Goal: Task Accomplishment & Management: Complete application form

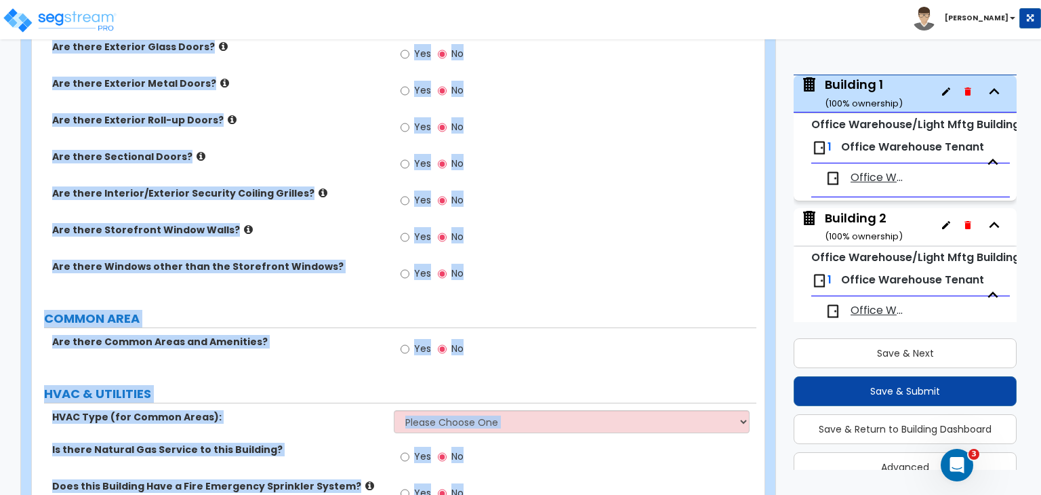
scroll to position [1007, 0]
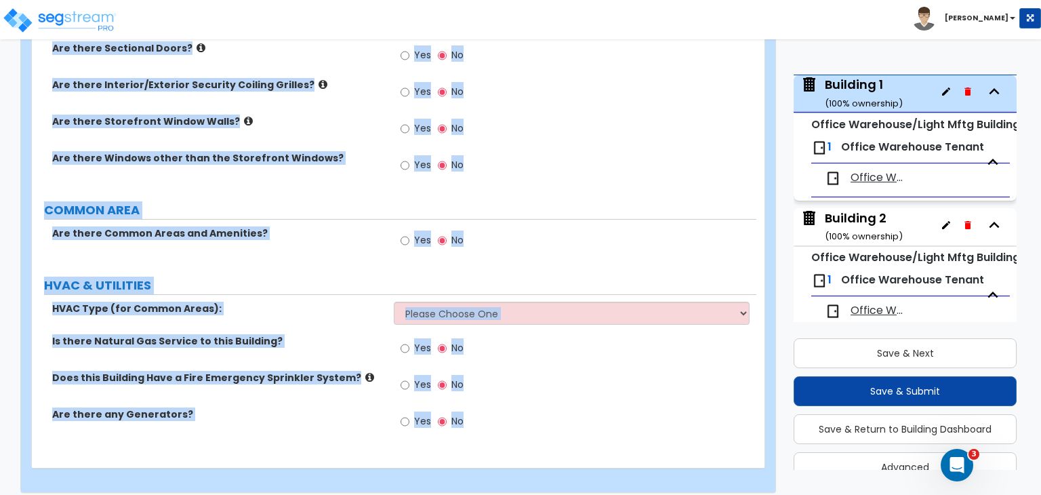
drag, startPoint x: 39, startPoint y: 130, endPoint x: 730, endPoint y: 526, distance: 796.8
copy div "Building 1 Import Values from Previous Property Unit Import Values from Existin…"
click at [322, 201] on label "COMMON AREA" at bounding box center [400, 210] width 712 height 18
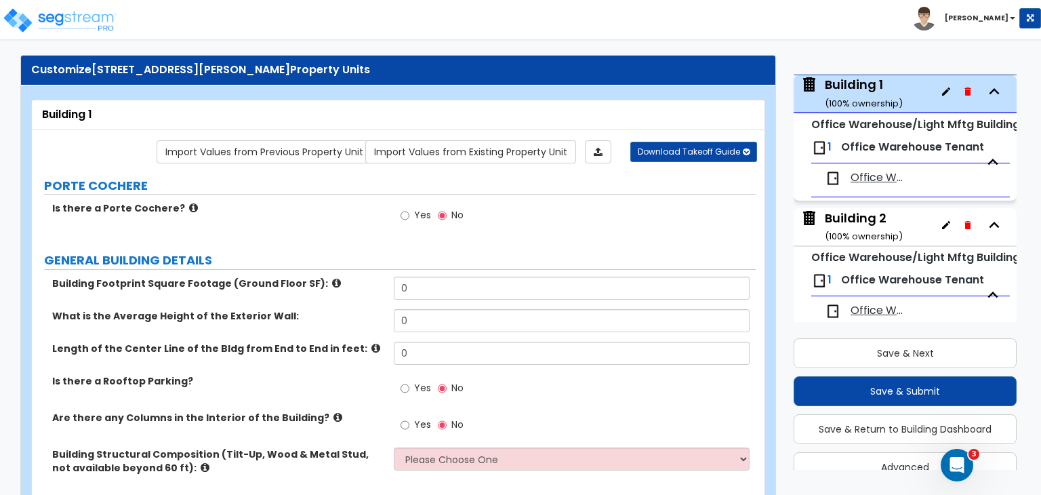
scroll to position [0, 0]
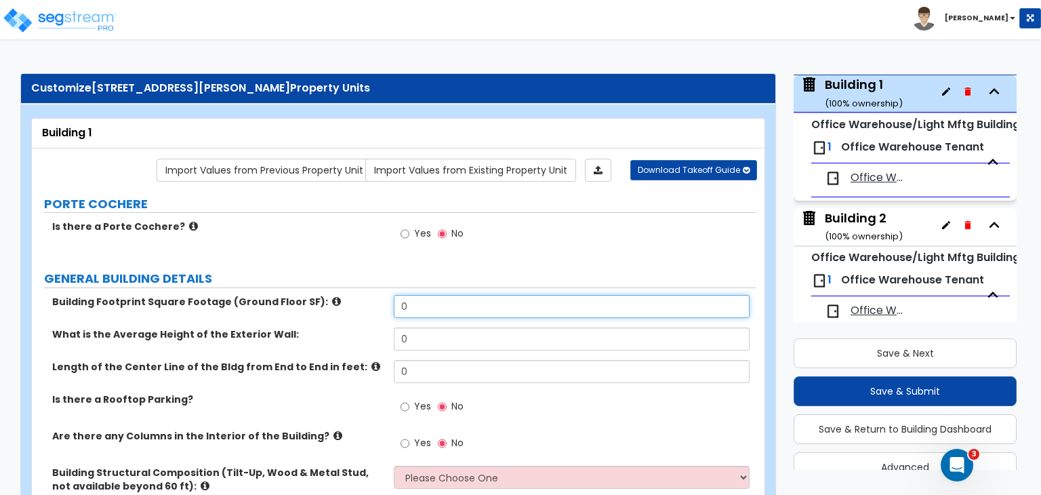
drag, startPoint x: 420, startPoint y: 304, endPoint x: 360, endPoint y: 296, distance: 60.8
click at [360, 296] on div "Building Footprint Square Footage (Ground Floor SF): 0" at bounding box center [394, 311] width 724 height 33
type input "58,602"
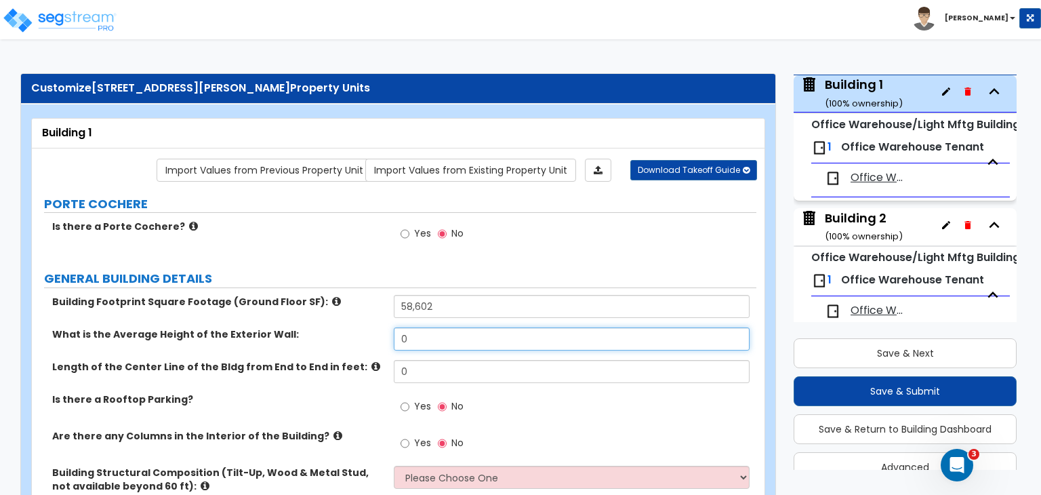
drag, startPoint x: 432, startPoint y: 333, endPoint x: 361, endPoint y: 332, distance: 71.1
click at [361, 332] on div "What is the Average Height of the Exterior Wall: 0" at bounding box center [394, 343] width 724 height 33
type input "20"
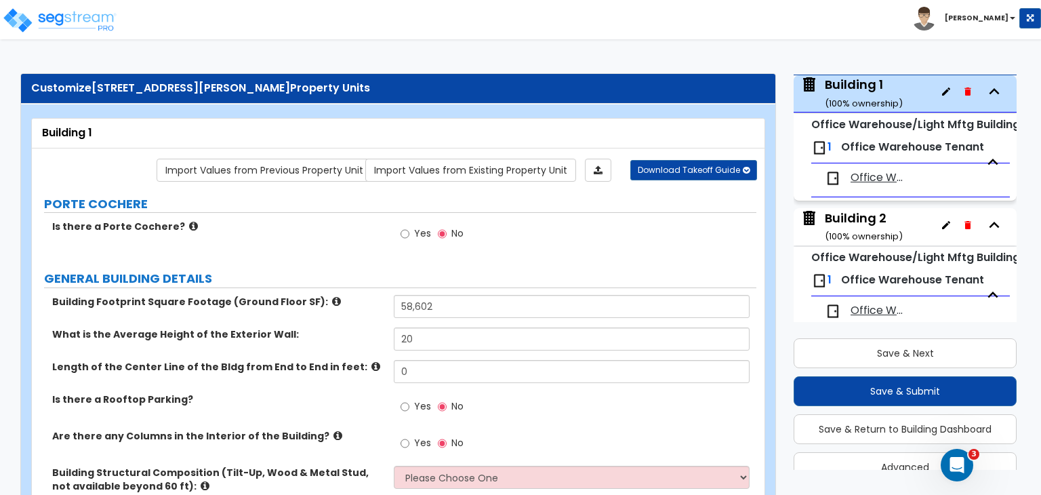
click at [363, 374] on div "Length of the Center Line of the Bldg from End to End in feet: 0" at bounding box center [394, 376] width 724 height 33
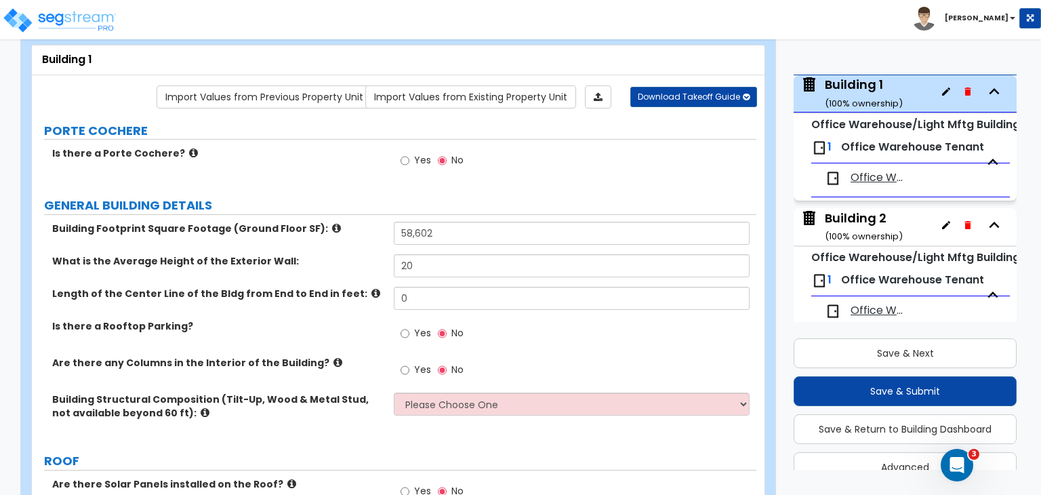
scroll to position [84, 0]
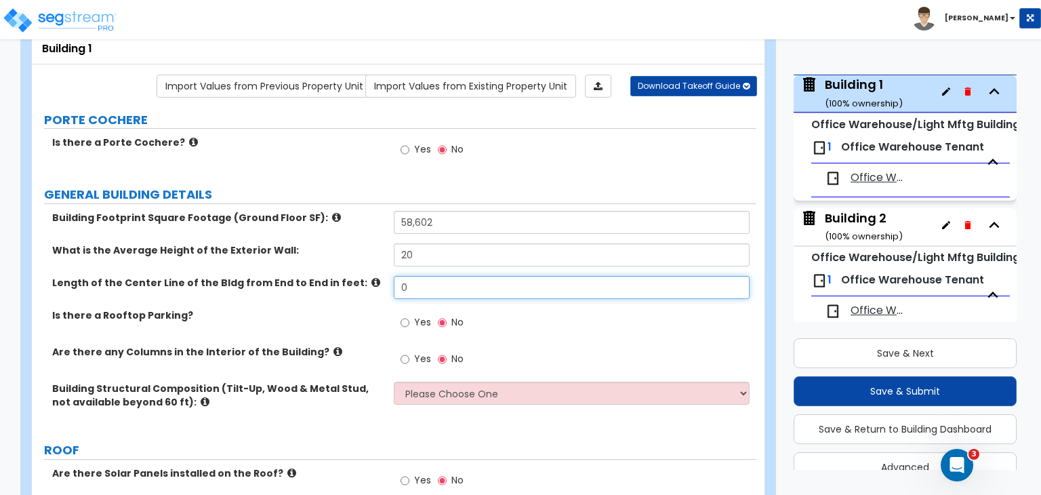
drag, startPoint x: 423, startPoint y: 284, endPoint x: 322, endPoint y: 282, distance: 100.9
click at [322, 282] on div "Length of the Center Line of the Bldg from End to End in feet: 0" at bounding box center [394, 292] width 724 height 33
type input "450"
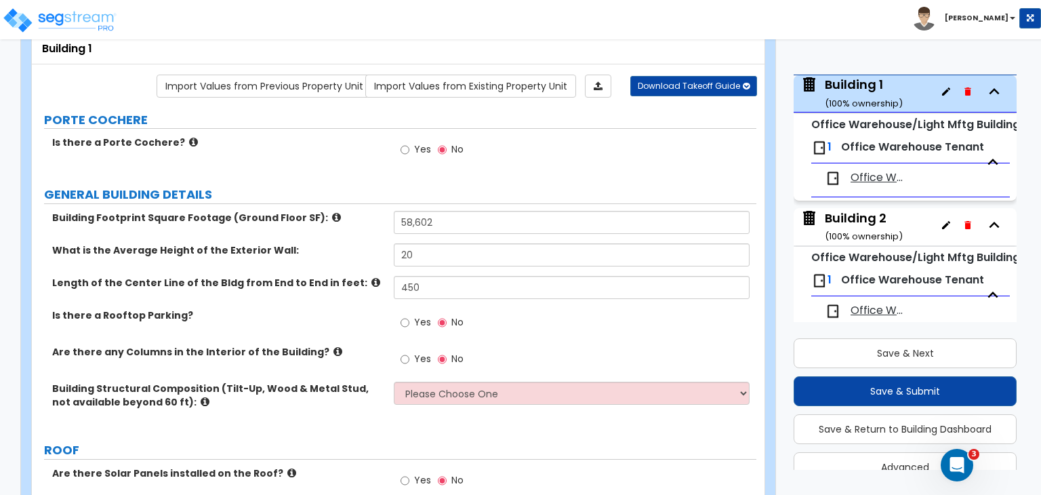
click at [363, 312] on label "Is there a Rooftop Parking?" at bounding box center [217, 315] width 331 height 14
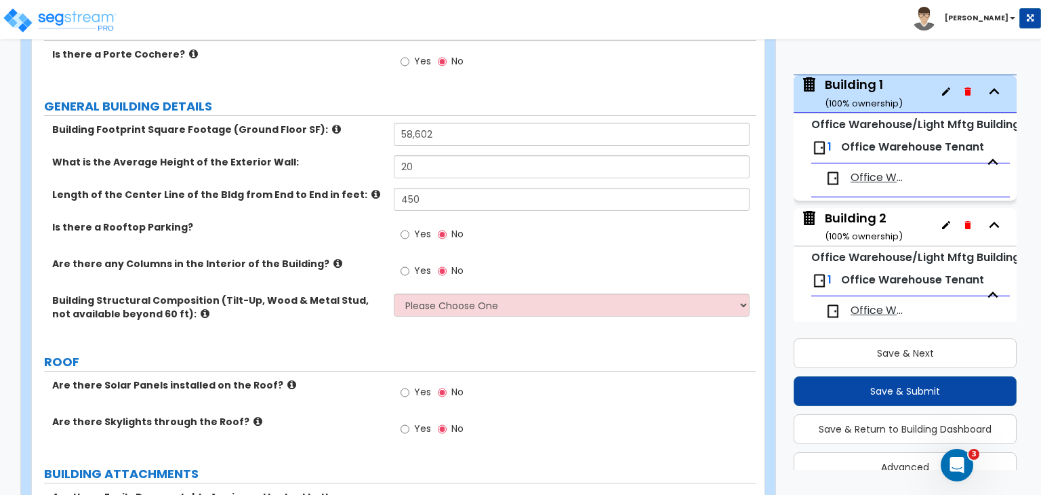
scroll to position [175, 0]
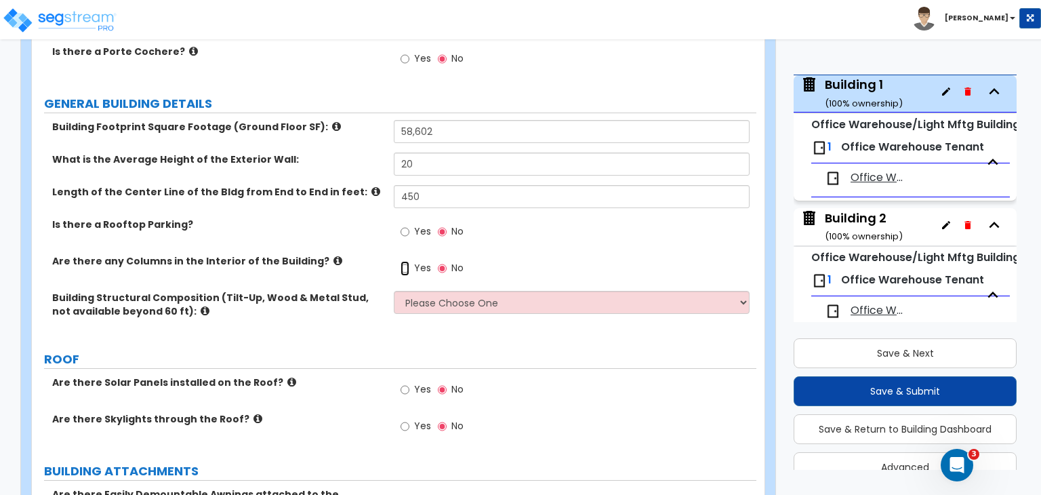
click at [405, 264] on input "Yes" at bounding box center [404, 268] width 9 height 15
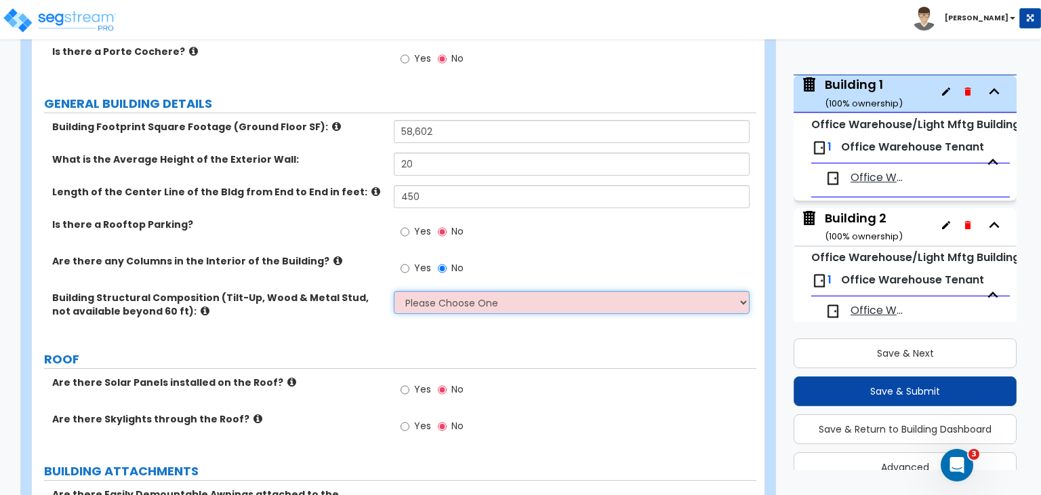
click at [434, 304] on select "Please Choose One Pre-Engineered Metal Building Tilt-up Wall Construction Reinf…" at bounding box center [571, 302] width 355 height 23
select select "2"
click at [394, 291] on select "Please Choose One Pre-Engineered Metal Building Tilt-up Wall Construction Reinf…" at bounding box center [571, 302] width 355 height 23
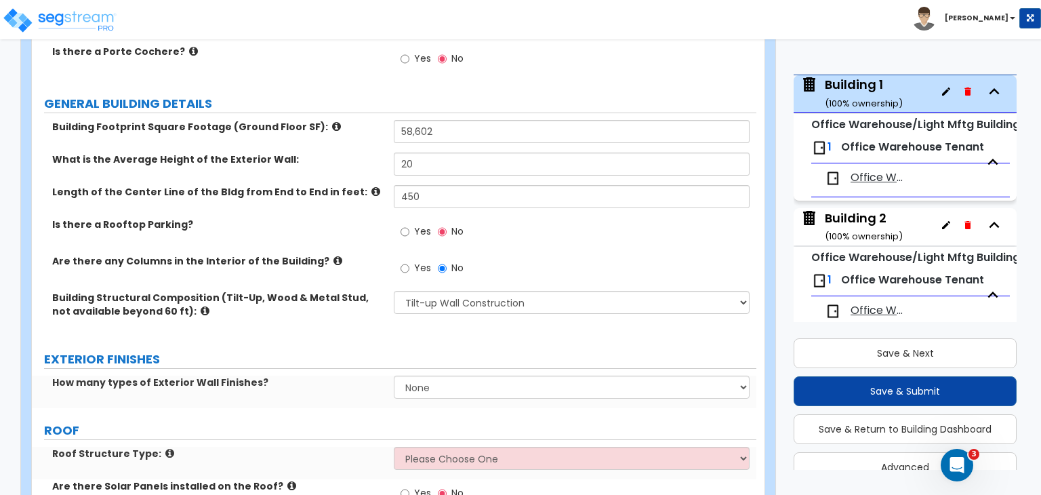
click at [352, 325] on div "Building Structural Composition (Tilt-Up, Wood & Metal Stud, not available beyo…" at bounding box center [394, 314] width 724 height 46
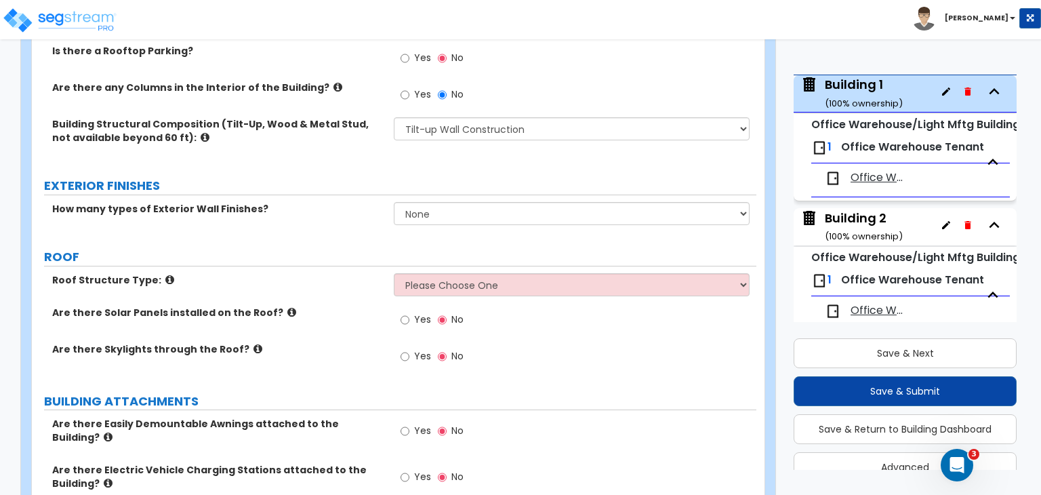
scroll to position [350, 0]
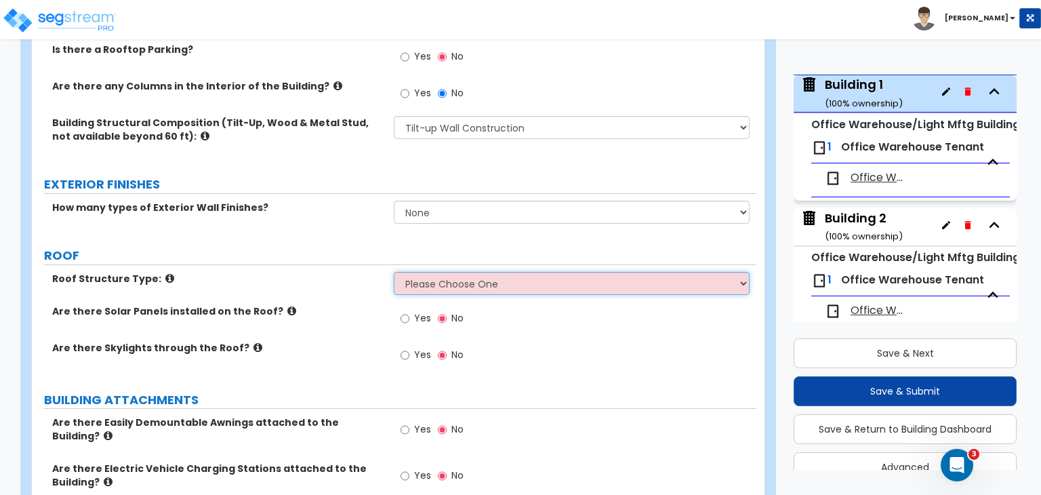
click at [423, 283] on select "Please Choose One [PERSON_NAME] Roof Flat Roof Hybrid [PERSON_NAME] & Flat Roof" at bounding box center [571, 283] width 355 height 23
select select "2"
click at [394, 272] on select "Please Choose One [PERSON_NAME] Roof Flat Roof Hybrid [PERSON_NAME] & Flat Roof" at bounding box center [571, 283] width 355 height 23
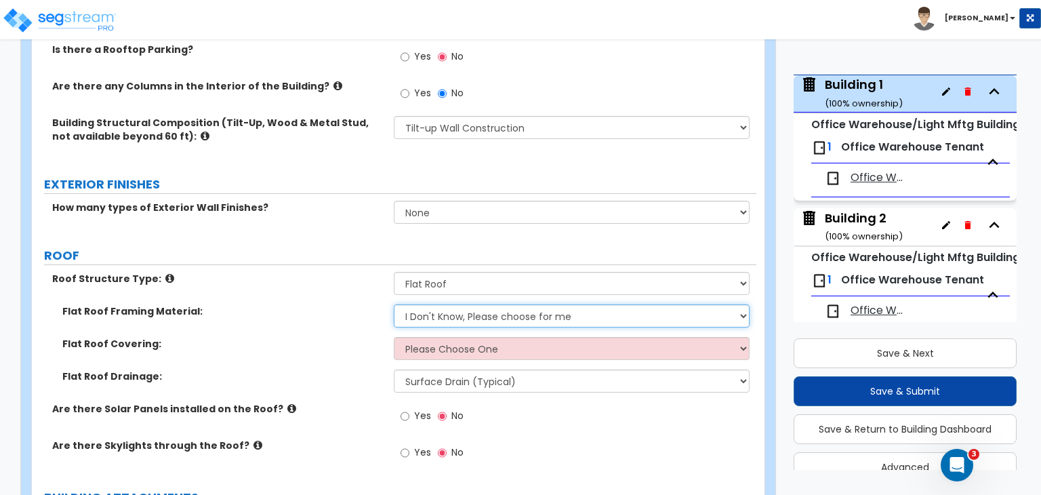
click at [424, 315] on select "I Don't Know, Please choose for me Metal Wood" at bounding box center [571, 315] width 355 height 23
select select "1"
click at [394, 304] on select "I Don't Know, Please choose for me Metal Wood" at bounding box center [571, 315] width 355 height 23
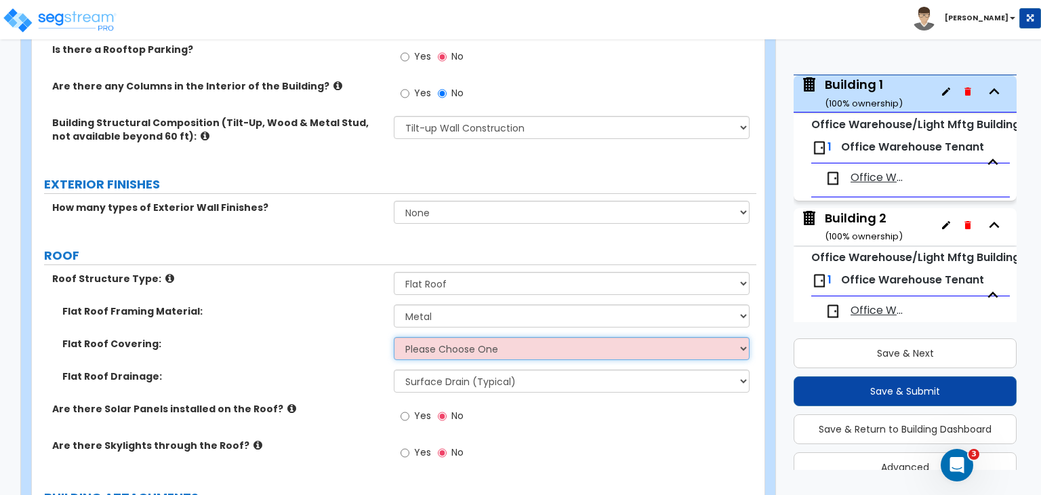
click at [435, 348] on select "Please Choose One Rolled Asphalt PVC Membrane Plastic (EPDM) Membrane Asphalt F…" at bounding box center [571, 348] width 355 height 23
select select "2"
click at [394, 337] on select "Please Choose One Rolled Asphalt PVC Membrane Plastic (EPDM) Membrane Asphalt F…" at bounding box center [571, 348] width 355 height 23
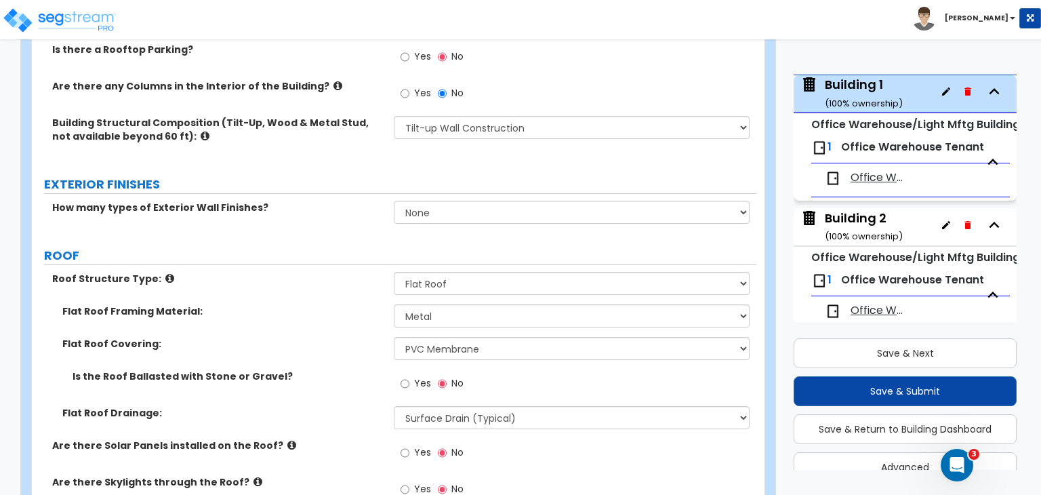
click at [361, 350] on div "Flat Roof Covering: Please Choose One Rolled Asphalt PVC Membrane Plastic (EPDM…" at bounding box center [394, 353] width 724 height 33
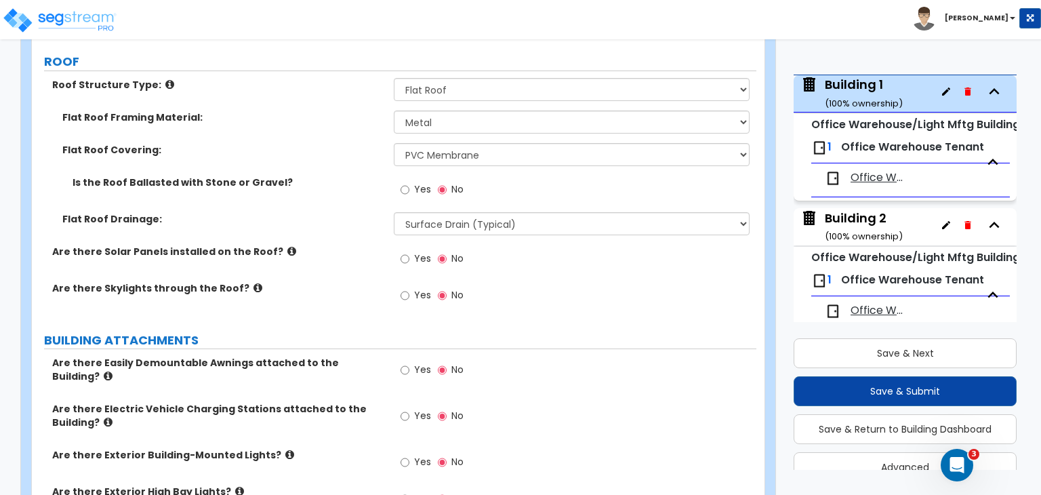
scroll to position [545, 0]
click at [404, 293] on input "Yes" at bounding box center [404, 294] width 9 height 15
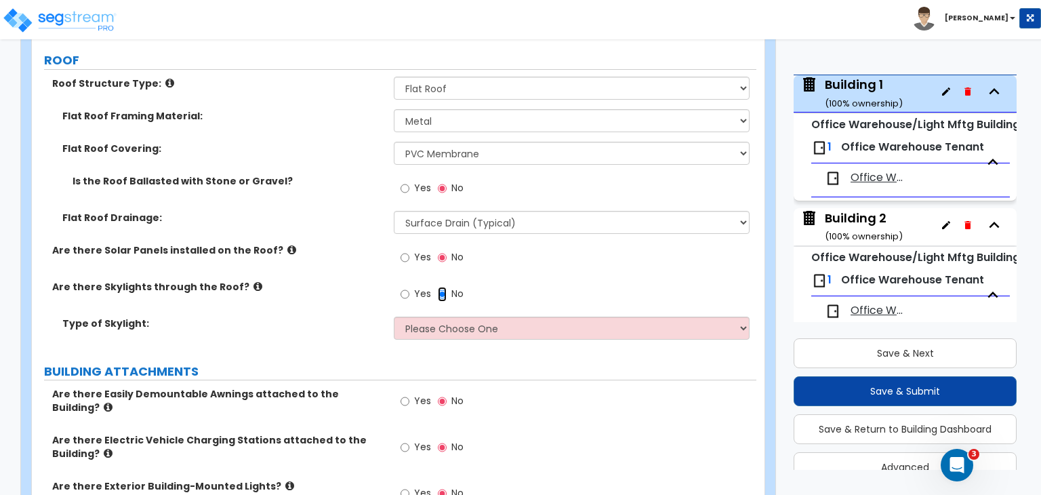
click at [440, 293] on input "No" at bounding box center [442, 294] width 9 height 15
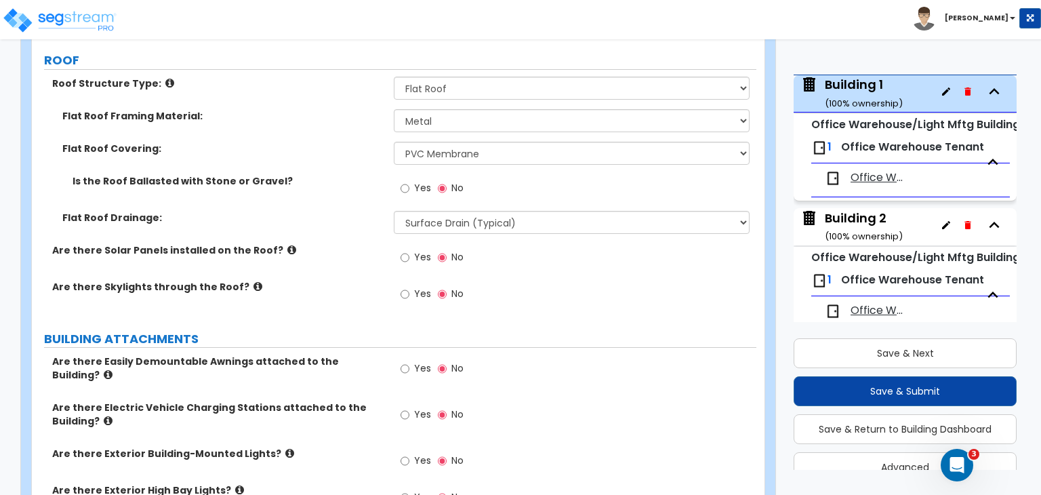
click at [318, 287] on label "Are there Skylights through the Roof?" at bounding box center [217, 287] width 331 height 14
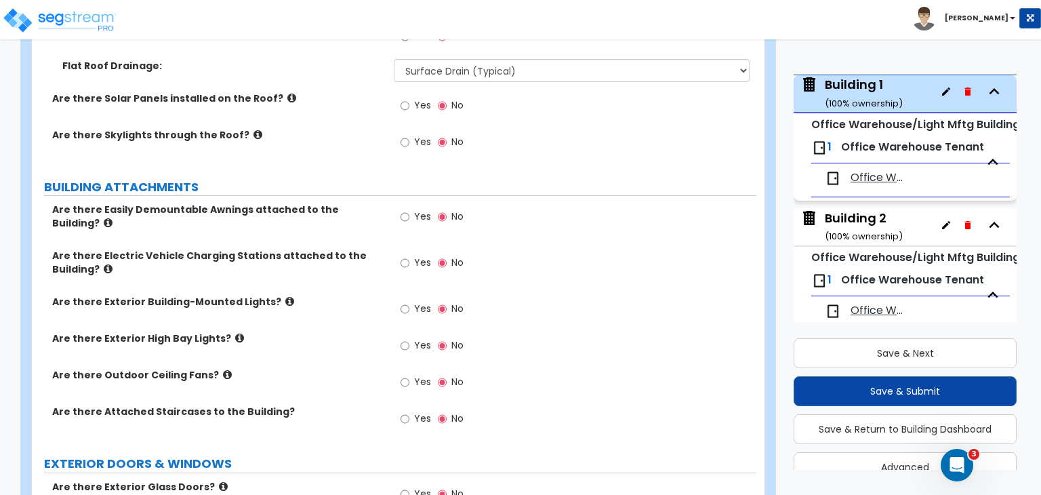
scroll to position [698, 0]
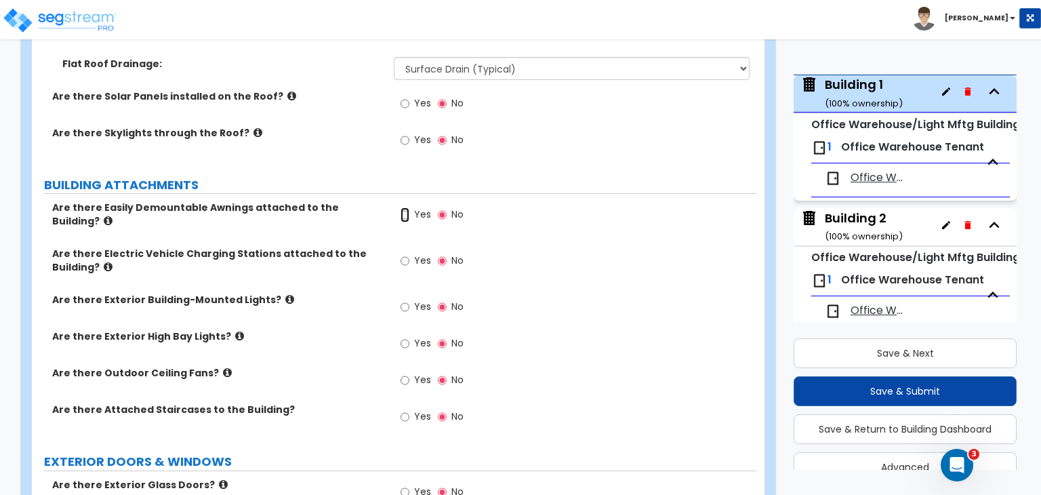
click at [404, 215] on input "Yes" at bounding box center [404, 214] width 9 height 15
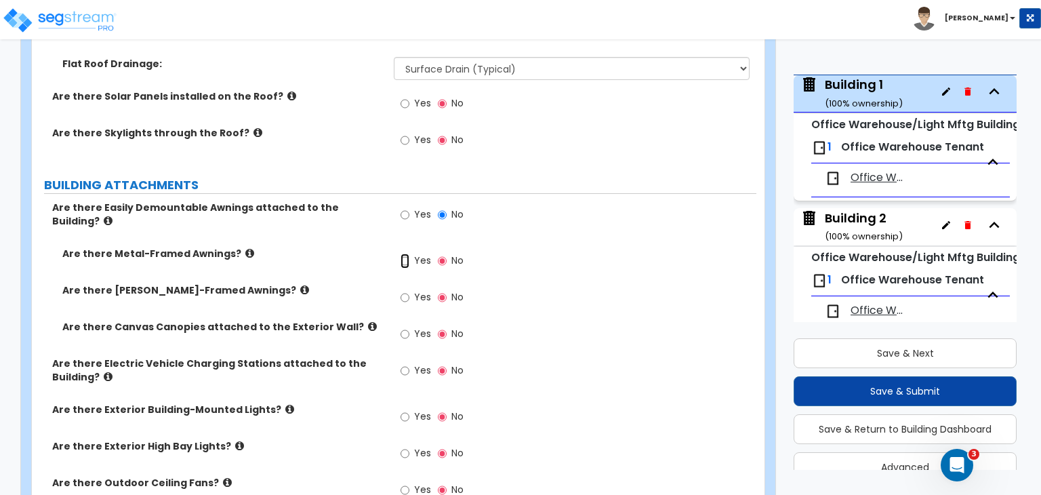
click at [404, 253] on input "Yes" at bounding box center [404, 260] width 9 height 15
radio input "true"
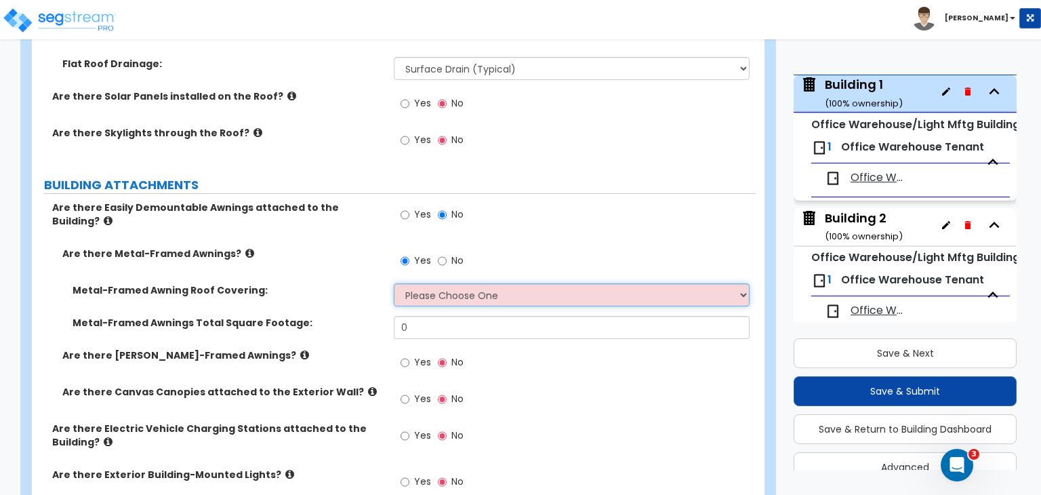
click at [411, 283] on select "Please Choose One Plastic Metal Glass" at bounding box center [571, 294] width 355 height 23
select select "2"
click at [394, 283] on select "Please Choose One Plastic Metal Glass" at bounding box center [571, 294] width 355 height 23
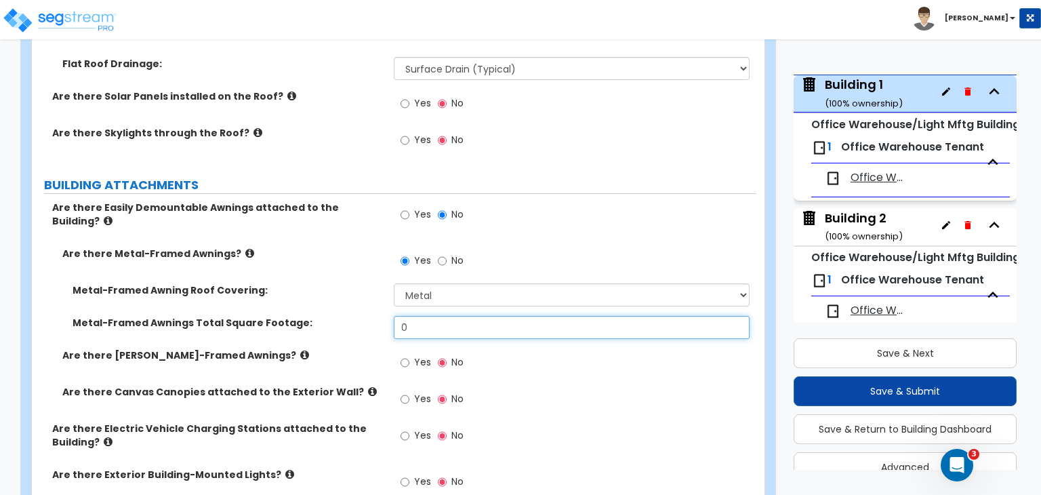
drag, startPoint x: 426, startPoint y: 322, endPoint x: 329, endPoint y: 301, distance: 99.9
click at [329, 301] on div "Metal-Framed Awning Roof Covering: Please Choose One Plastic Metal Glass Metal-…" at bounding box center [394, 315] width 704 height 65
type input "24"
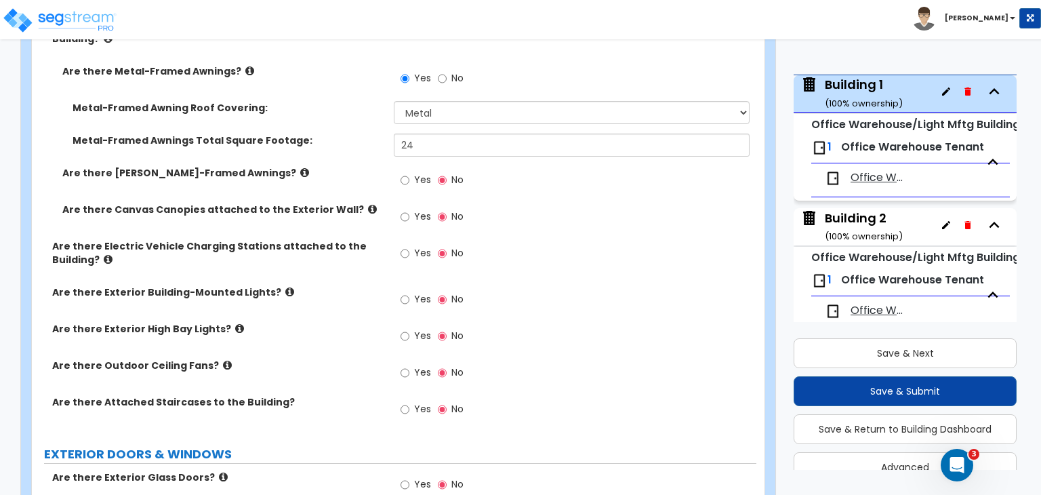
scroll to position [882, 0]
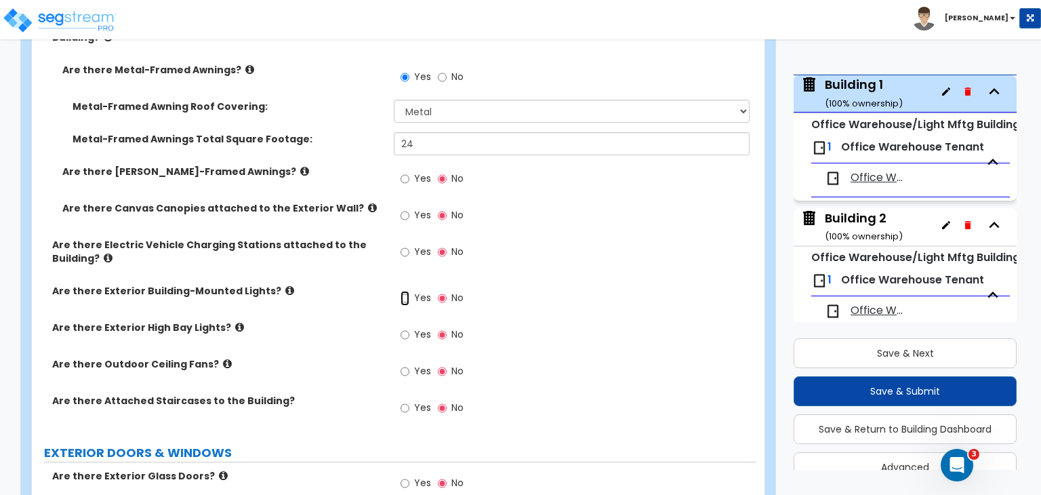
click at [404, 291] on input "Yes" at bounding box center [404, 298] width 9 height 15
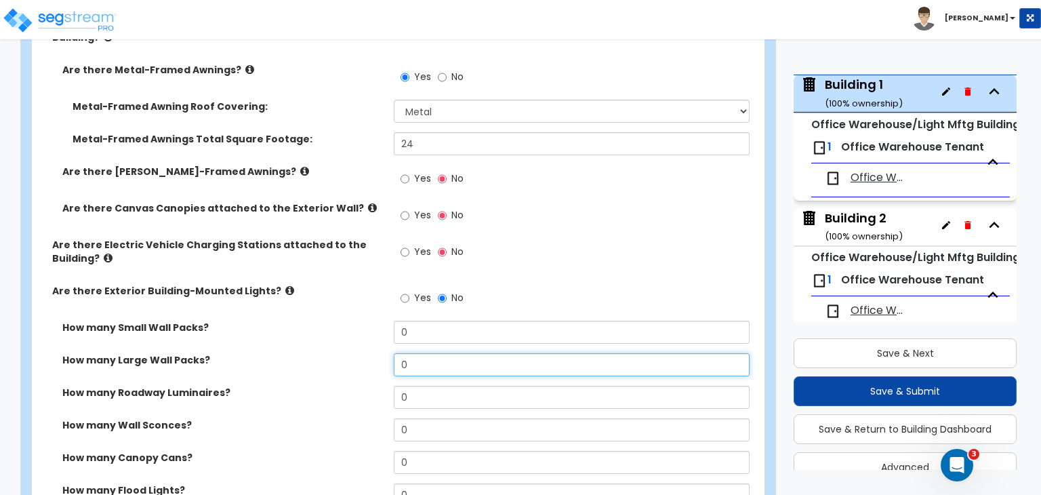
drag, startPoint x: 422, startPoint y: 352, endPoint x: 358, endPoint y: 352, distance: 63.7
click at [358, 353] on div "How many Large Wall Packs? 0" at bounding box center [394, 369] width 724 height 33
type input "10"
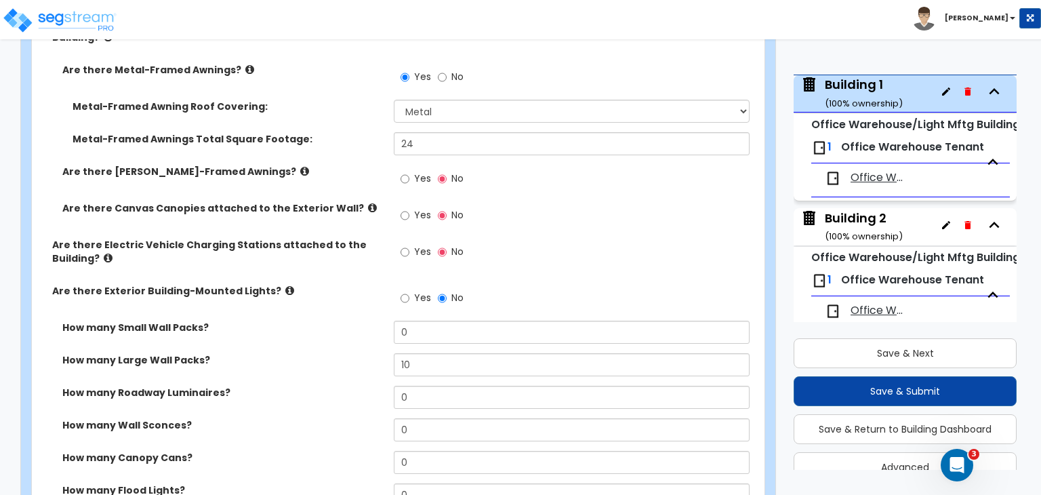
click at [358, 353] on label "How many Large Wall Packs?" at bounding box center [222, 360] width 321 height 14
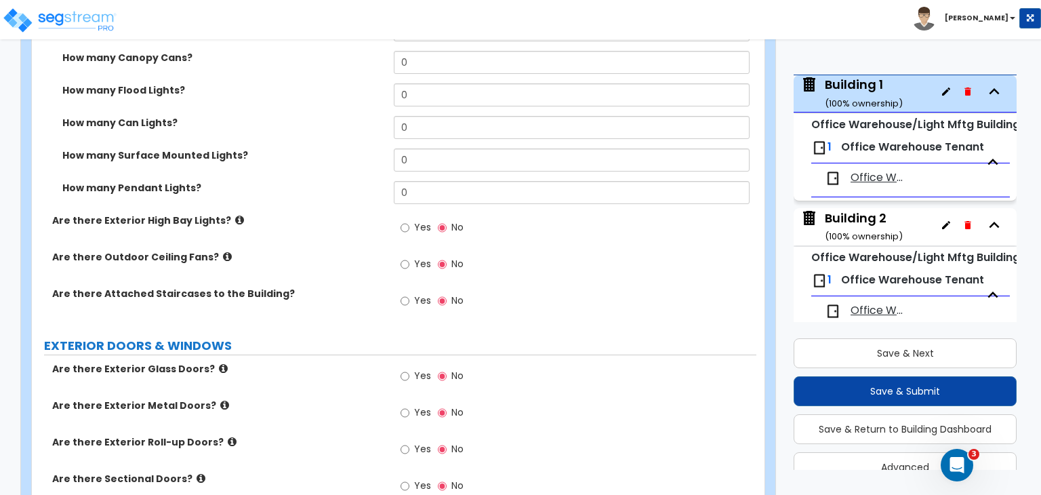
scroll to position [1283, 0]
click at [406, 367] on input "Yes" at bounding box center [404, 374] width 9 height 15
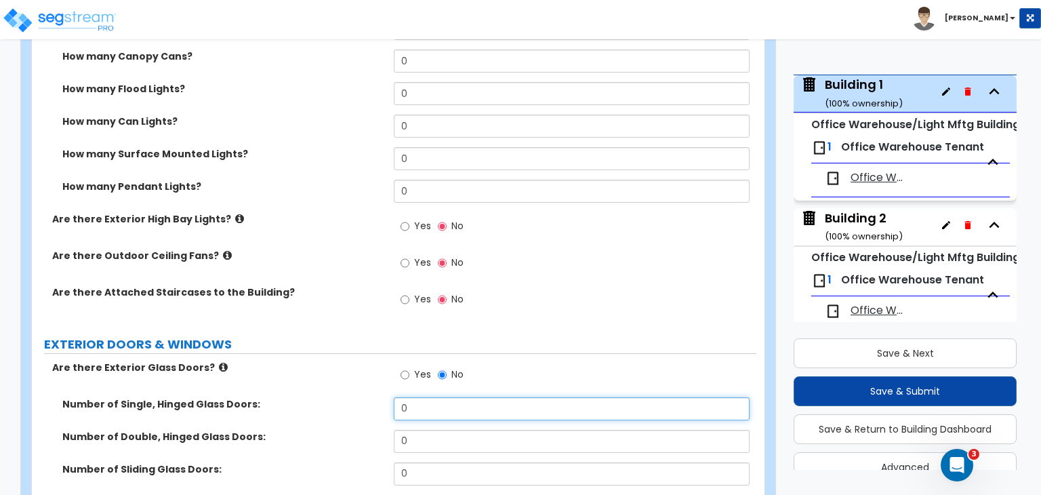
drag, startPoint x: 427, startPoint y: 391, endPoint x: 351, endPoint y: 407, distance: 78.3
click at [351, 407] on div "Number of Single, Hinged Glass Doors: 0" at bounding box center [394, 413] width 724 height 33
type input "3"
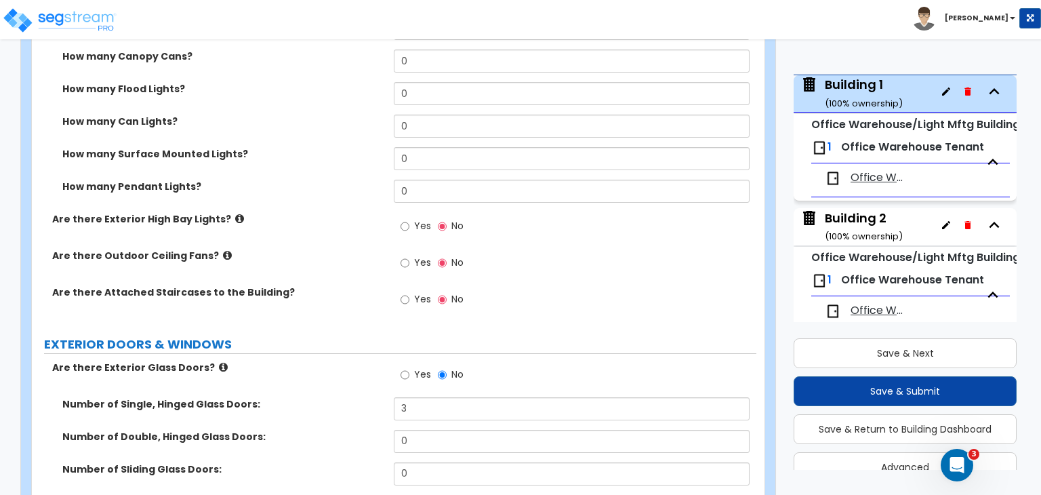
click at [340, 397] on label "Number of Single, Hinged Glass Doors:" at bounding box center [222, 404] width 321 height 14
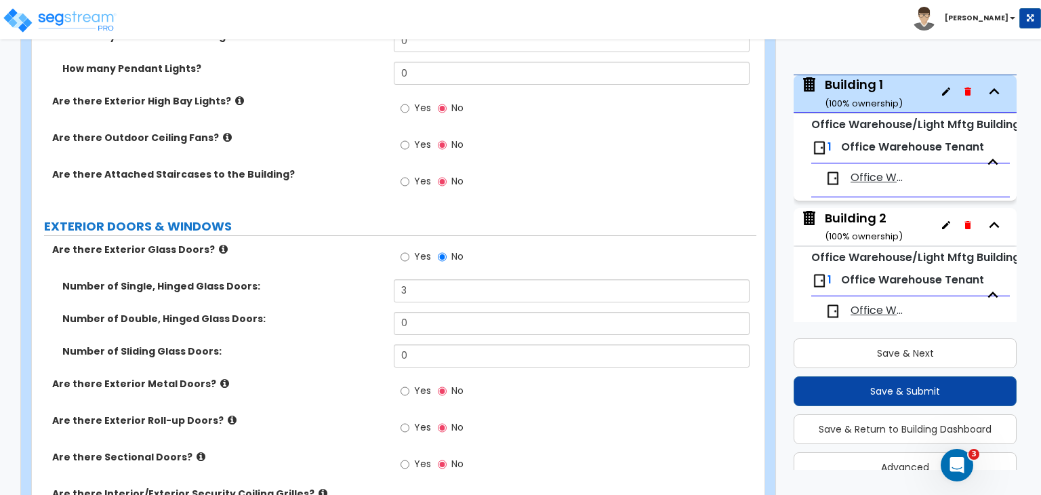
scroll to position [1402, 0]
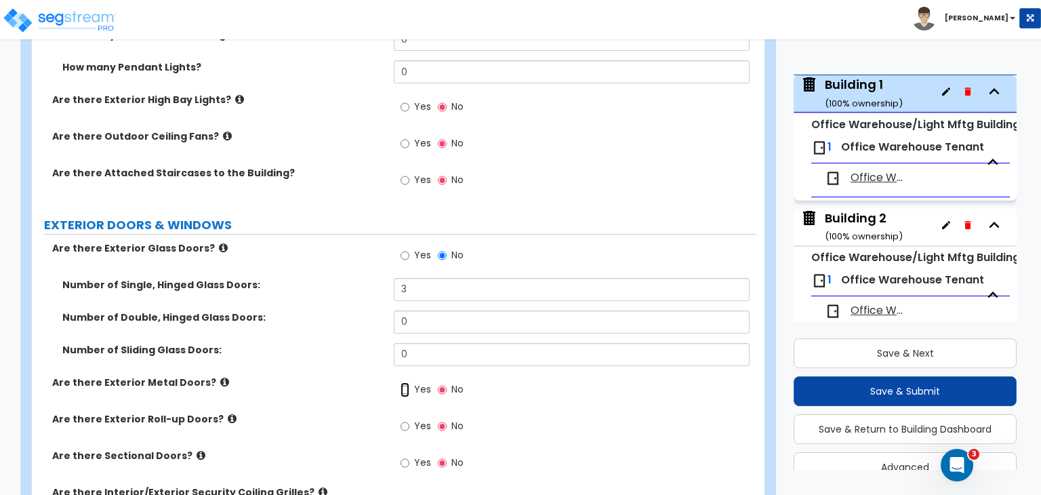
click at [402, 382] on input "Yes" at bounding box center [404, 389] width 9 height 15
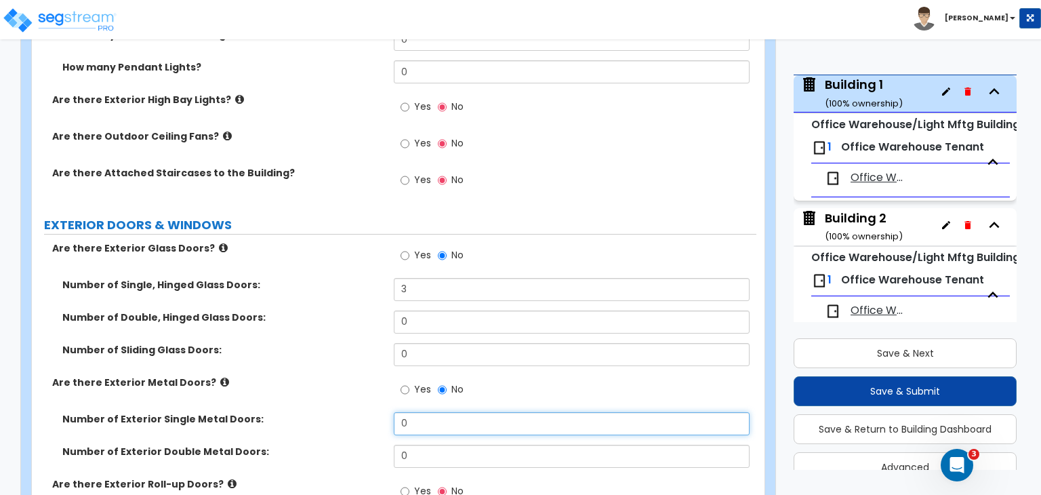
drag, startPoint x: 406, startPoint y: 413, endPoint x: 377, endPoint y: 408, distance: 30.2
click at [377, 412] on div "Number of Exterior Single Metal Doors: 0" at bounding box center [394, 428] width 724 height 33
type input "2"
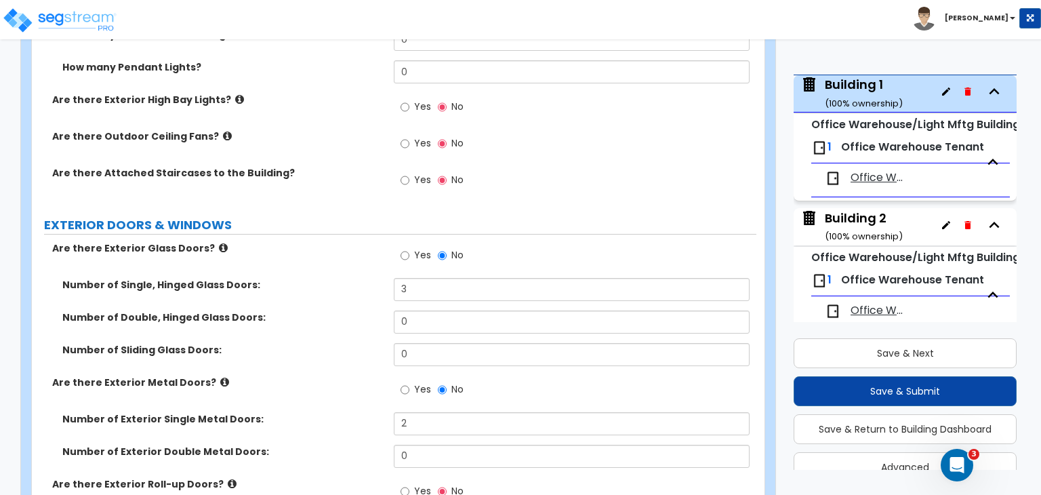
click at [349, 352] on div "Number of Sliding Glass Doors: 0" at bounding box center [394, 359] width 724 height 33
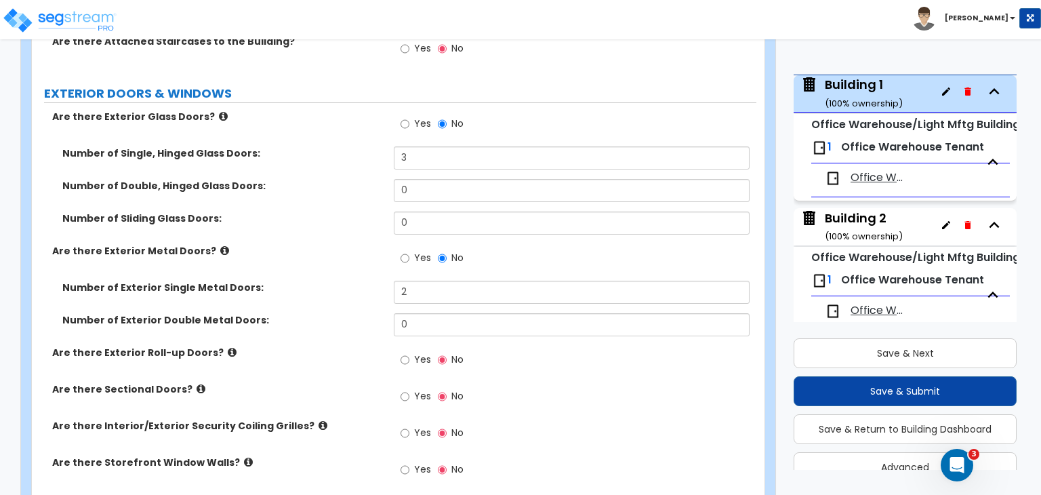
scroll to position [1538, 0]
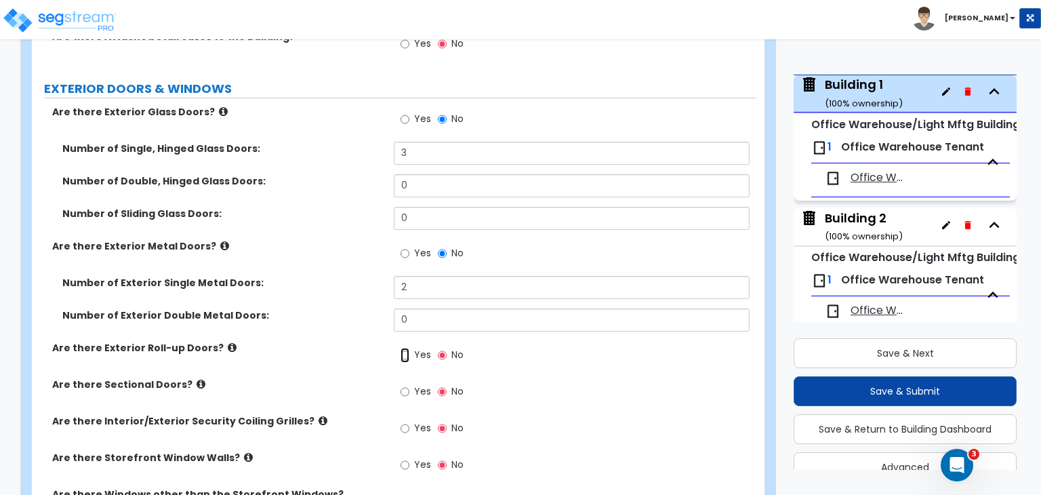
click at [403, 348] on input "Yes" at bounding box center [404, 355] width 9 height 15
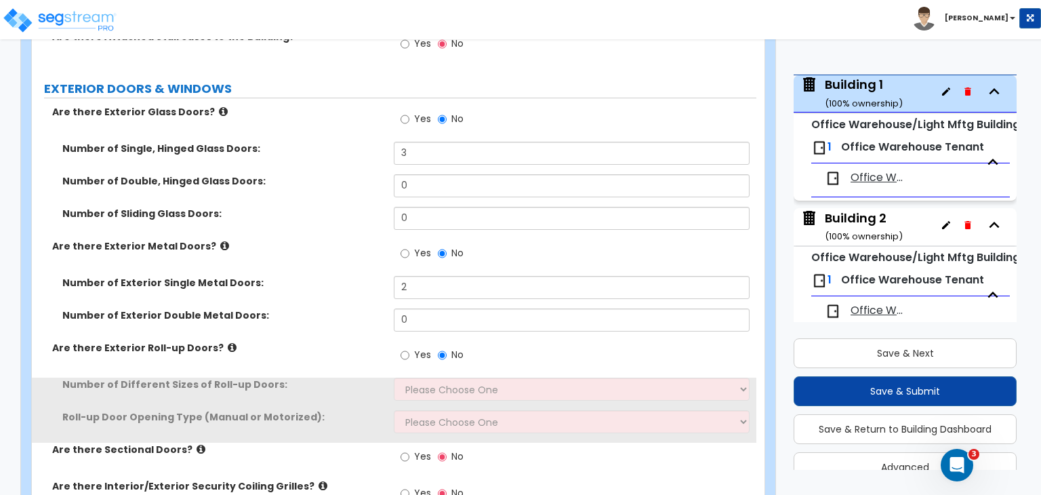
click at [335, 295] on div "Number of Exterior Single Metal Doors: 2" at bounding box center [394, 292] width 724 height 33
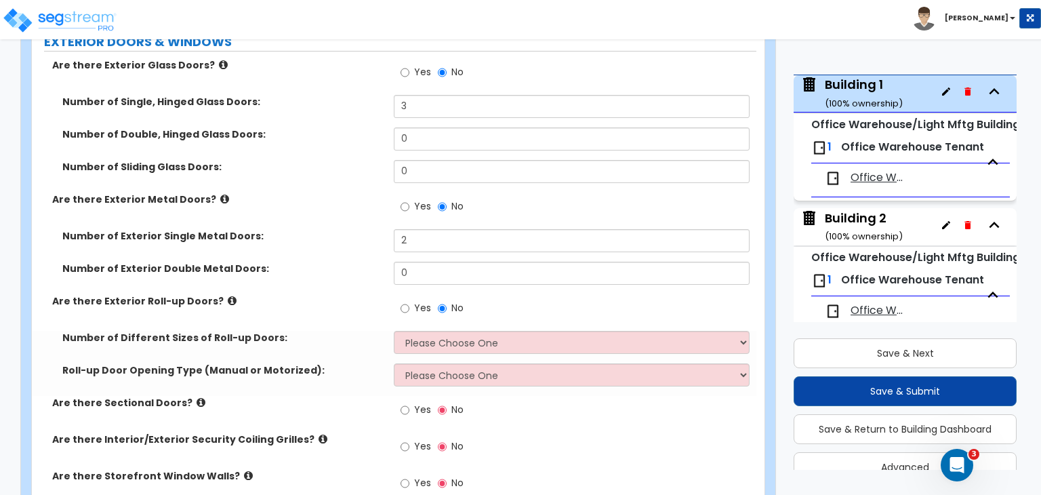
scroll to position [1585, 0]
click at [425, 334] on select "Please Choose One 1 2 3" at bounding box center [571, 342] width 355 height 23
select select "1"
click at [394, 331] on select "Please Choose One 1 2 3" at bounding box center [571, 342] width 355 height 23
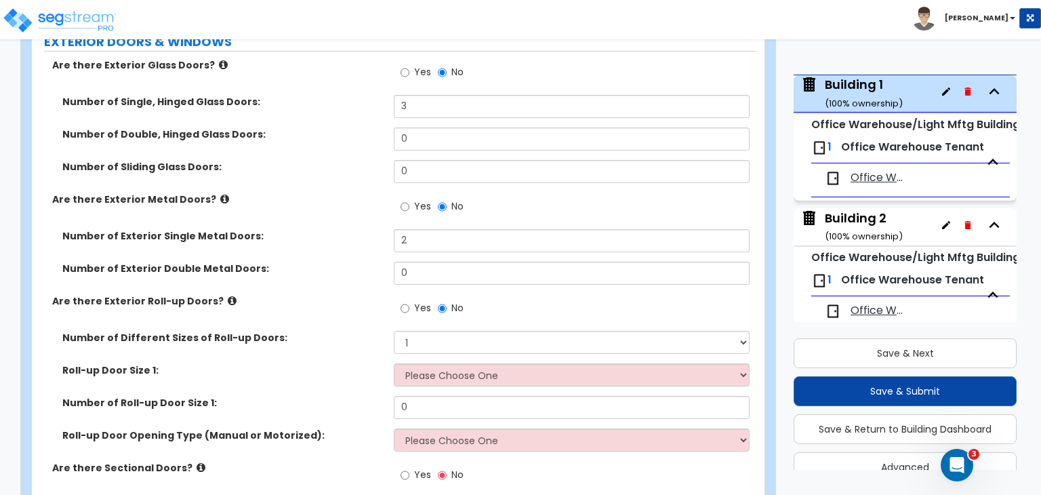
select select "2"
click at [394, 363] on select "Please Choose One 8' x 8' 10' x 10' 12' x 12' 14' x 14' 20' x 12' 20' x 16'" at bounding box center [571, 374] width 355 height 23
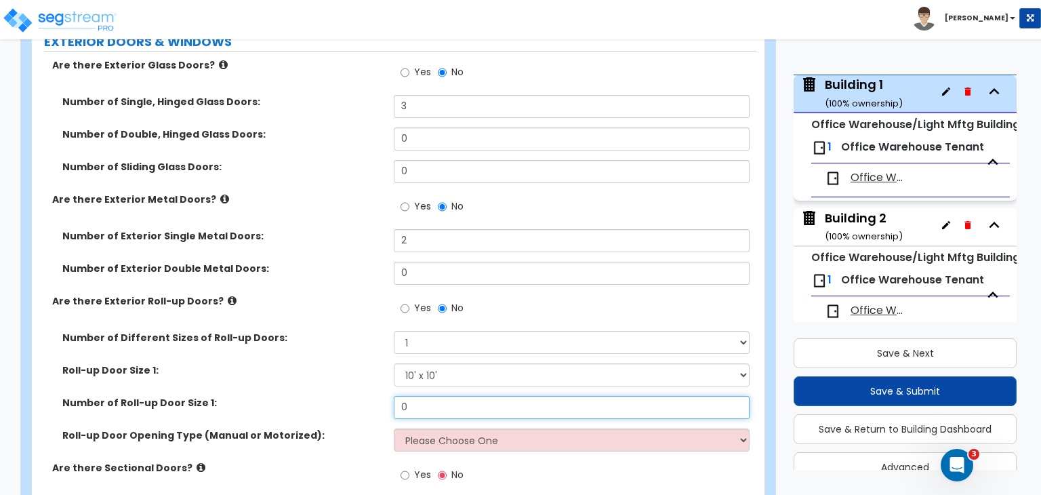
drag, startPoint x: 425, startPoint y: 395, endPoint x: 343, endPoint y: 399, distance: 82.1
click at [343, 399] on div "Number of Roll-up Door Size 1: 0" at bounding box center [394, 412] width 724 height 33
type input "10"
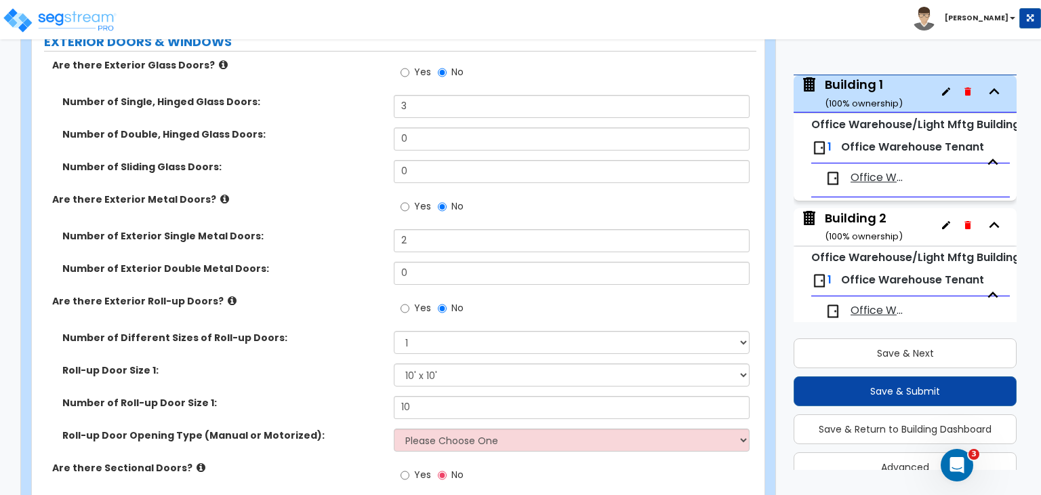
click at [343, 399] on div "Number of Roll-up Door Size 1: 10" at bounding box center [394, 412] width 724 height 33
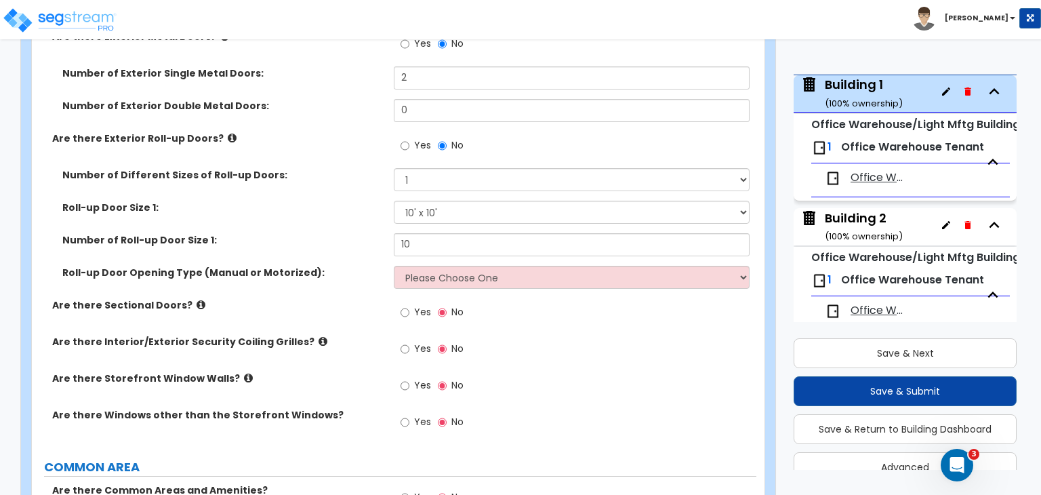
scroll to position [1750, 0]
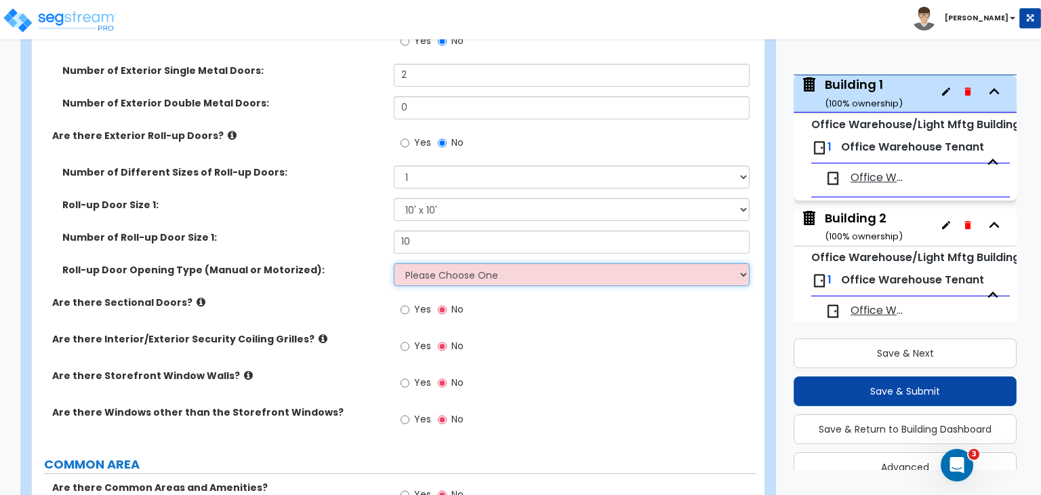
click at [458, 263] on select "Please Choose One All Manual All Motorized Some are Motorized" at bounding box center [571, 274] width 355 height 23
select select "2"
click at [394, 263] on select "Please Choose One All Manual All Motorized Some are Motorized" at bounding box center [571, 274] width 355 height 23
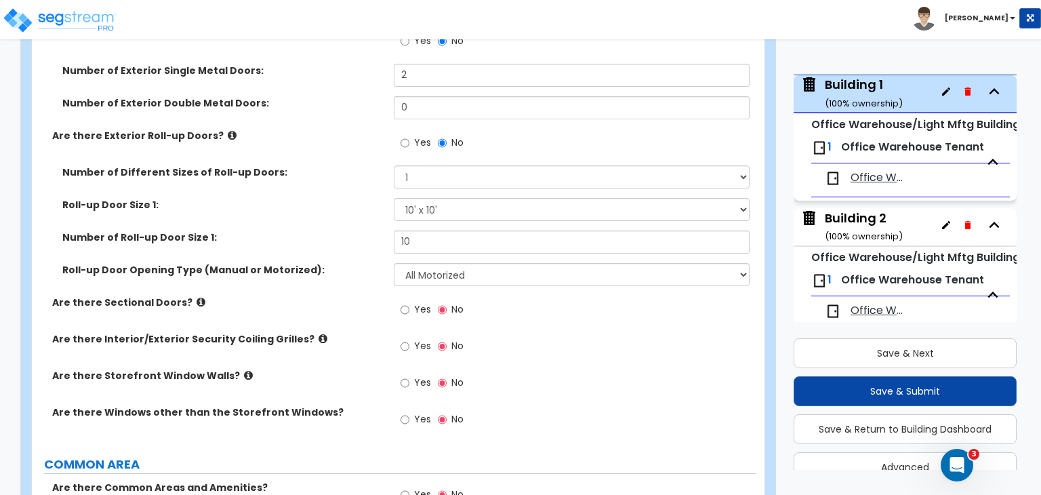
click at [369, 303] on div "Are there Sectional Doors? Yes No" at bounding box center [394, 313] width 724 height 37
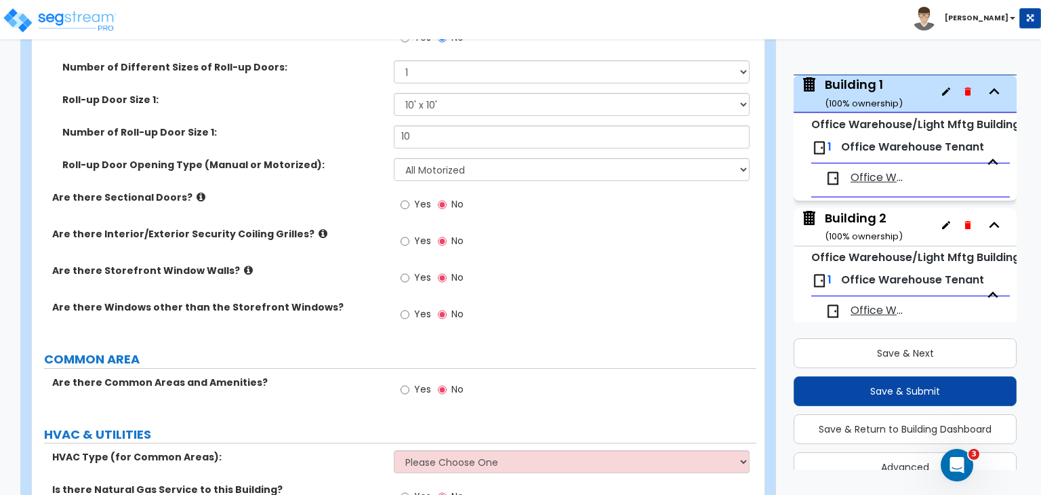
scroll to position [1856, 0]
click at [406, 233] on input "Yes" at bounding box center [404, 240] width 9 height 15
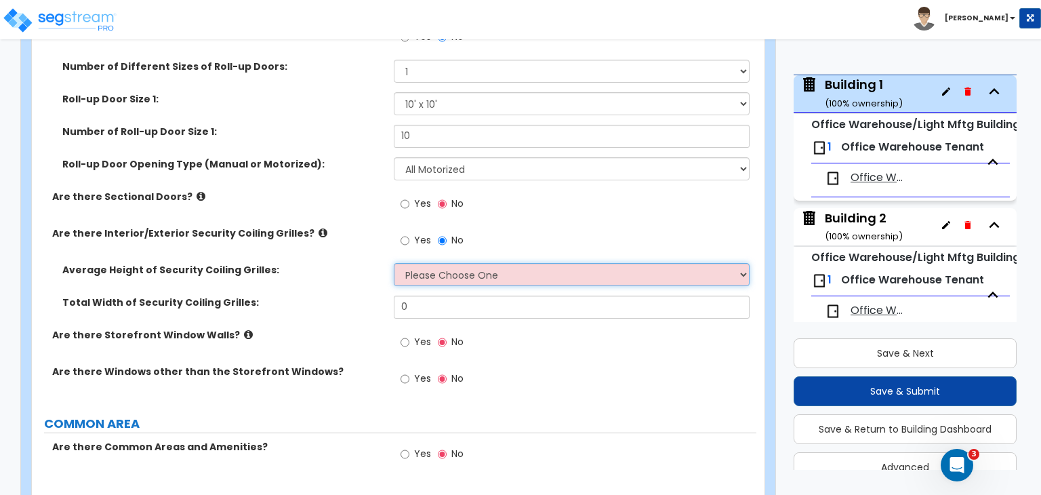
click at [417, 263] on select "Please Choose One 4 feet 6 feet 8 feet 12 feet" at bounding box center [571, 274] width 355 height 23
select select "3"
click at [394, 263] on select "Please Choose One 4 feet 6 feet 8 feet 12 feet" at bounding box center [571, 274] width 355 height 23
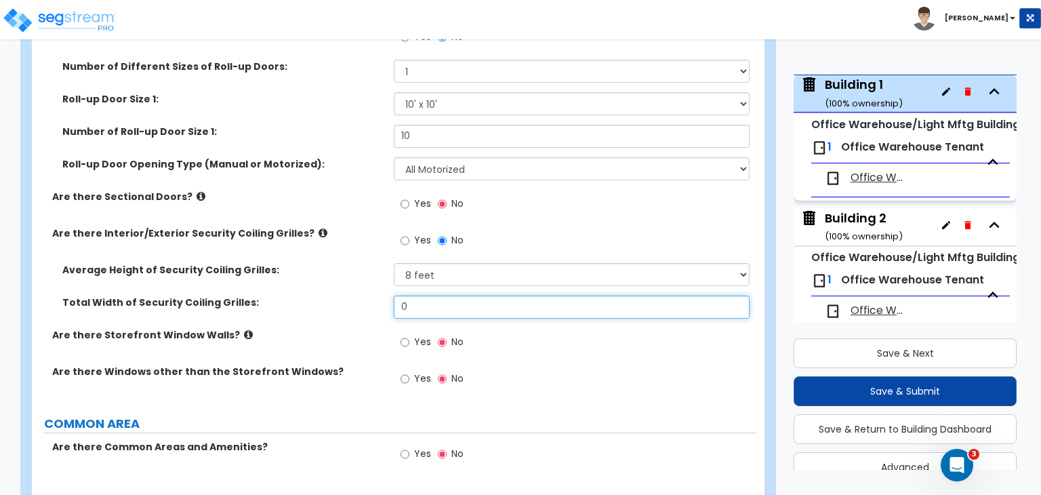
drag, startPoint x: 428, startPoint y: 296, endPoint x: 327, endPoint y: 290, distance: 101.8
click at [327, 295] on div "Total Width of Security Coiling Grilles: 0" at bounding box center [394, 311] width 724 height 33
type input "12"
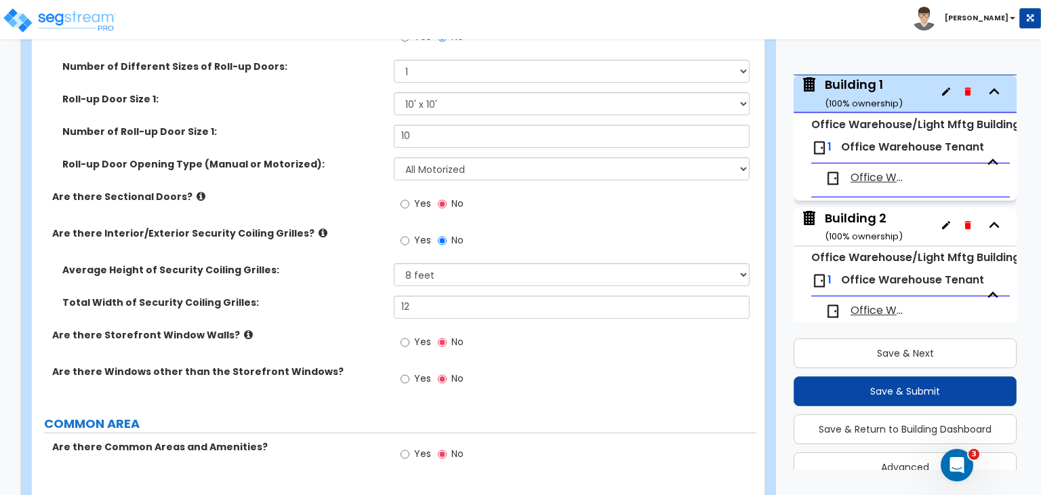
click at [327, 295] on label "Total Width of Security Coiling Grilles:" at bounding box center [222, 302] width 321 height 14
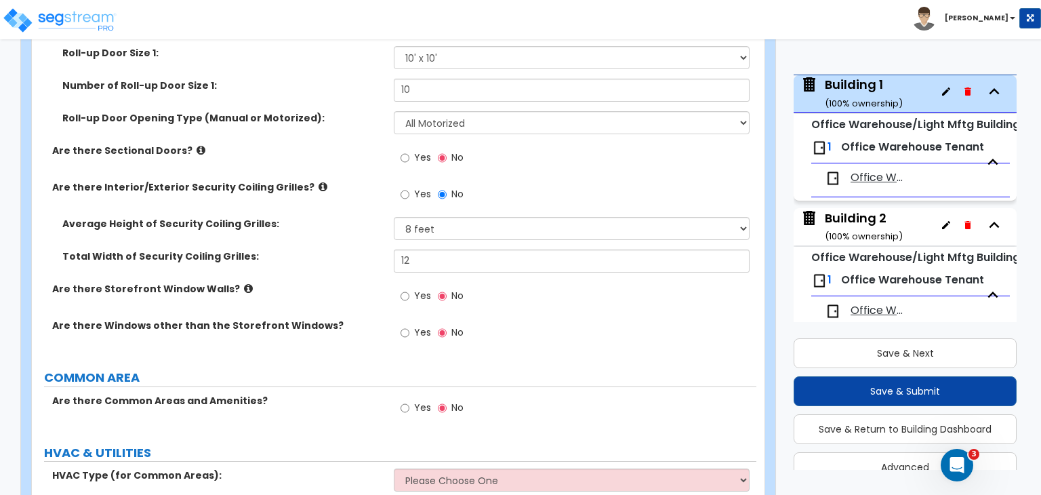
scroll to position [1948, 0]
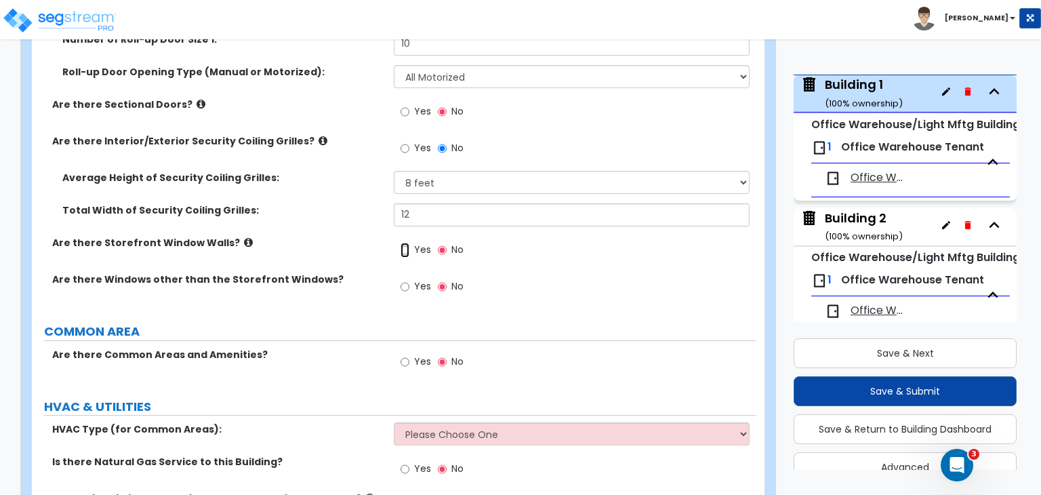
click at [400, 243] on input "Yes" at bounding box center [404, 250] width 9 height 15
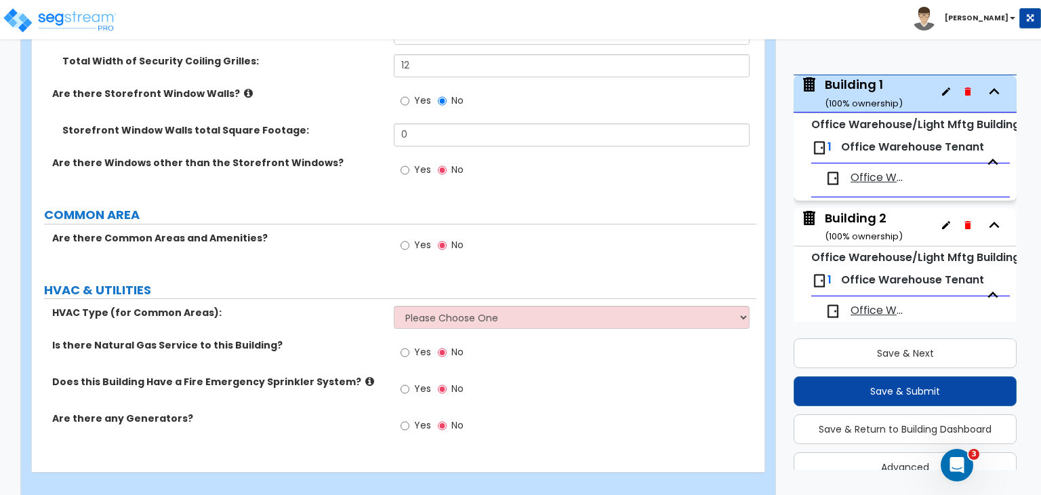
scroll to position [2101, 0]
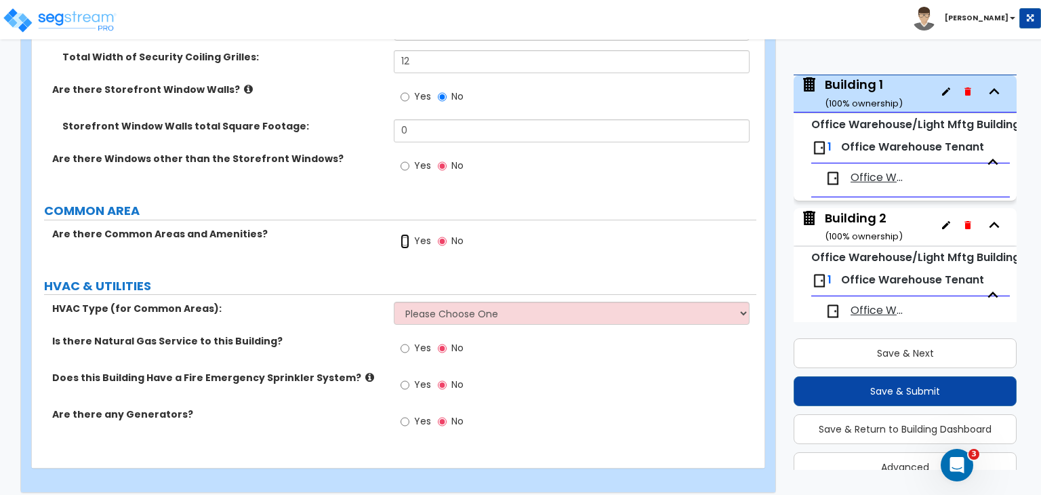
click at [402, 234] on input "Yes" at bounding box center [404, 241] width 9 height 15
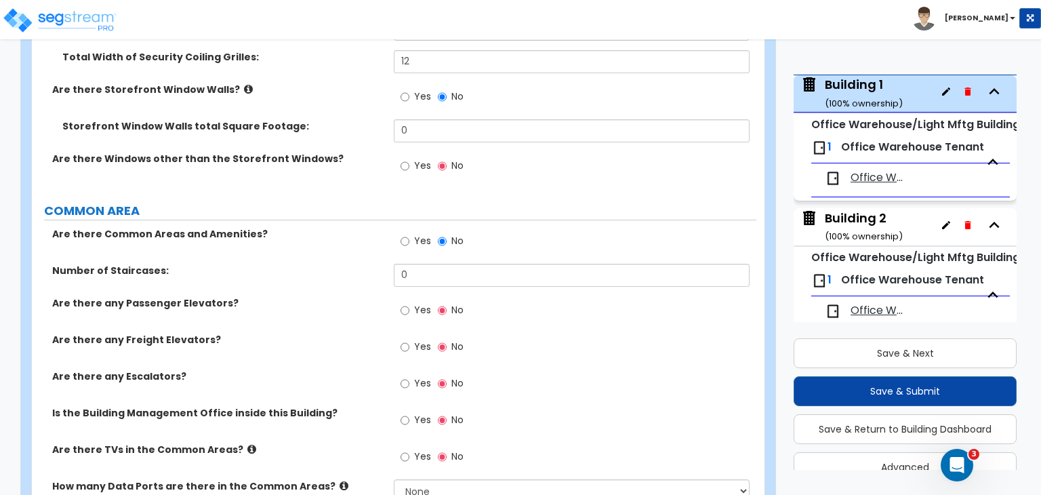
click at [339, 227] on label "Are there Common Areas and Amenities?" at bounding box center [217, 234] width 331 height 14
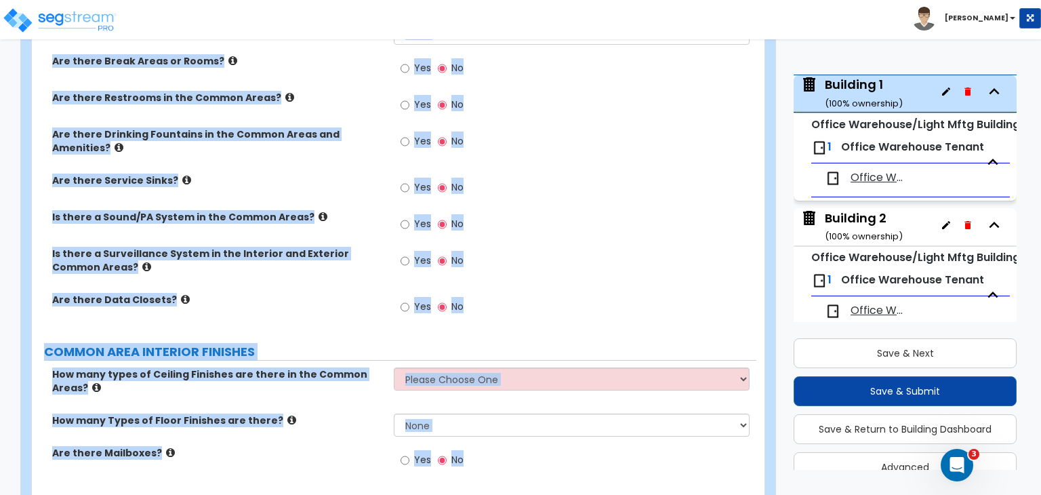
scroll to position [3005, 0]
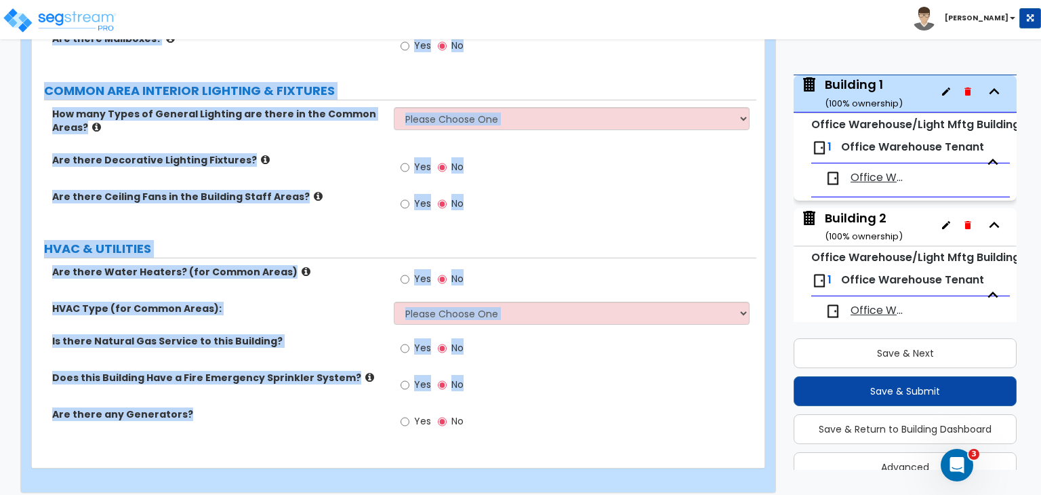
drag, startPoint x: 49, startPoint y: 291, endPoint x: 382, endPoint y: 526, distance: 407.8
copy div "Are there Storefront Window Walls? Yes No Storefront Window Walls total Square …"
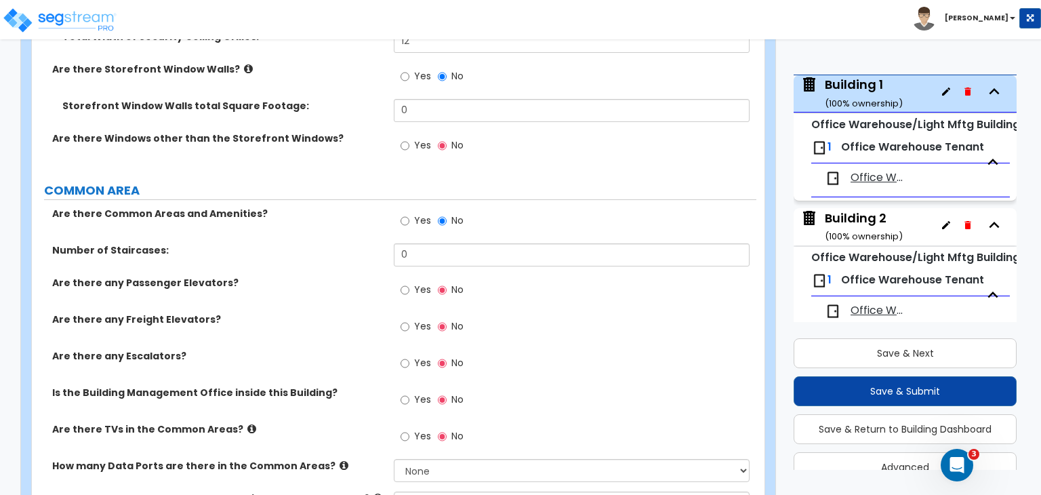
scroll to position [2122, 0]
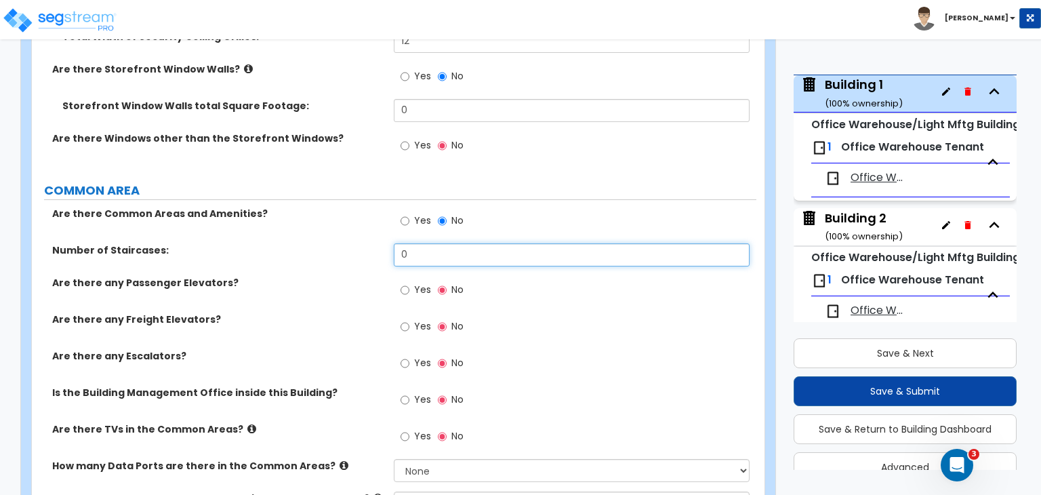
drag, startPoint x: 422, startPoint y: 247, endPoint x: 377, endPoint y: 243, distance: 44.9
click at [377, 243] on div "Number of Staircases: 0" at bounding box center [394, 259] width 724 height 33
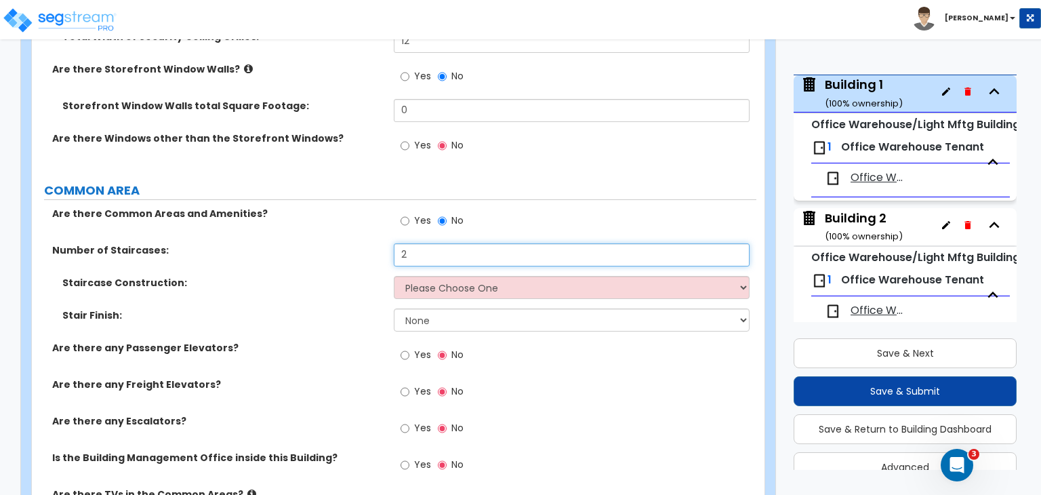
type input "2"
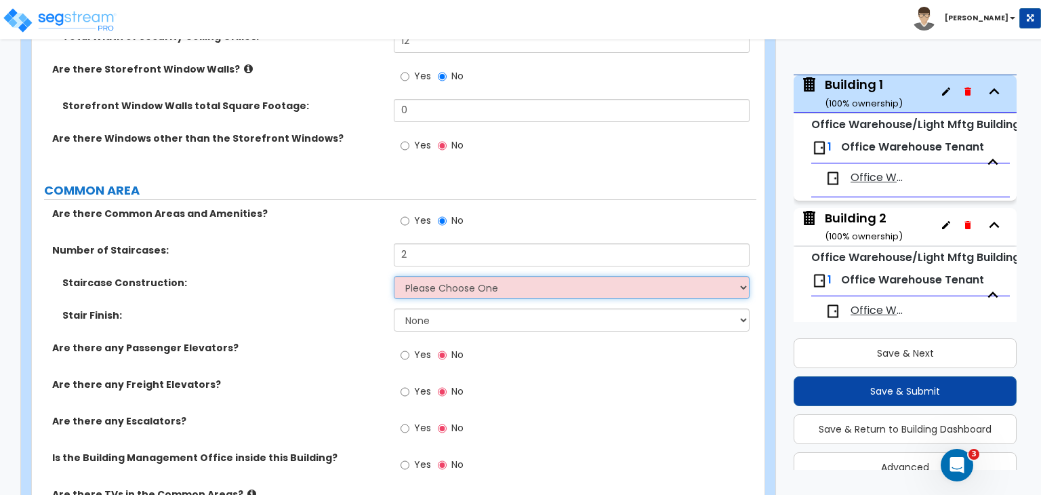
click at [450, 276] on select "Please Choose One Concrete Steel Wood Please Choose For Me" at bounding box center [571, 287] width 355 height 23
select select "2"
click at [394, 276] on select "Please Choose One Concrete Steel Wood Please Choose For Me" at bounding box center [571, 287] width 355 height 23
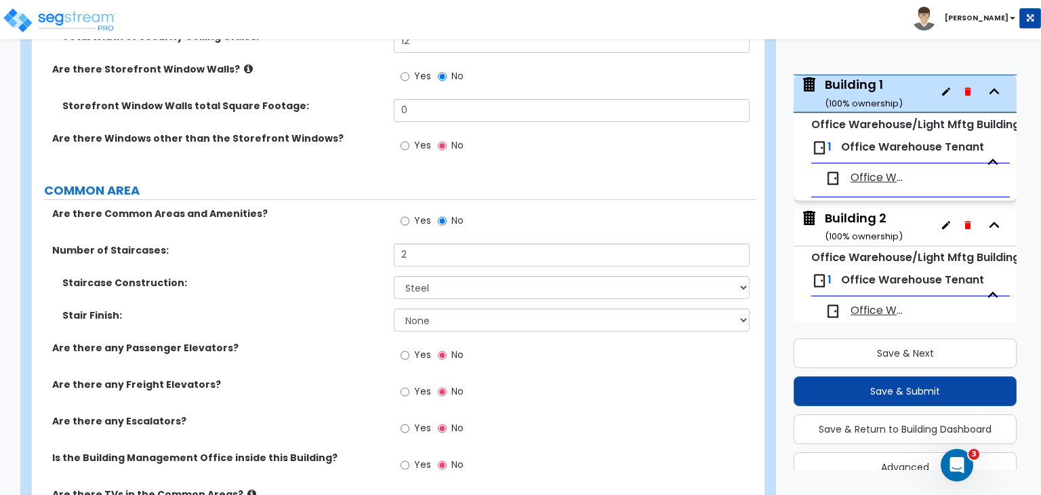
click at [341, 314] on div "Stair Finish: None Tile Wood Laminate VCT Sheet Carpet Sheet Vinyl Carpet Tile" at bounding box center [394, 324] width 724 height 33
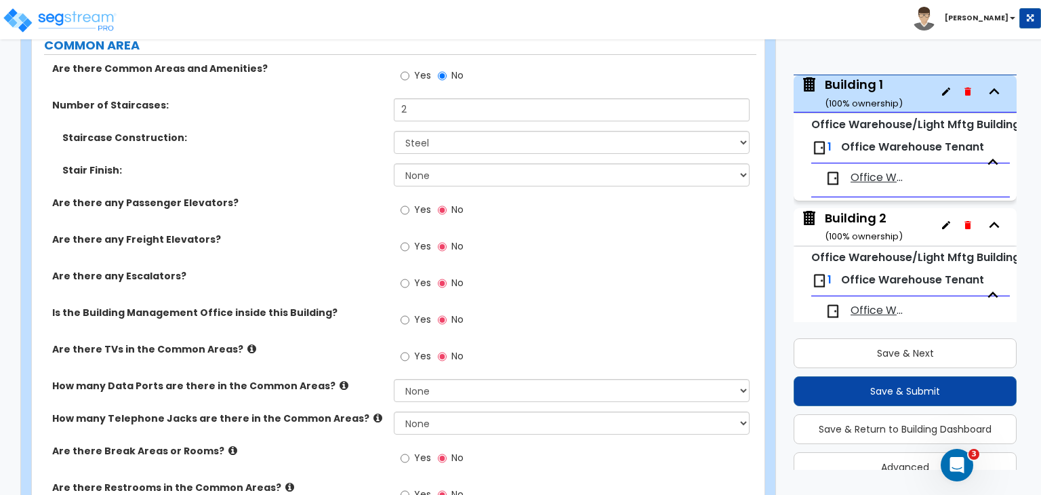
scroll to position [2270, 0]
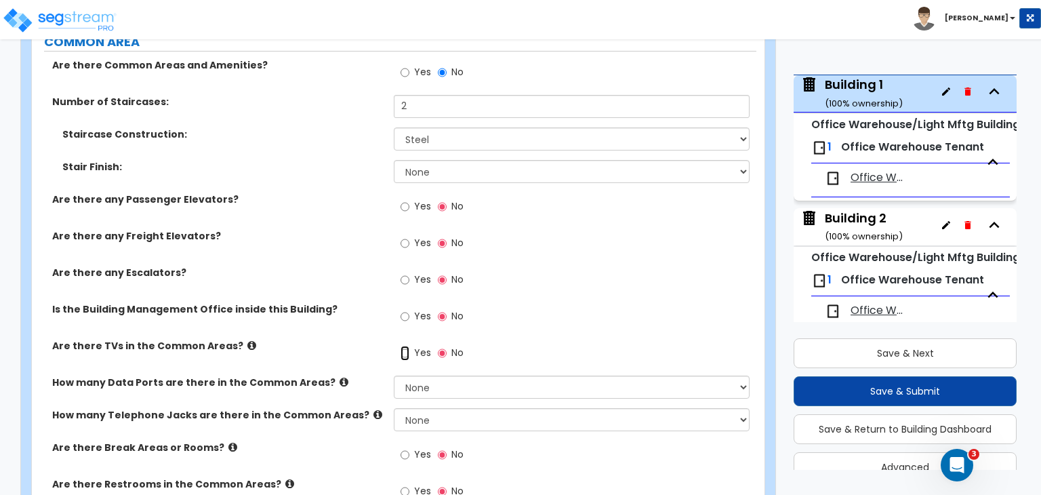
click at [401, 345] on input "Yes" at bounding box center [404, 352] width 9 height 15
radio input "true"
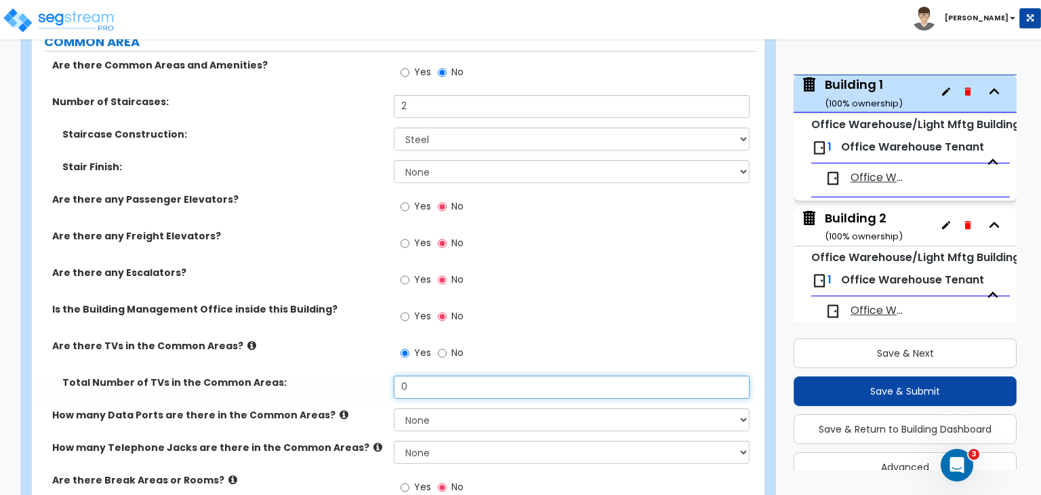
drag, startPoint x: 423, startPoint y: 368, endPoint x: 355, endPoint y: 375, distance: 68.1
click at [355, 375] on div "Total Number of TVs in the Common Areas: 0" at bounding box center [394, 391] width 724 height 33
type input "3"
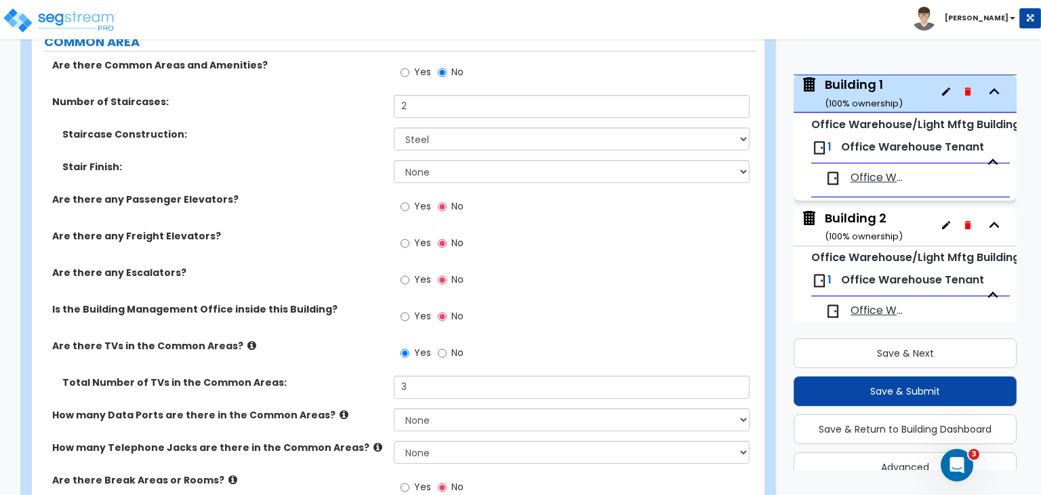
click at [355, 375] on label "Total Number of TVs in the Common Areas:" at bounding box center [222, 382] width 321 height 14
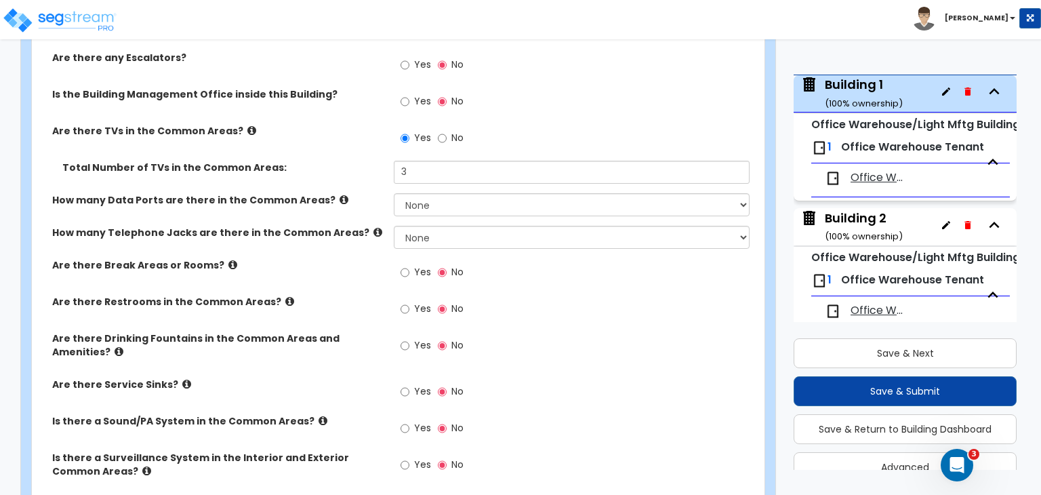
scroll to position [2487, 0]
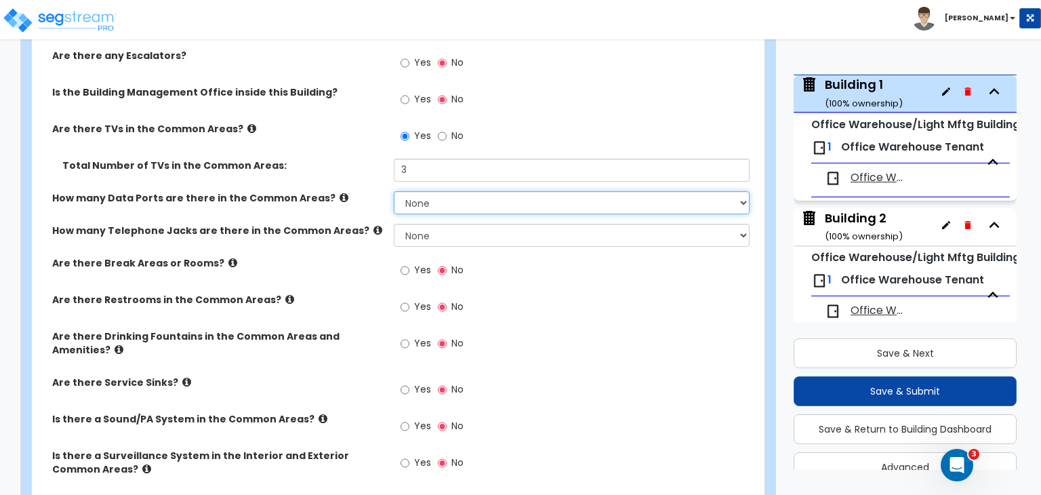
click at [453, 191] on select "None Please Estimate for Me I will specify the Quantity Exactly" at bounding box center [571, 202] width 355 height 23
select select "1"
click at [394, 191] on select "None Please Estimate for Me I will specify the Quantity Exactly" at bounding box center [571, 202] width 355 height 23
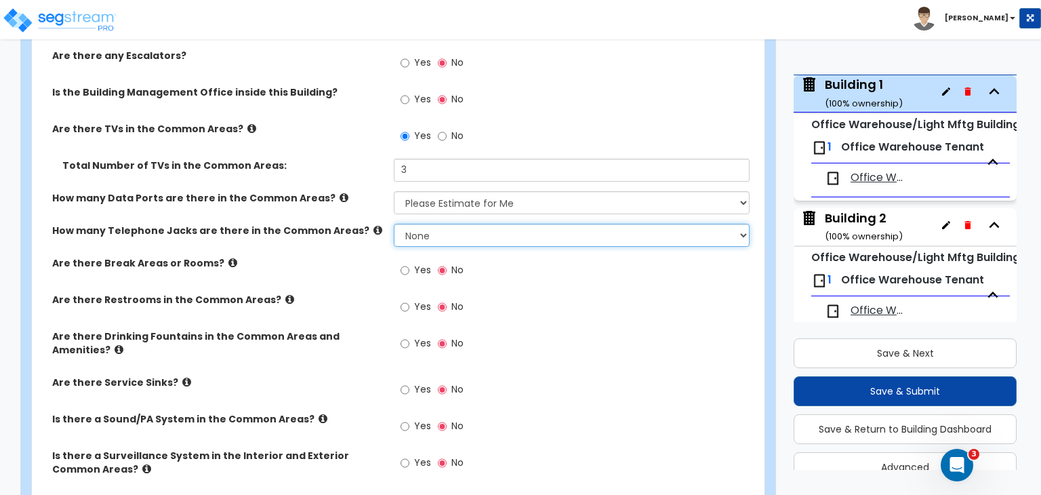
click at [447, 224] on select "None Please Estimate for Me I will specify the Quantity Exactly" at bounding box center [571, 235] width 355 height 23
select select "1"
click at [394, 224] on select "None Please Estimate for Me I will specify the Quantity Exactly" at bounding box center [571, 235] width 355 height 23
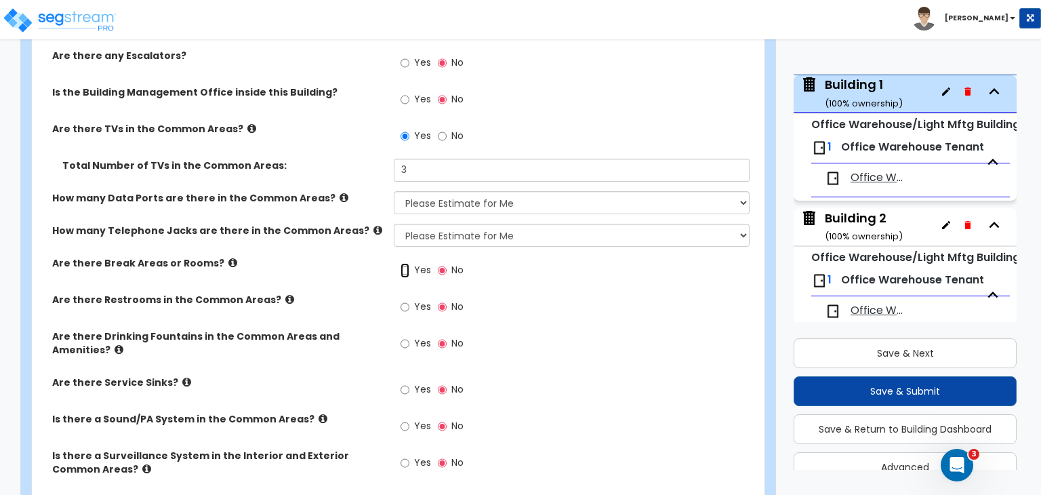
click at [406, 263] on input "Yes" at bounding box center [404, 270] width 9 height 15
radio input "true"
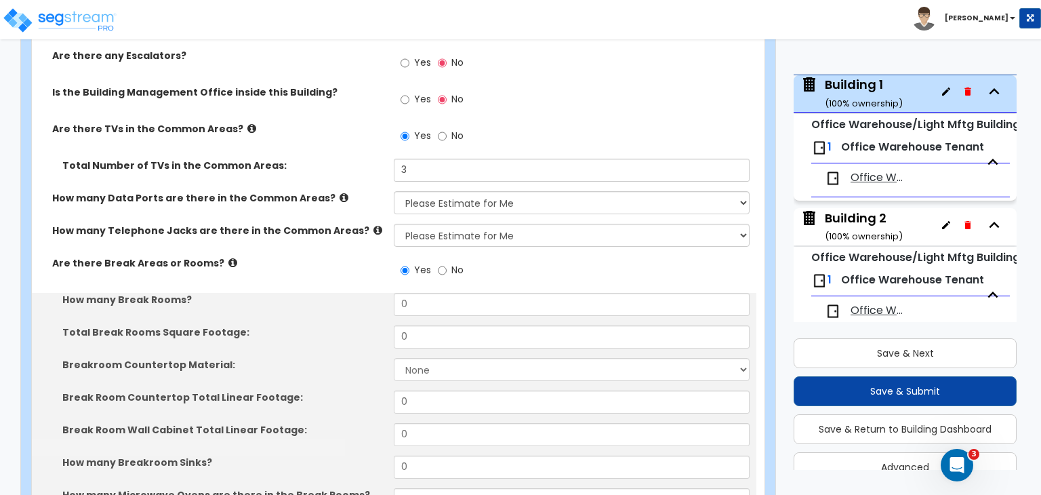
click at [358, 234] on div "How many Telephone Jacks are there in the Common Areas? None Please Estimate fo…" at bounding box center [394, 240] width 724 height 33
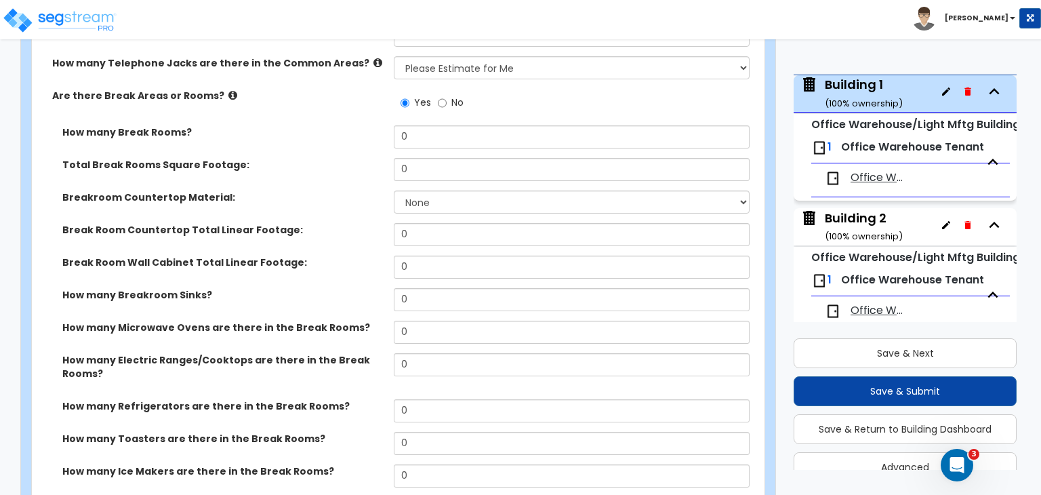
scroll to position [2655, 0]
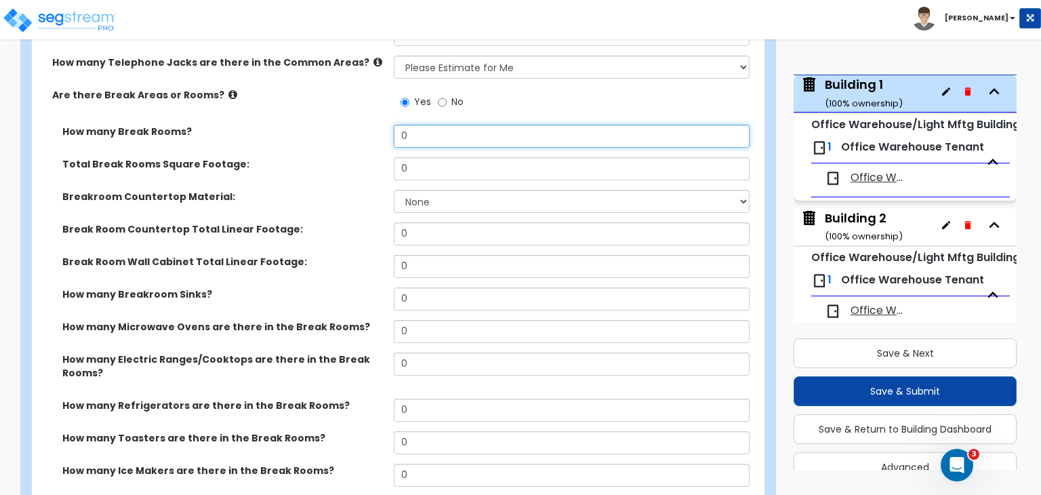
drag, startPoint x: 427, startPoint y: 127, endPoint x: 364, endPoint y: 122, distance: 63.2
click at [364, 125] on div "How many Break Rooms? 0" at bounding box center [394, 141] width 724 height 33
type input "3"
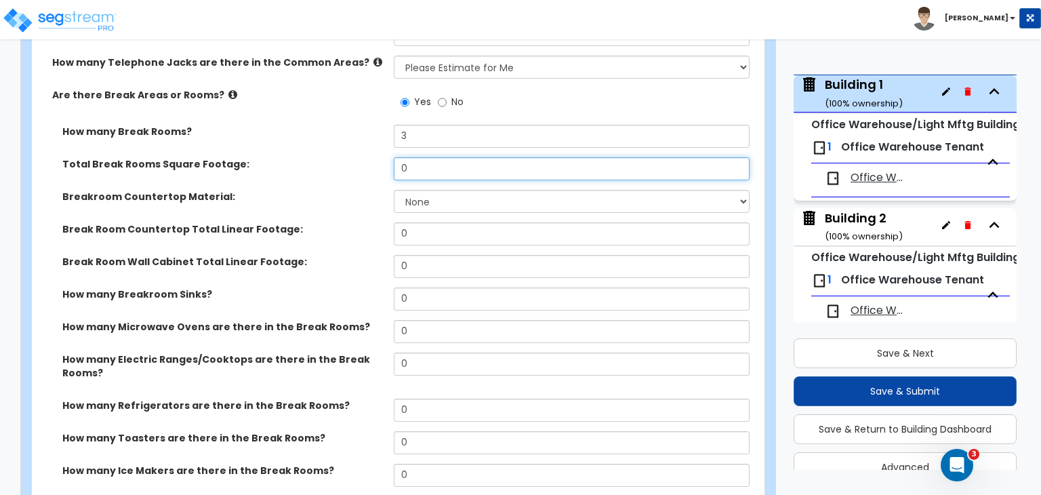
drag, startPoint x: 457, startPoint y: 156, endPoint x: 329, endPoint y: 150, distance: 128.1
click at [329, 157] on div "Total Break Rooms Square Footage: 0" at bounding box center [394, 173] width 724 height 33
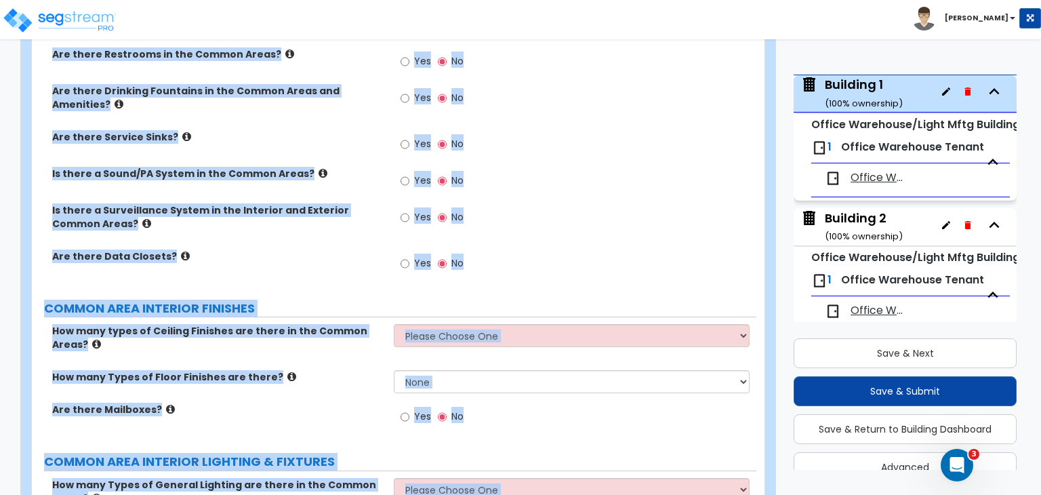
scroll to position [3510, 0]
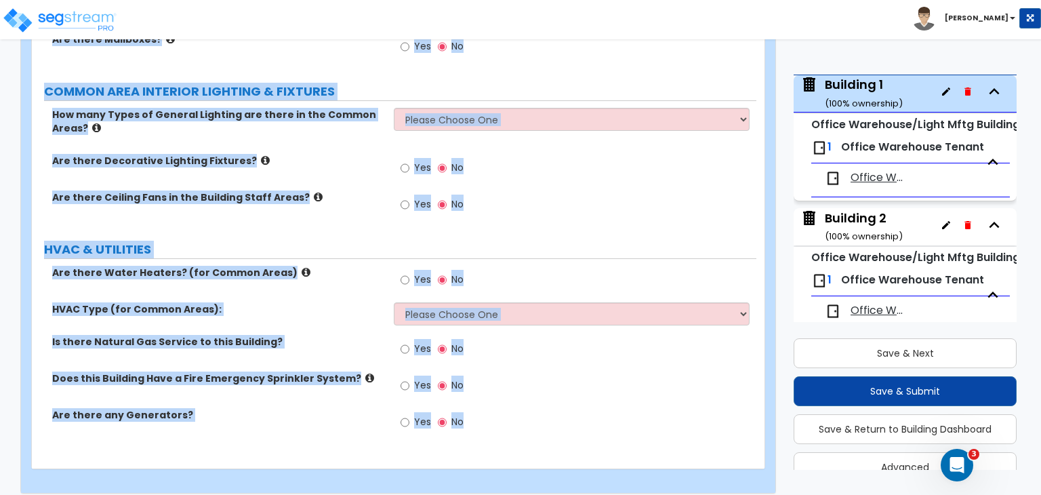
drag, startPoint x: 54, startPoint y: 113, endPoint x: 750, endPoint y: 526, distance: 808.8
copy div "How many Break Rooms? Total Break Rooms Square Footage: Breakroom Countertop Ma…"
click at [339, 196] on div "Are there Ceiling Fans in the Building Staff Areas? Yes No" at bounding box center [394, 208] width 724 height 37
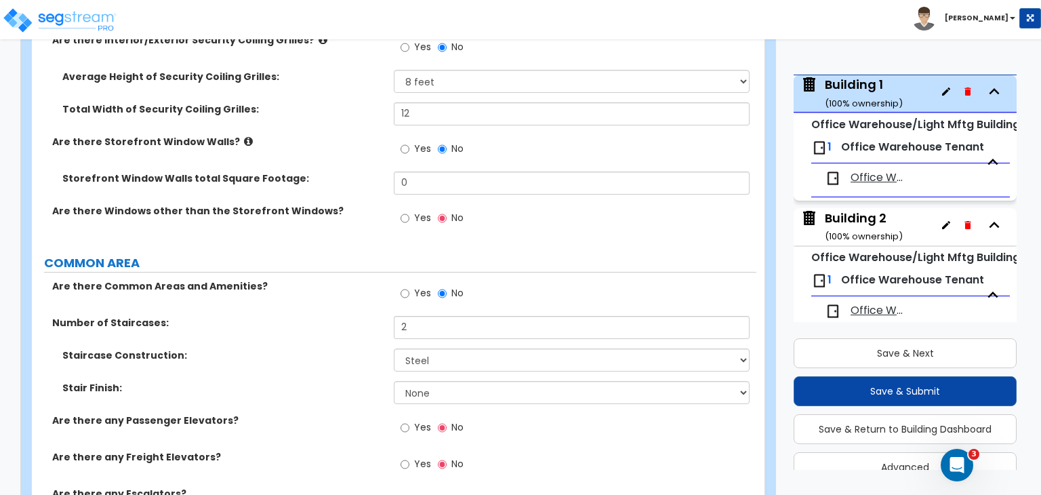
scroll to position [2048, 0]
drag, startPoint x: 422, startPoint y: 169, endPoint x: 259, endPoint y: 169, distance: 163.3
click at [259, 172] on div "Storefront Window Walls total Square Footage: 0" at bounding box center [394, 188] width 724 height 33
type input "2,000"
click at [320, 280] on label "Are there Common Areas and Amenities?" at bounding box center [217, 287] width 331 height 14
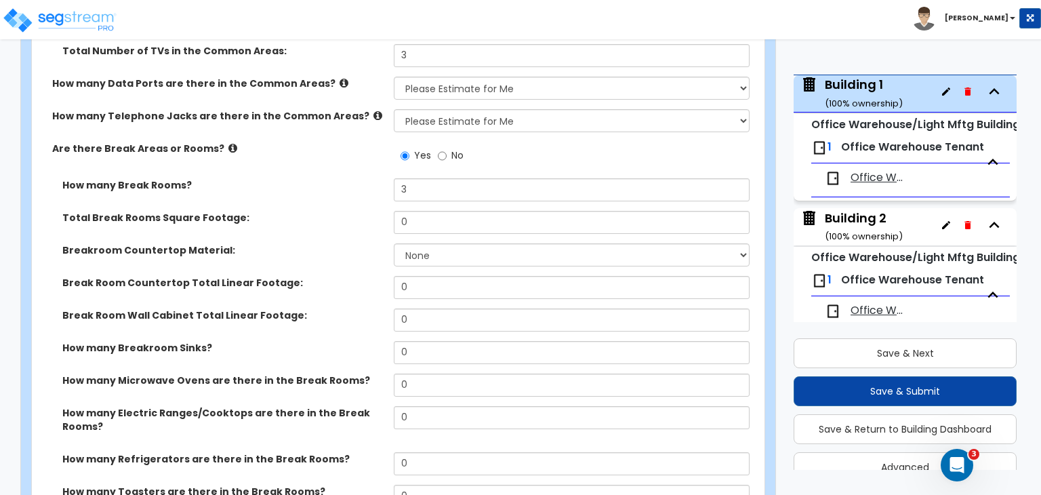
scroll to position [2602, 0]
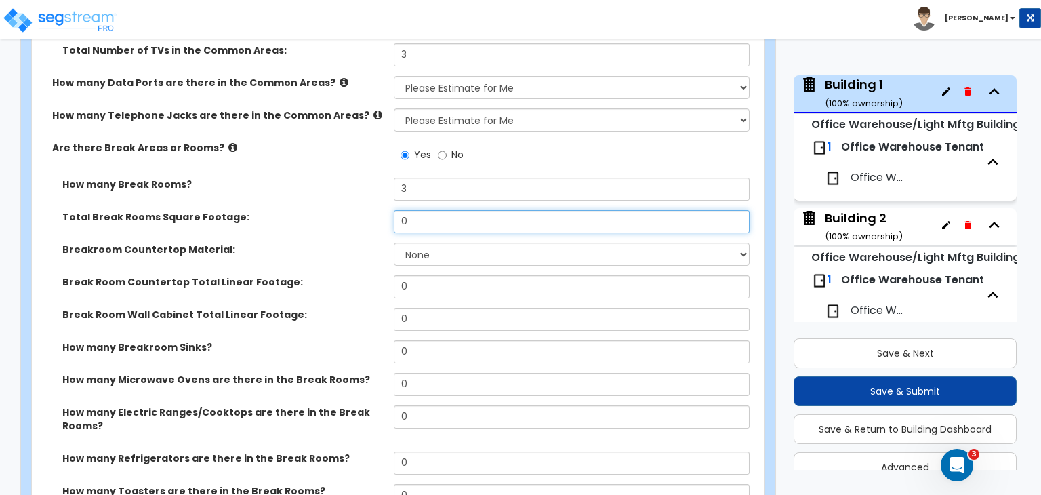
drag, startPoint x: 432, startPoint y: 204, endPoint x: 298, endPoint y: 222, distance: 135.4
click at [298, 222] on div "Total Break Rooms Square Footage: 0" at bounding box center [394, 226] width 724 height 33
type input "900"
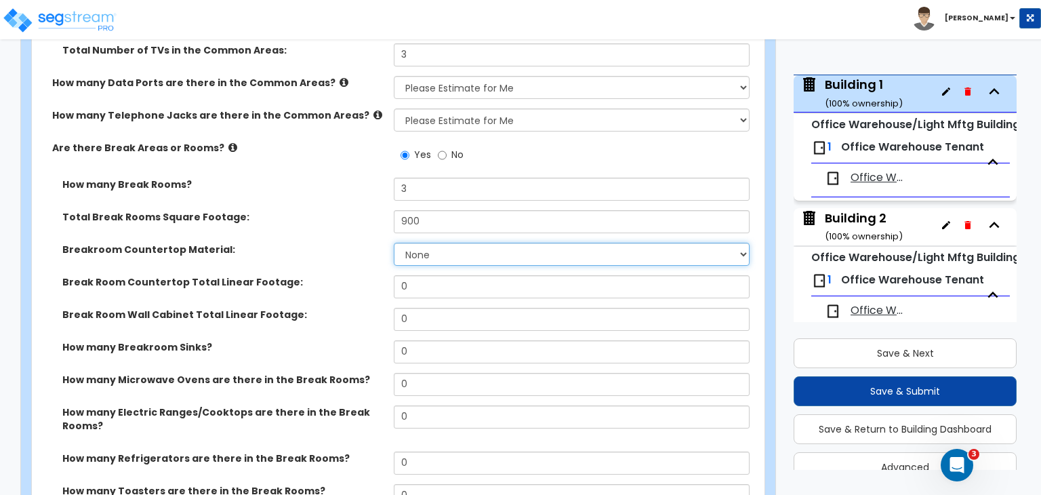
click at [412, 245] on select "None Plastic Laminate Solid Surface Stone Quartz Marble Tile Wood Stainless Ste…" at bounding box center [571, 254] width 355 height 23
select select "1"
click at [394, 243] on select "None Plastic Laminate Solid Surface Stone Quartz Marble Tile Wood Stainless Ste…" at bounding box center [571, 254] width 355 height 23
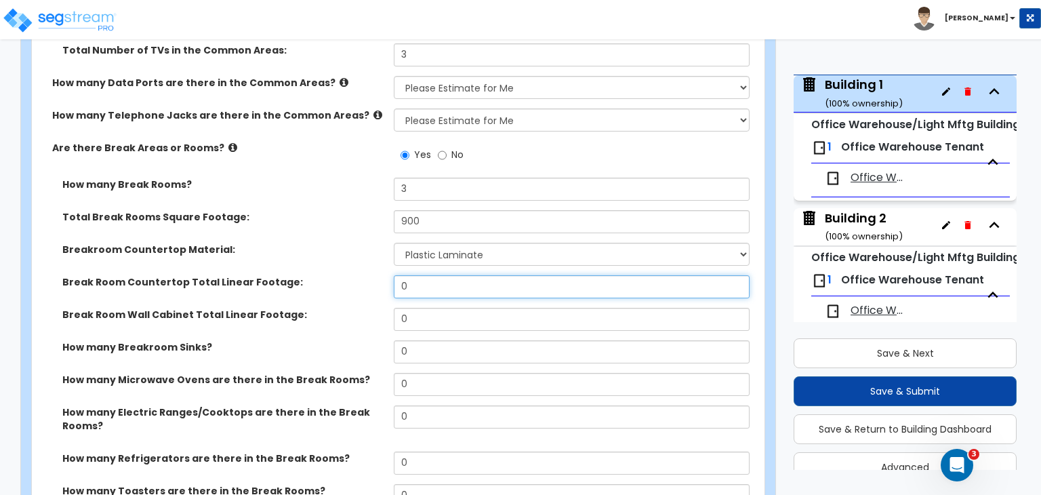
drag, startPoint x: 385, startPoint y: 268, endPoint x: 378, endPoint y: 268, distance: 7.5
click at [378, 275] on div "Break Room Countertop Total Linear Footage: 0" at bounding box center [394, 291] width 724 height 33
type input "32"
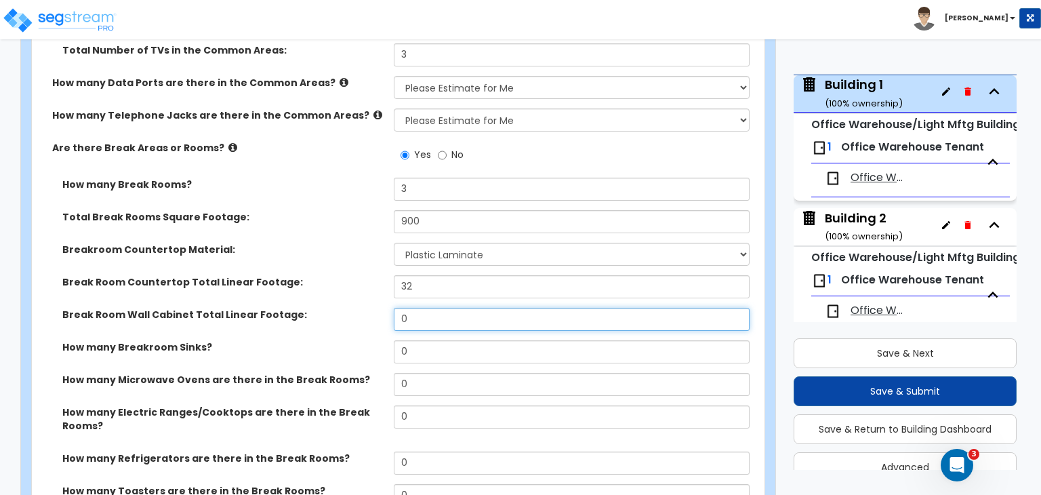
drag, startPoint x: 429, startPoint y: 310, endPoint x: 333, endPoint y: 297, distance: 97.0
click at [333, 308] on div "Break Room Wall Cabinet Total Linear Footage: 0" at bounding box center [394, 324] width 724 height 33
type input "26"
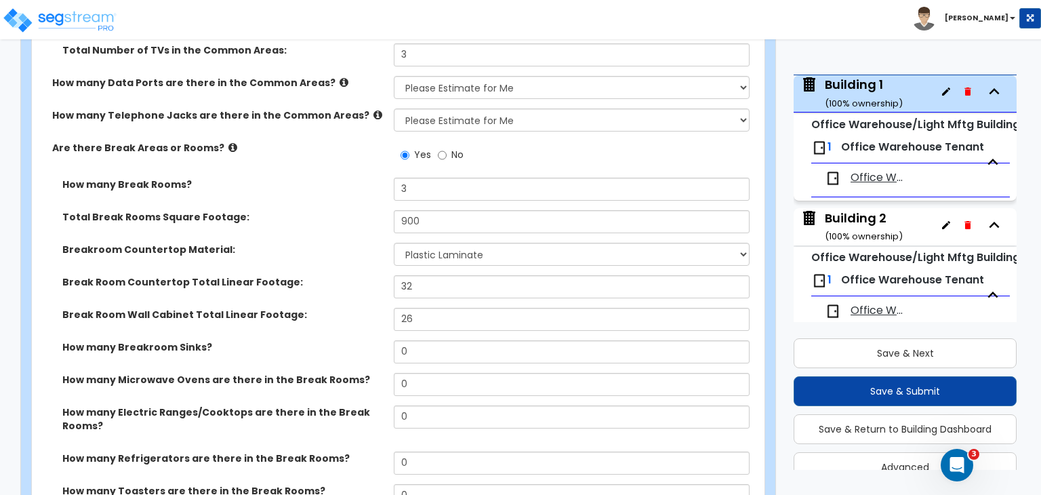
click at [333, 308] on label "Break Room Wall Cabinet Total Linear Footage:" at bounding box center [222, 315] width 321 height 14
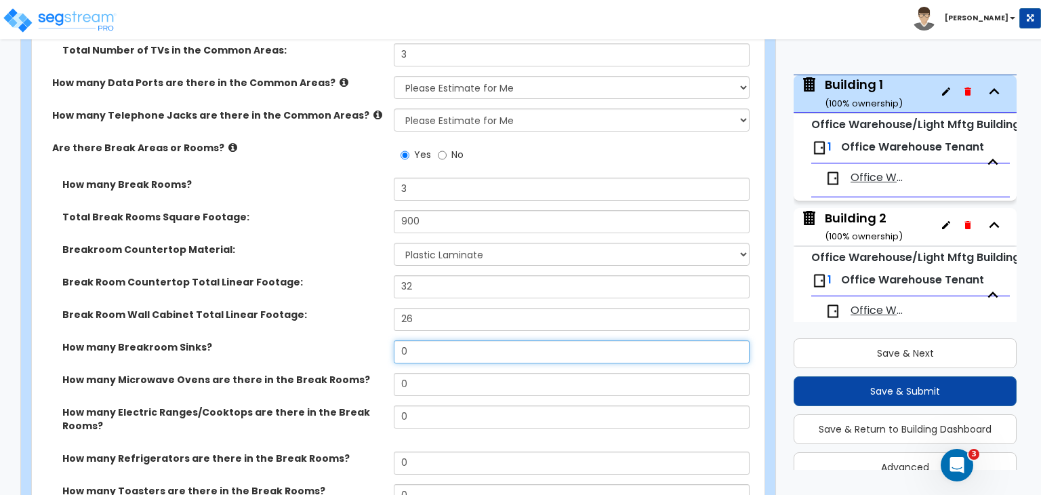
drag, startPoint x: 417, startPoint y: 339, endPoint x: 337, endPoint y: 334, distance: 80.1
click at [337, 340] on div "How many Breakroom Sinks? 0" at bounding box center [394, 356] width 724 height 33
type input "3"
select select "1"
type input "4"
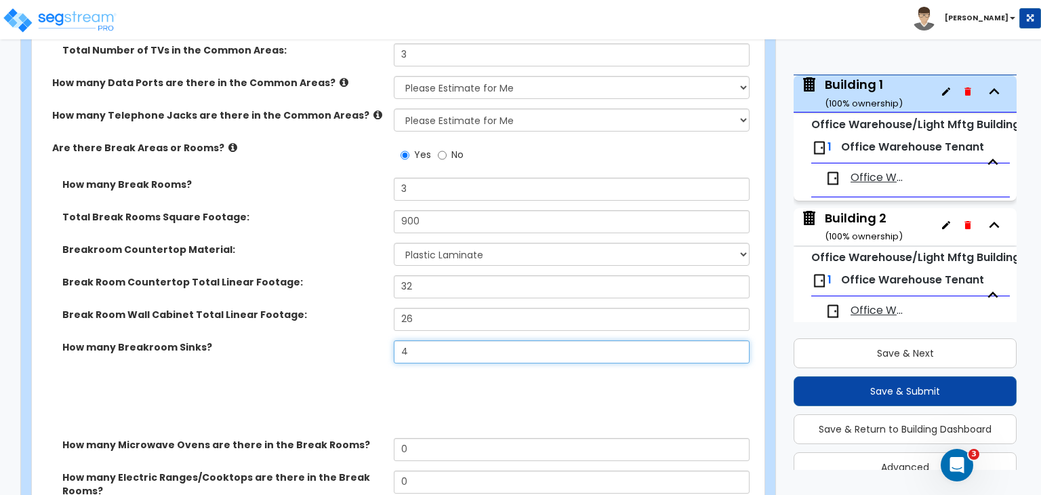
select select "1"
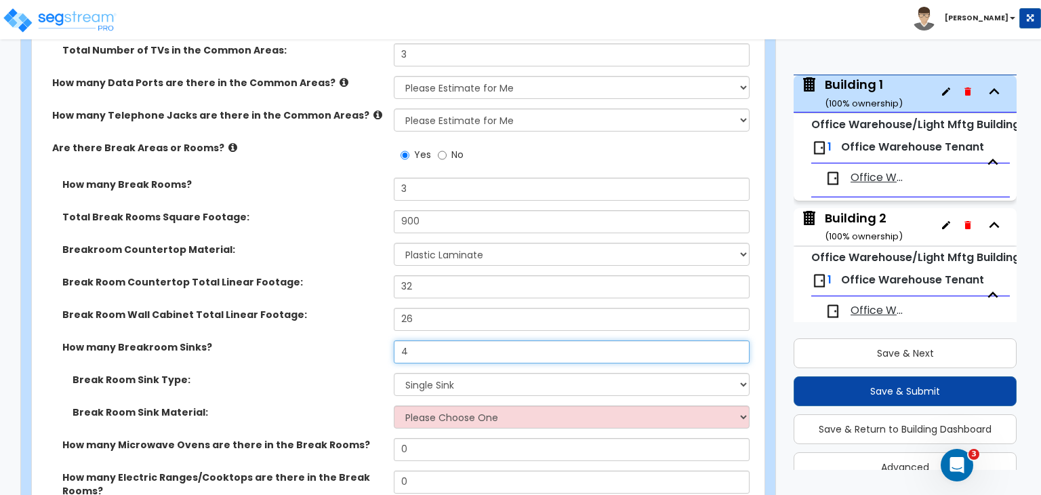
type input "4"
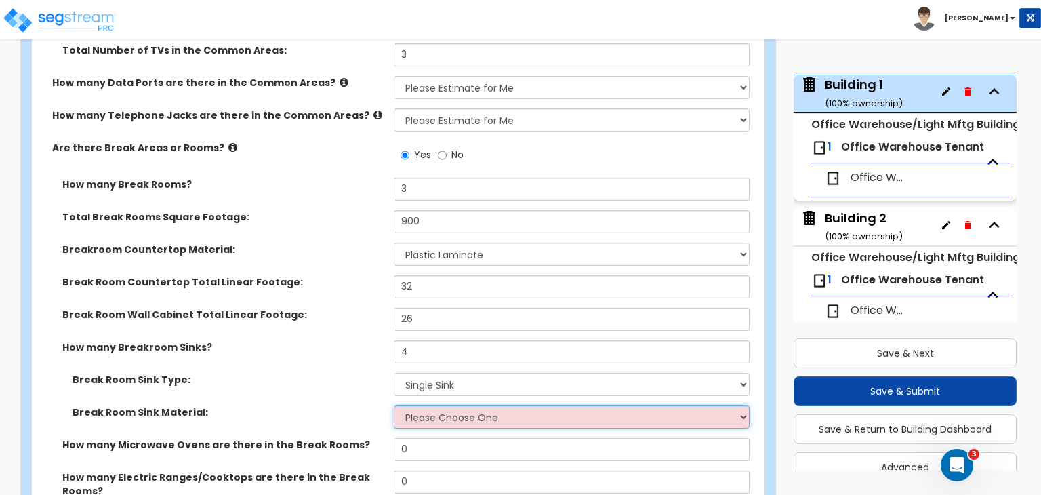
click at [436, 405] on select "Please Choose One Stainless Steel Porcelain Enamel Cast Iron" at bounding box center [571, 416] width 355 height 23
select select "1"
click at [394, 405] on select "Please Choose One Stainless Steel Porcelain Enamel Cast Iron" at bounding box center [571, 416] width 355 height 23
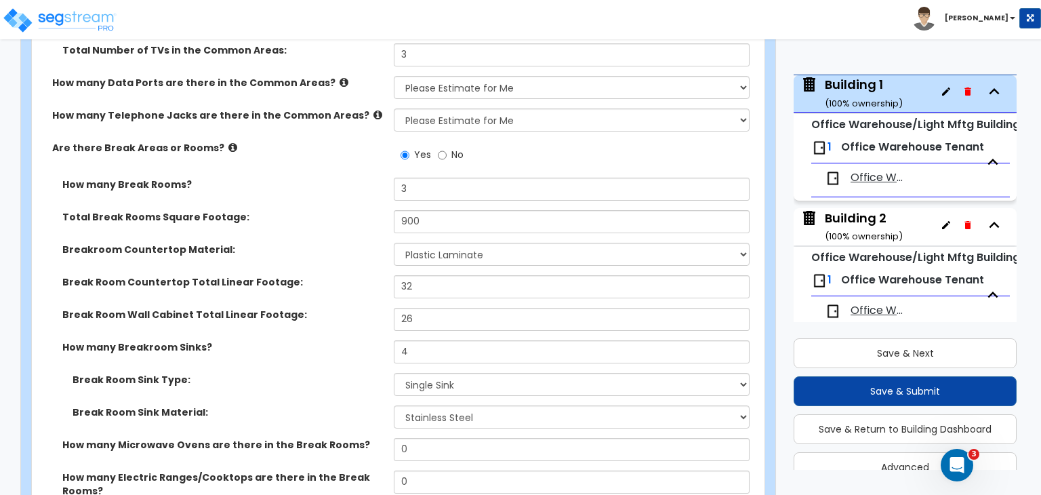
click at [328, 341] on label "How many Breakroom Sinks?" at bounding box center [222, 347] width 321 height 14
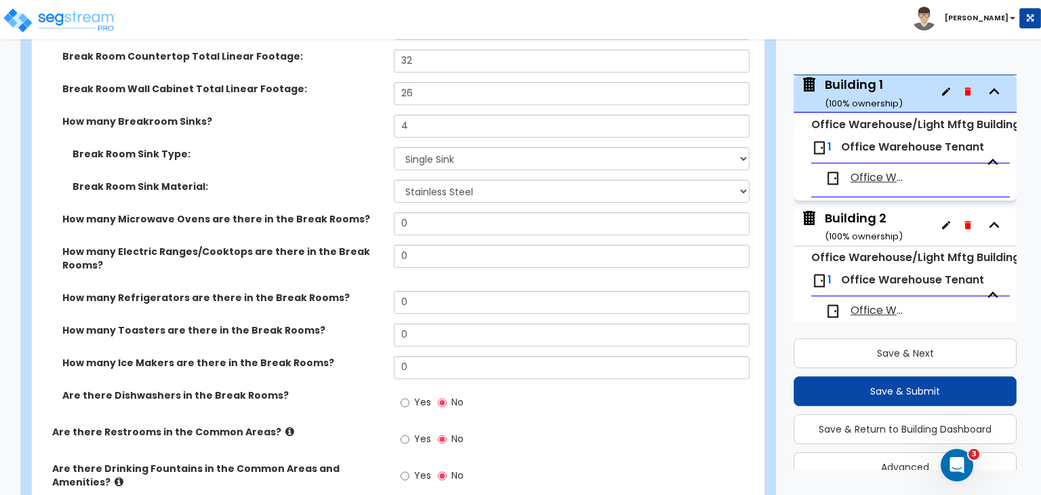
scroll to position [2833, 0]
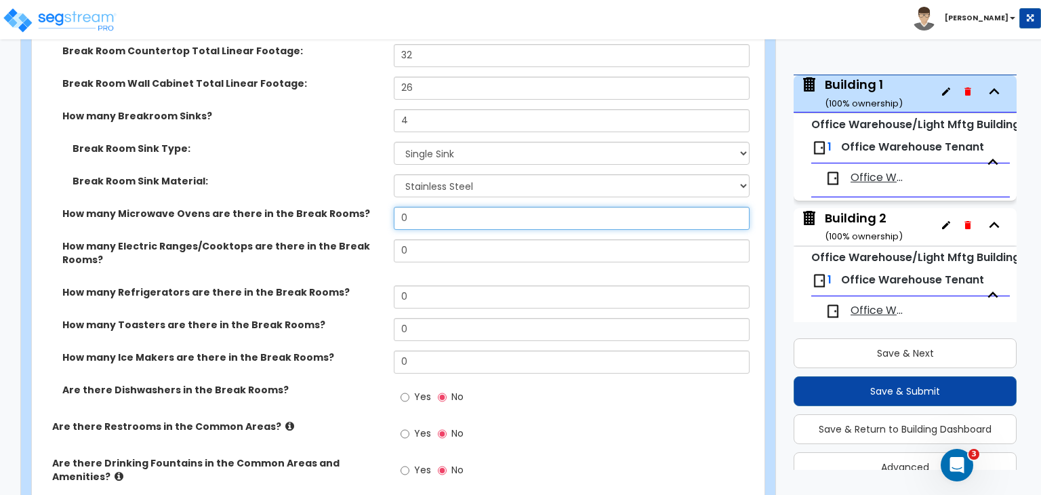
drag, startPoint x: 431, startPoint y: 207, endPoint x: 335, endPoint y: 190, distance: 96.9
click at [335, 190] on div "How many Break Rooms? 3 Total Break Rooms Square Footage: 900 Breakroom Counter…" at bounding box center [394, 182] width 704 height 473
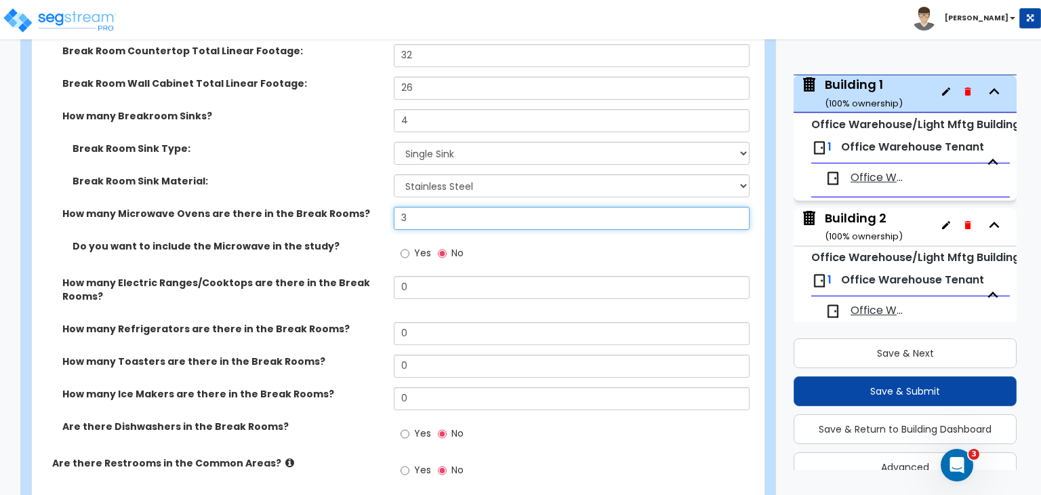
scroll to position [2870, 0]
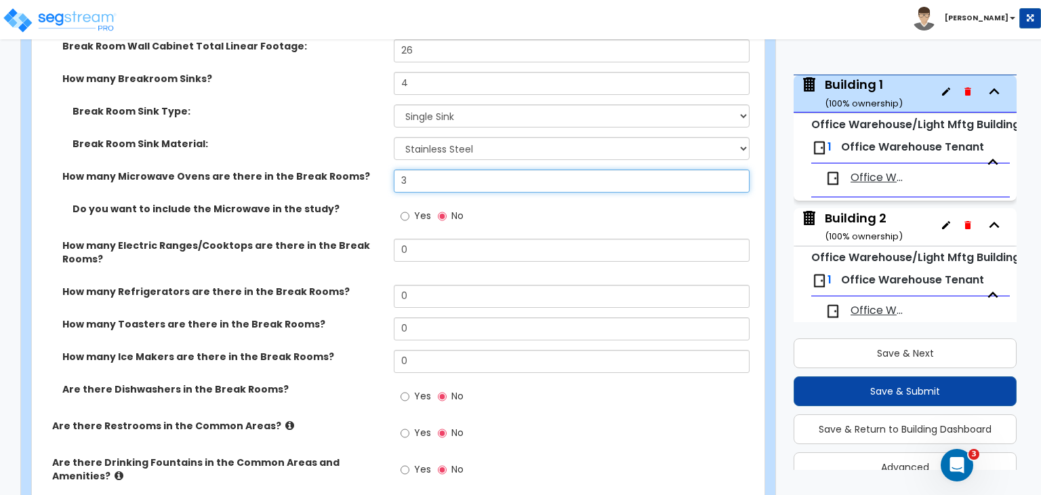
type input "3"
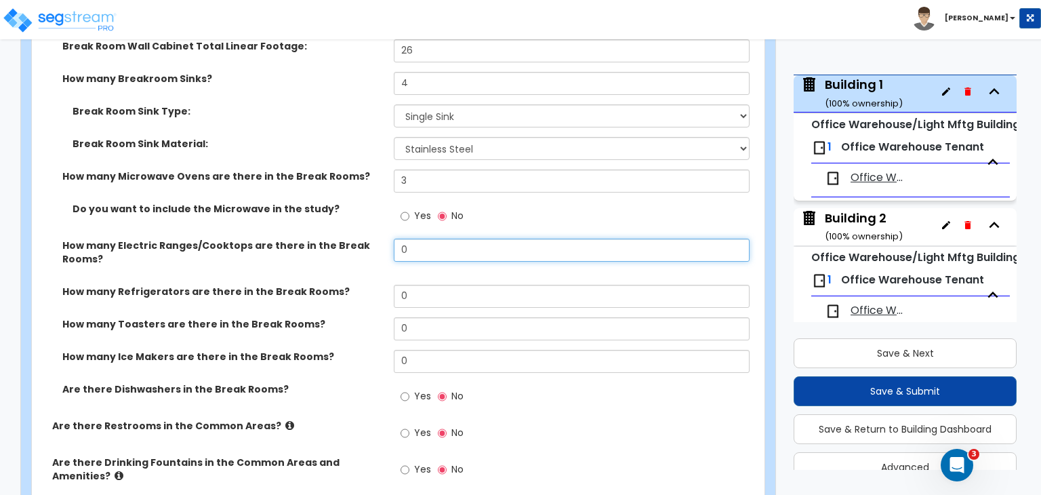
drag, startPoint x: 420, startPoint y: 239, endPoint x: 367, endPoint y: 234, distance: 53.1
click at [367, 238] on div "How many Electric Ranges/Cooktops are there in the Break Rooms? 0" at bounding box center [394, 261] width 724 height 46
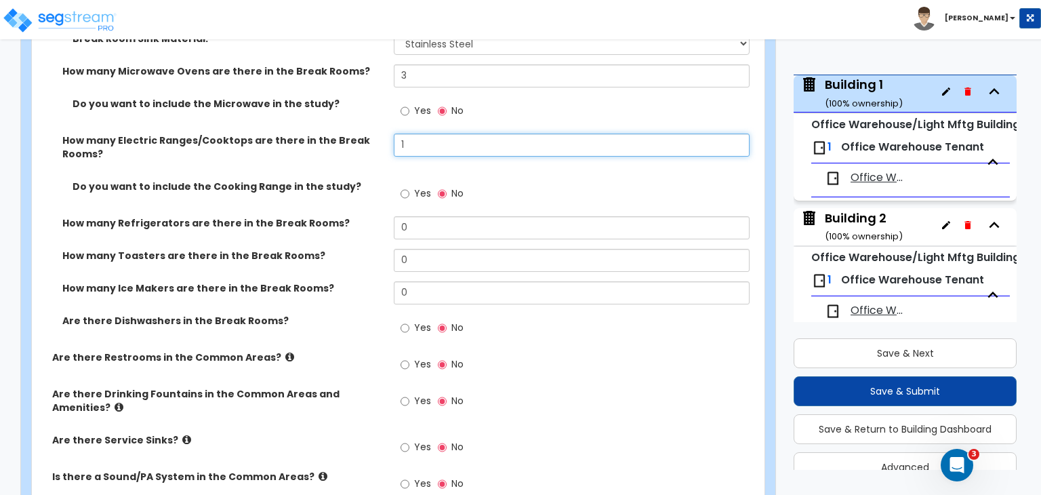
scroll to position [2976, 0]
type input "1"
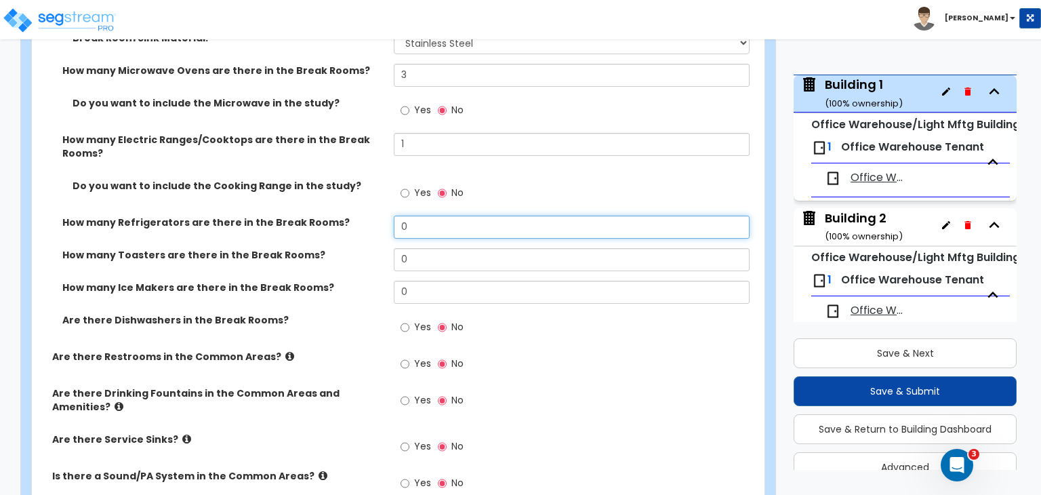
drag, startPoint x: 431, startPoint y: 217, endPoint x: 344, endPoint y: 209, distance: 87.1
click at [344, 215] on div "How many Refrigerators are there in the Break Rooms? 0" at bounding box center [394, 231] width 724 height 33
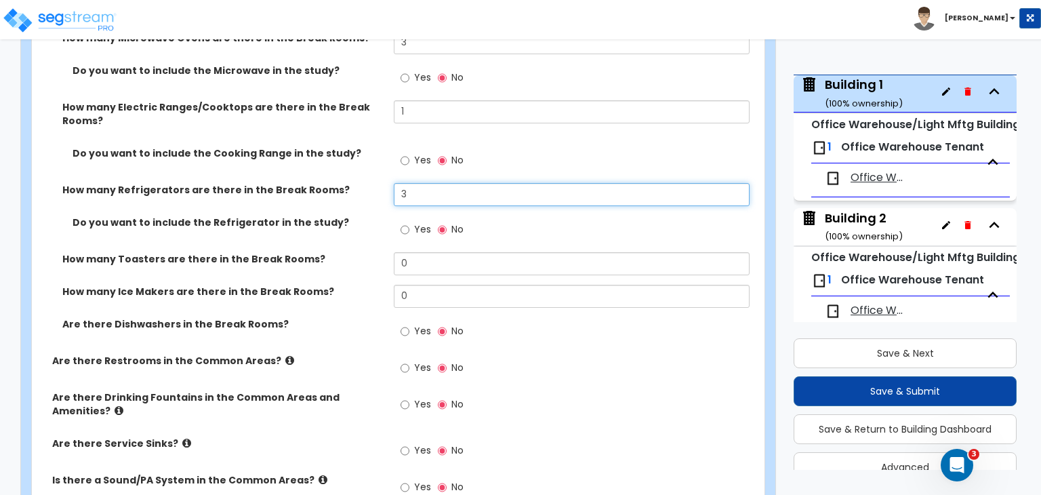
scroll to position [3027, 0]
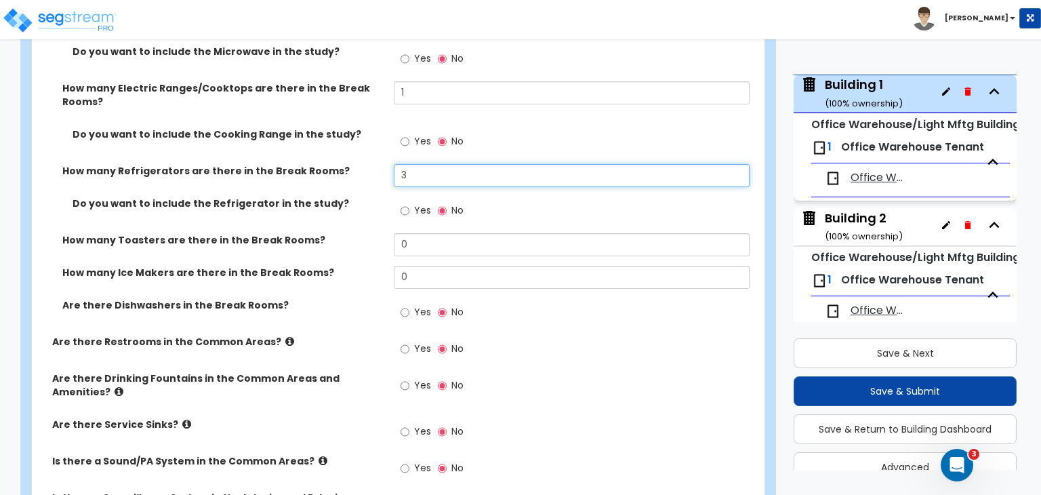
type input "3"
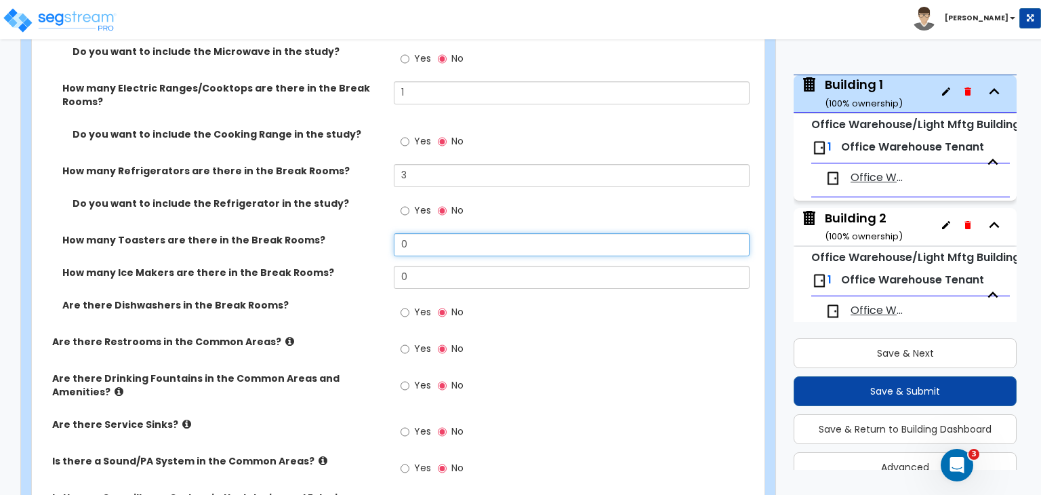
drag, startPoint x: 423, startPoint y: 233, endPoint x: 360, endPoint y: 231, distance: 62.4
click at [360, 233] on div "How many Toasters are there in the Break Rooms? 0" at bounding box center [394, 249] width 724 height 33
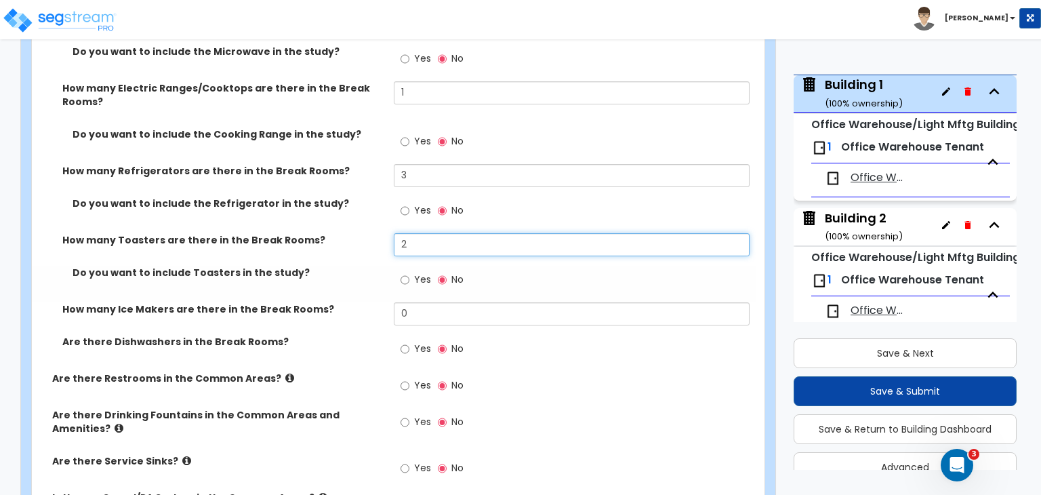
type input "2"
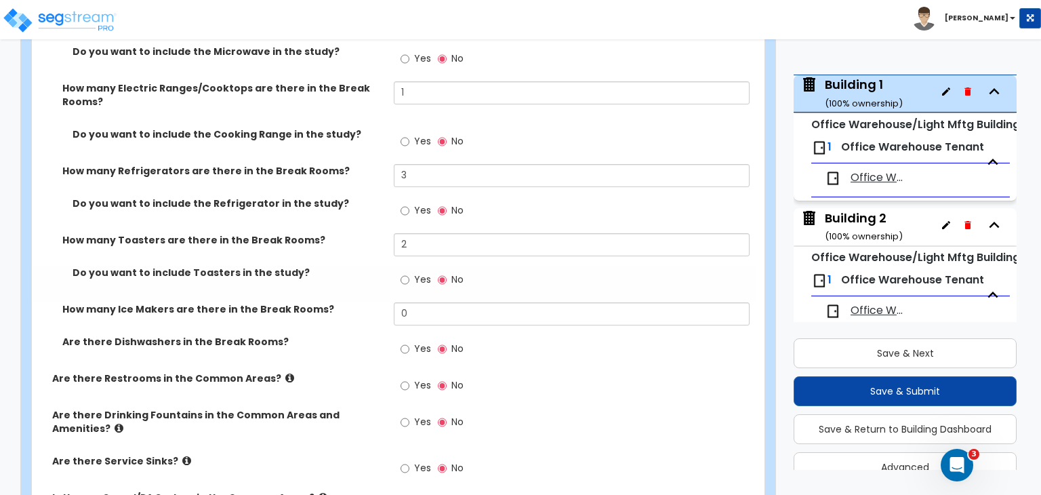
click at [340, 233] on label "How many Toasters are there in the Break Rooms?" at bounding box center [222, 240] width 321 height 14
click at [346, 267] on div "Do you want to include Toasters in the study? Yes No" at bounding box center [394, 284] width 724 height 37
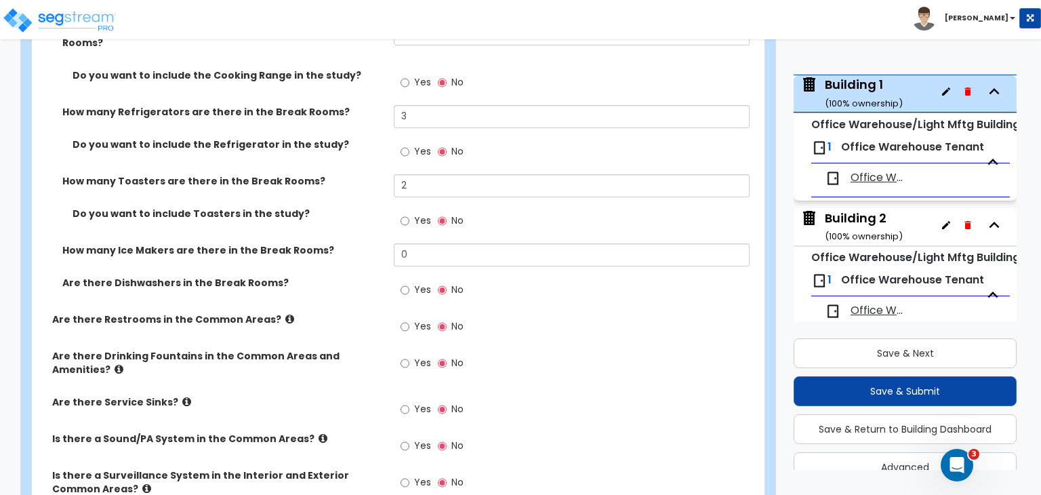
scroll to position [3094, 0]
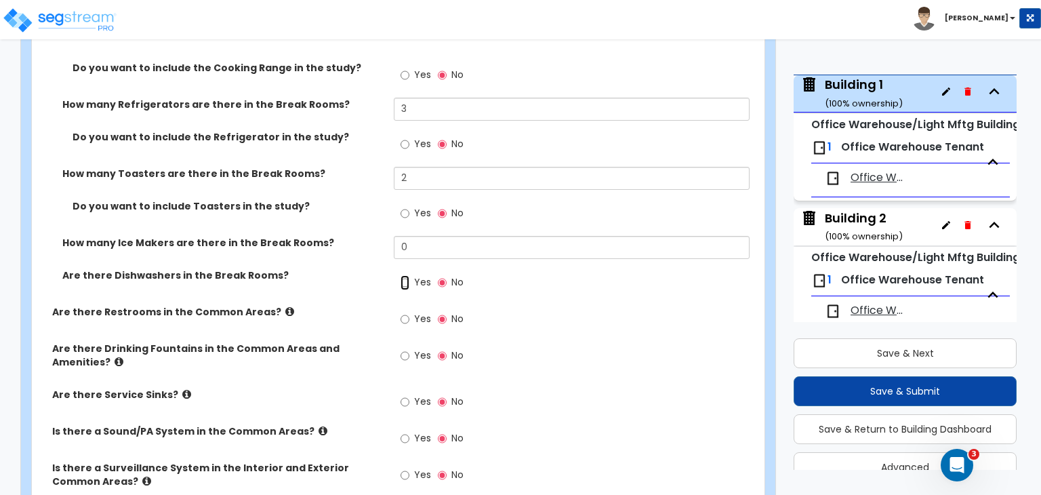
click at [406, 275] on input "Yes" at bounding box center [404, 282] width 9 height 15
radio input "true"
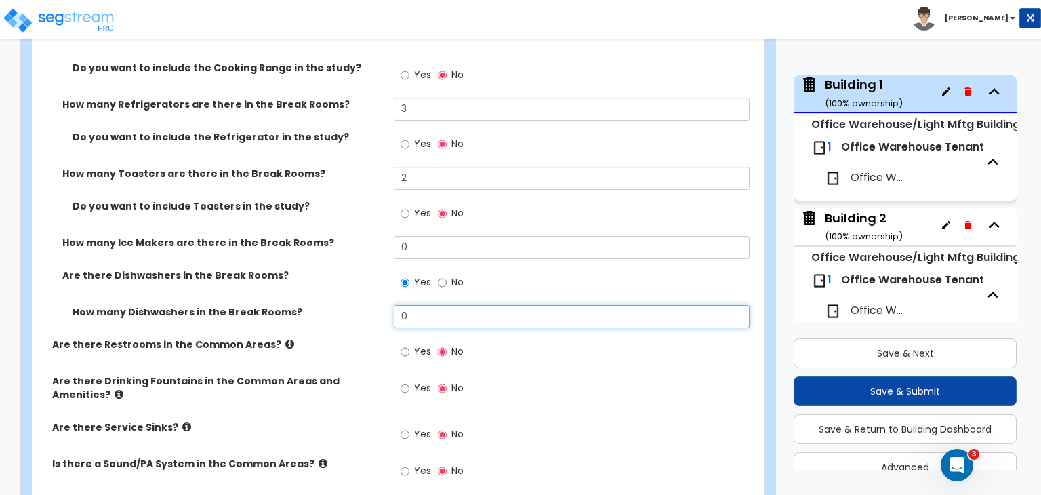
drag, startPoint x: 423, startPoint y: 300, endPoint x: 331, endPoint y: 301, distance: 92.8
click at [331, 305] on div "How many Dishwashers in the Break Rooms? 0" at bounding box center [394, 321] width 724 height 33
type input "2"
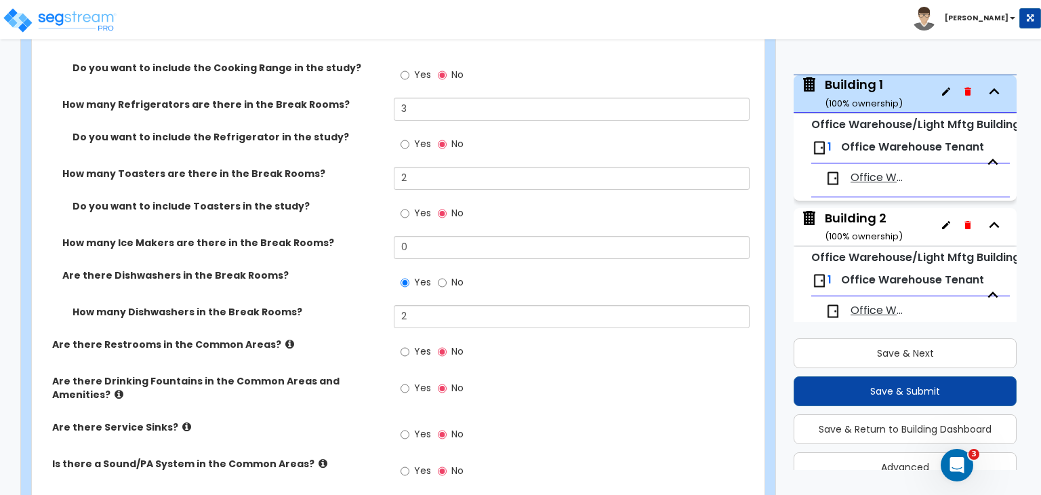
click at [338, 269] on label "Are there Dishwashers in the Break Rooms?" at bounding box center [222, 275] width 321 height 14
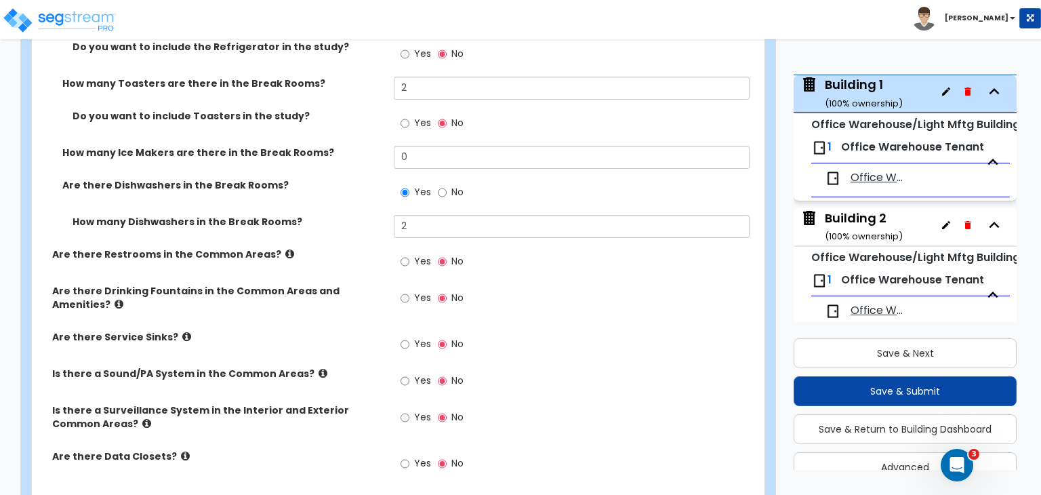
scroll to position [3185, 0]
click at [404, 253] on input "Yes" at bounding box center [404, 260] width 9 height 15
radio input "true"
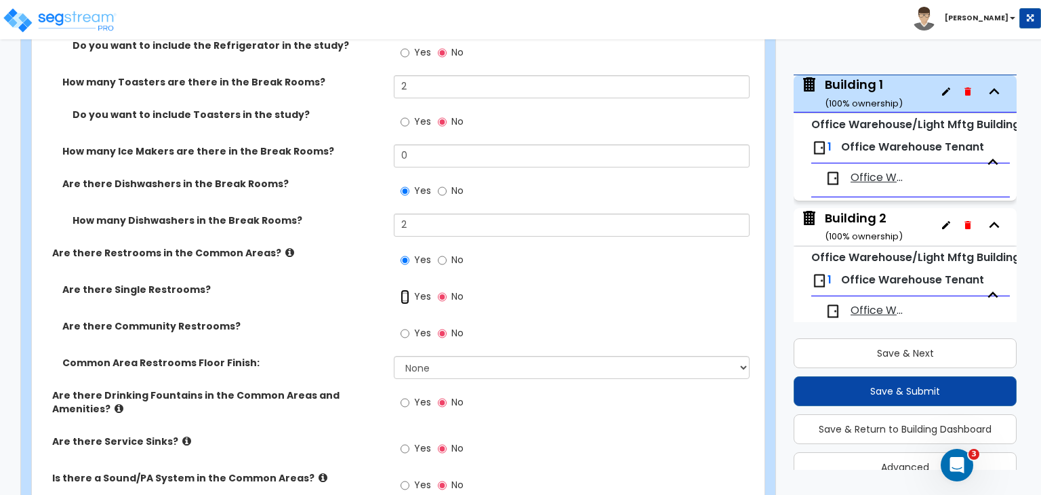
click at [404, 289] on input "Yes" at bounding box center [404, 296] width 9 height 15
radio input "true"
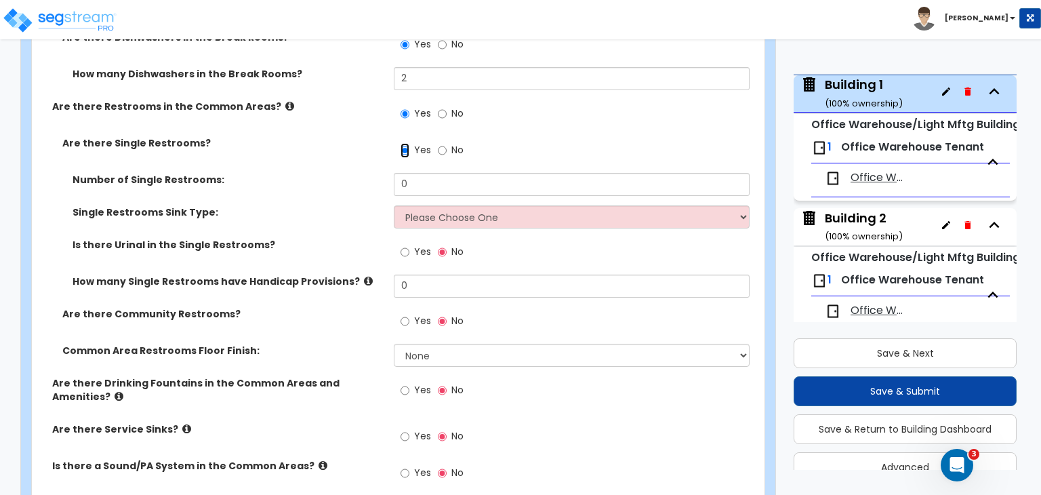
scroll to position [3333, 0]
click at [404, 312] on input "Yes" at bounding box center [404, 319] width 9 height 15
radio input "true"
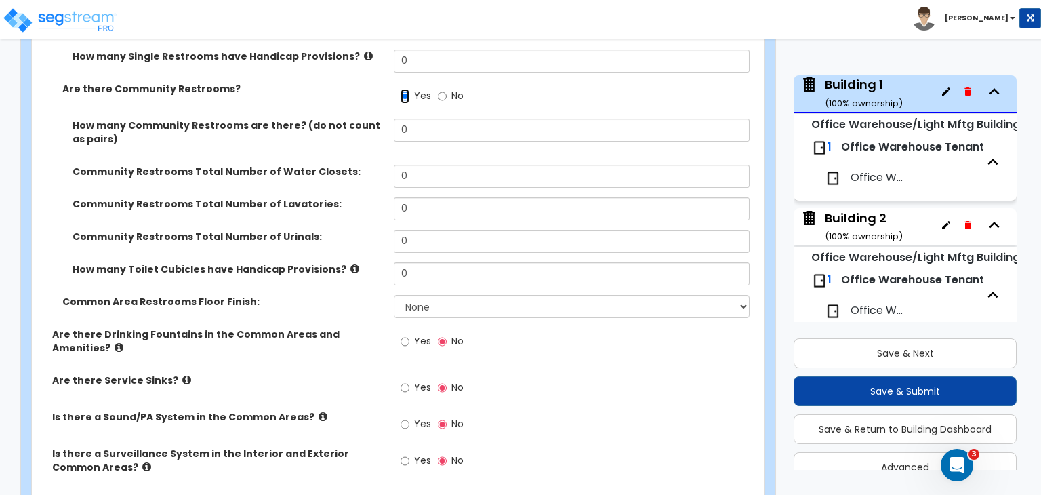
scroll to position [3558, 0]
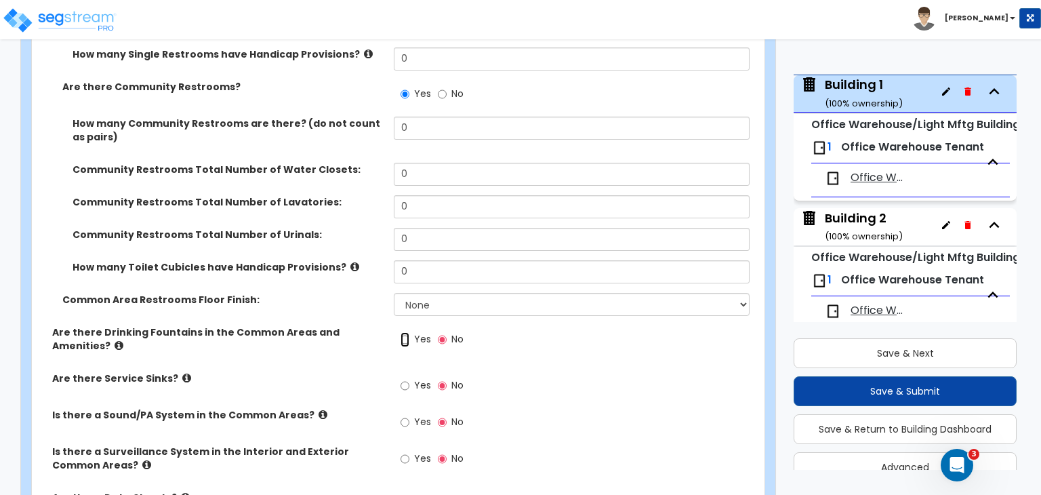
click at [405, 332] on input "Yes" at bounding box center [404, 339] width 9 height 15
radio input "true"
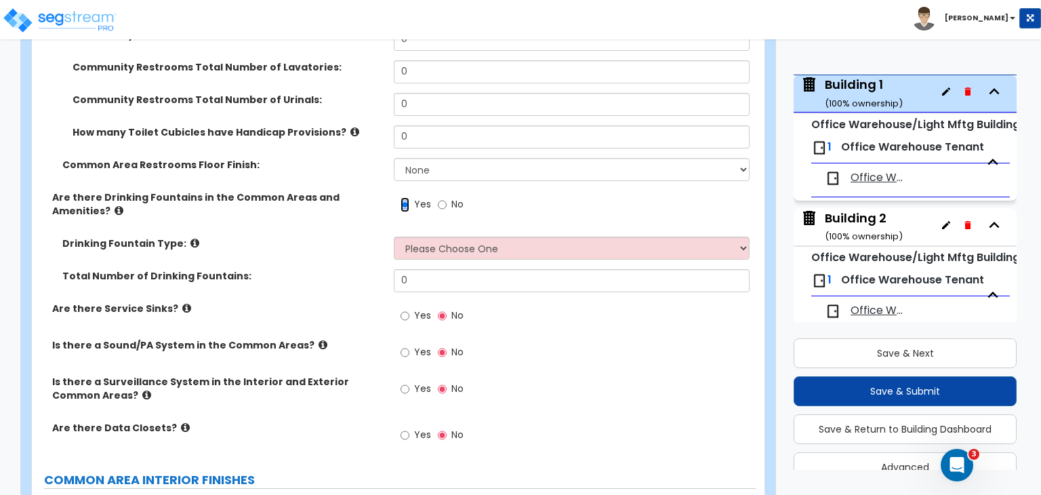
scroll to position [3694, 0]
click at [406, 308] on input "Yes" at bounding box center [404, 315] width 9 height 15
radio input "true"
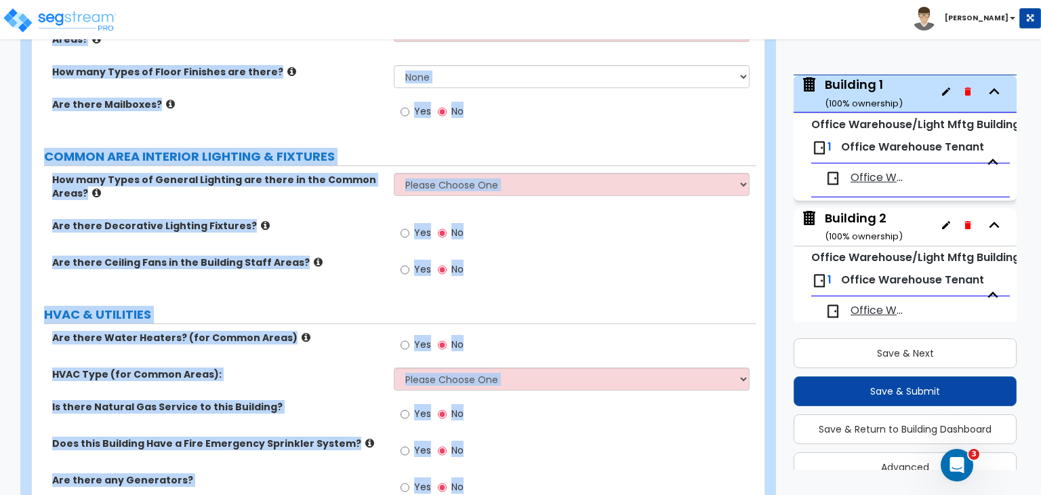
scroll to position [4268, 0]
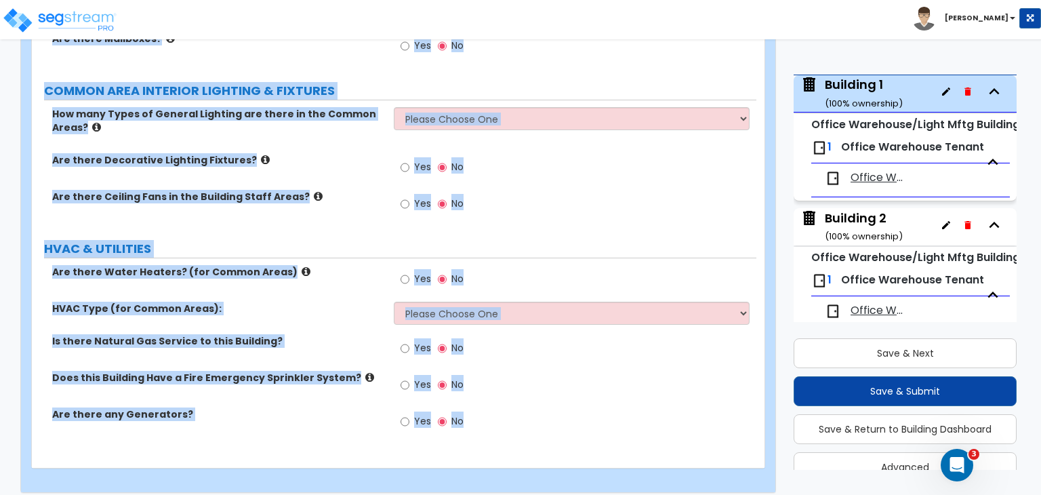
drag, startPoint x: 47, startPoint y: 182, endPoint x: 477, endPoint y: 526, distance: 550.4
copy div "Are there Restrooms in the Common Areas? Yes No Are there Single Restrooms? Yes…"
click at [366, 172] on div "Are there Decorative Lighting Fixtures? Yes No" at bounding box center [394, 171] width 724 height 37
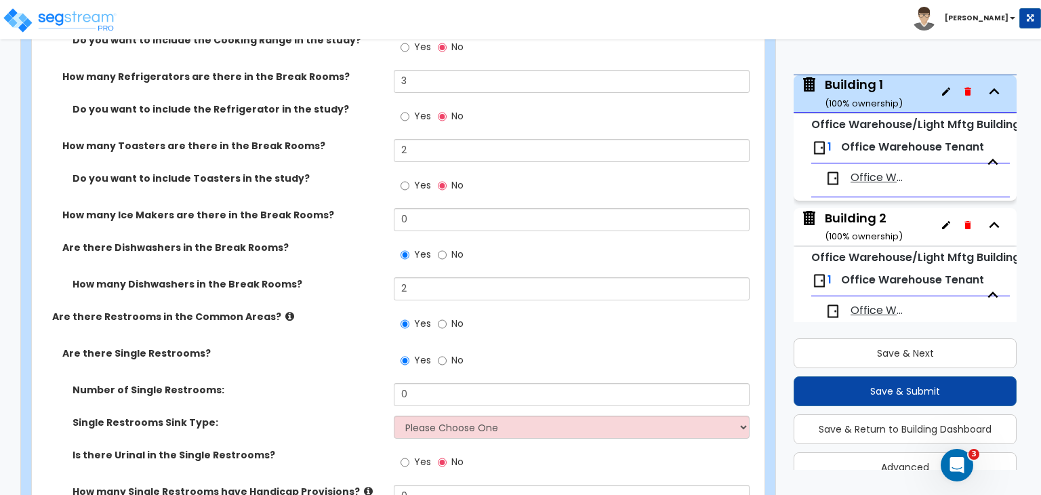
scroll to position [3272, 0]
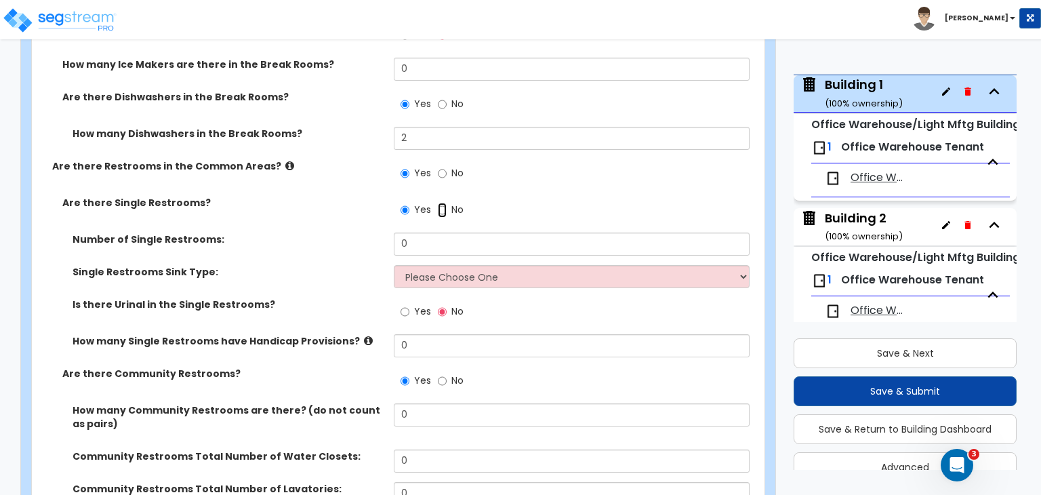
click at [442, 203] on input "No" at bounding box center [442, 210] width 9 height 15
radio input "false"
radio input "true"
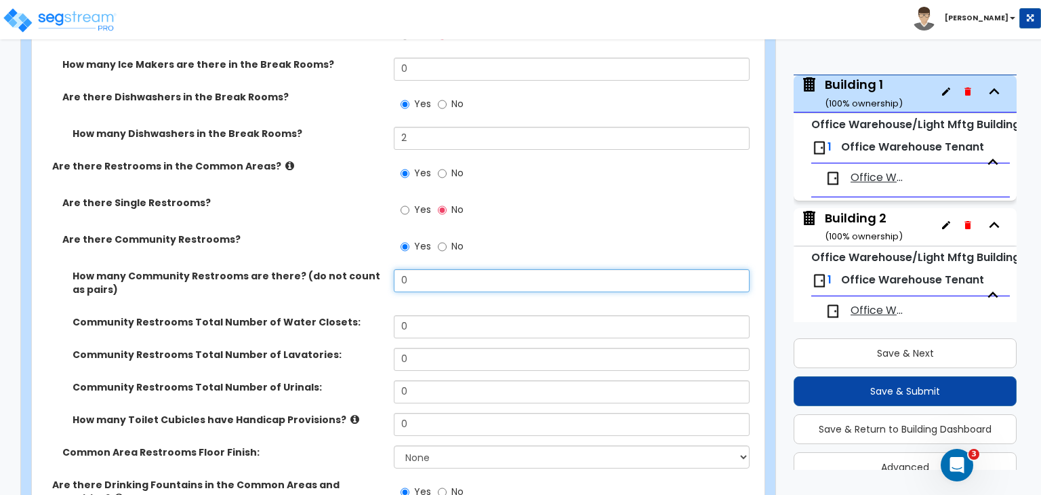
drag, startPoint x: 420, startPoint y: 275, endPoint x: 356, endPoint y: 266, distance: 65.0
click at [356, 269] on div "How many Community Restrooms are there? (do not count as pairs) 0" at bounding box center [394, 292] width 724 height 46
type input "2"
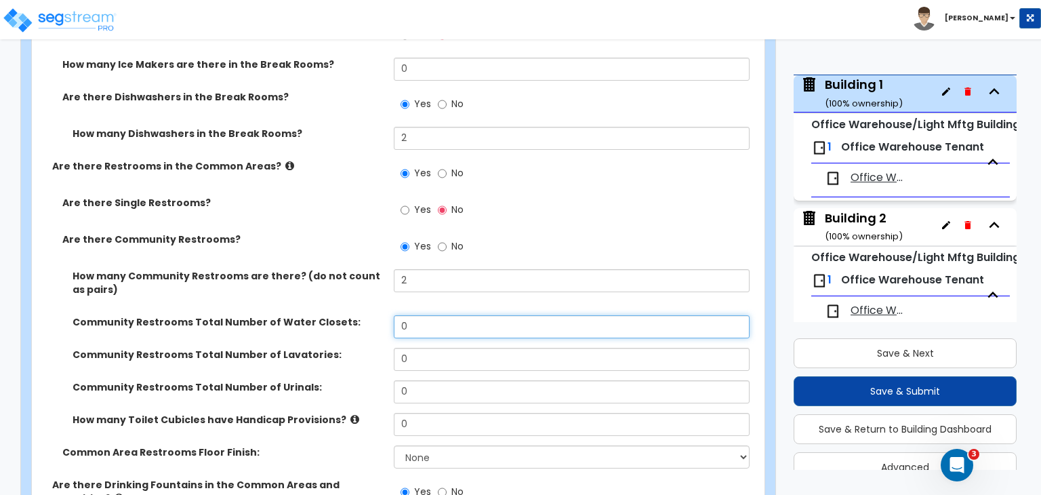
drag, startPoint x: 412, startPoint y: 318, endPoint x: 379, endPoint y: 312, distance: 33.2
click at [379, 315] on div "Community Restrooms Total Number of Water Closets: 0" at bounding box center [394, 331] width 724 height 33
type input "4"
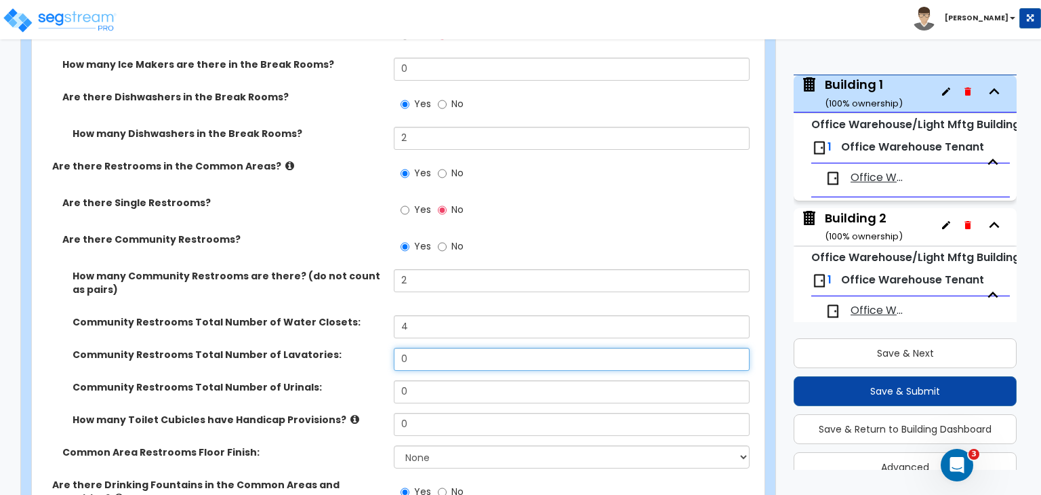
drag, startPoint x: 434, startPoint y: 345, endPoint x: 341, endPoint y: 339, distance: 93.0
click at [341, 348] on div "Community Restrooms Total Number of Lavatories: 0" at bounding box center [394, 364] width 724 height 33
type input "5"
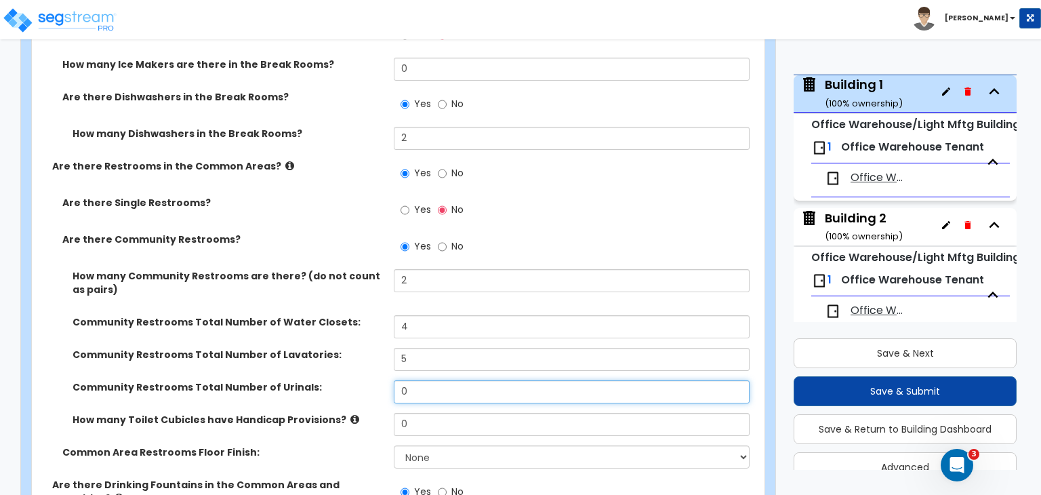
drag, startPoint x: 417, startPoint y: 381, endPoint x: 363, endPoint y: 383, distance: 53.5
click at [363, 383] on div "Community Restrooms Total Number of Urinals: 0" at bounding box center [394, 396] width 724 height 33
type input "4"
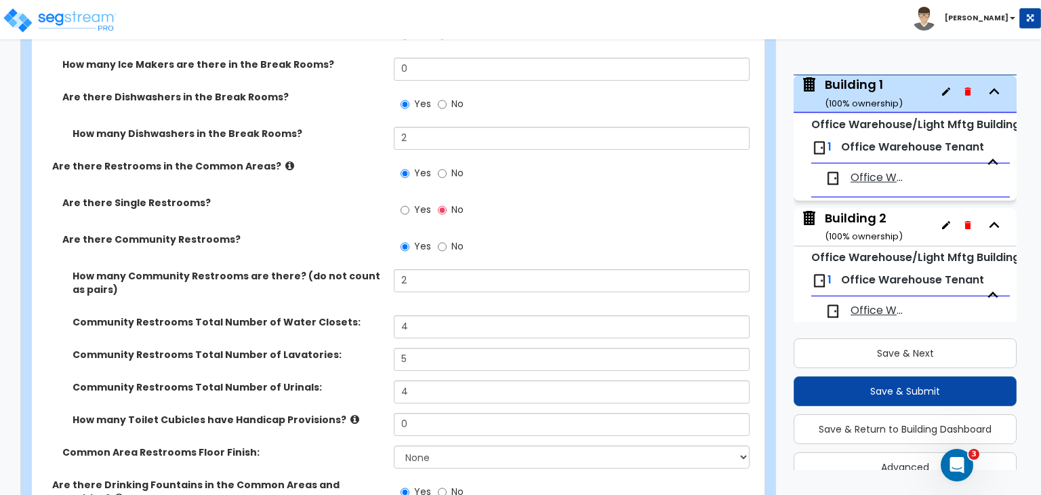
click at [363, 383] on div "Community Restrooms Total Number of Urinals: 4" at bounding box center [394, 396] width 724 height 33
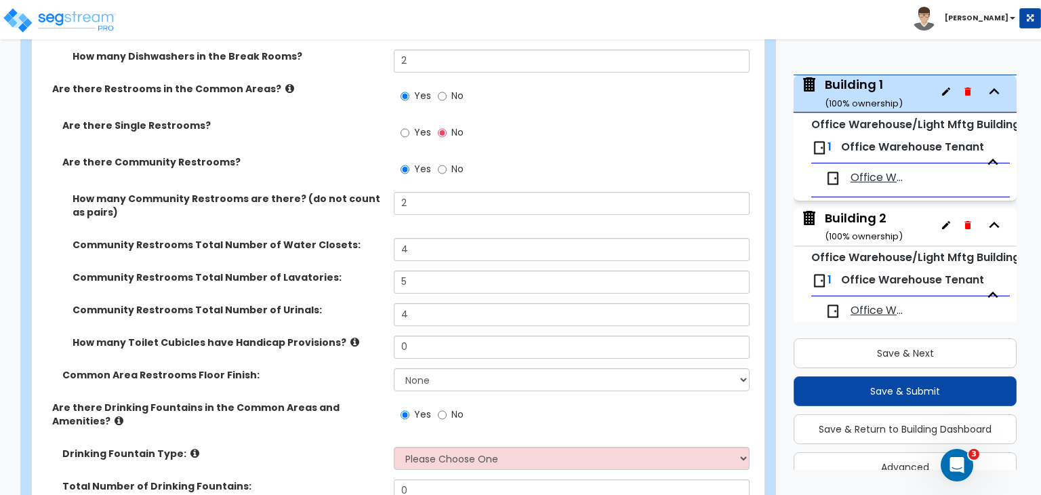
scroll to position [3406, 0]
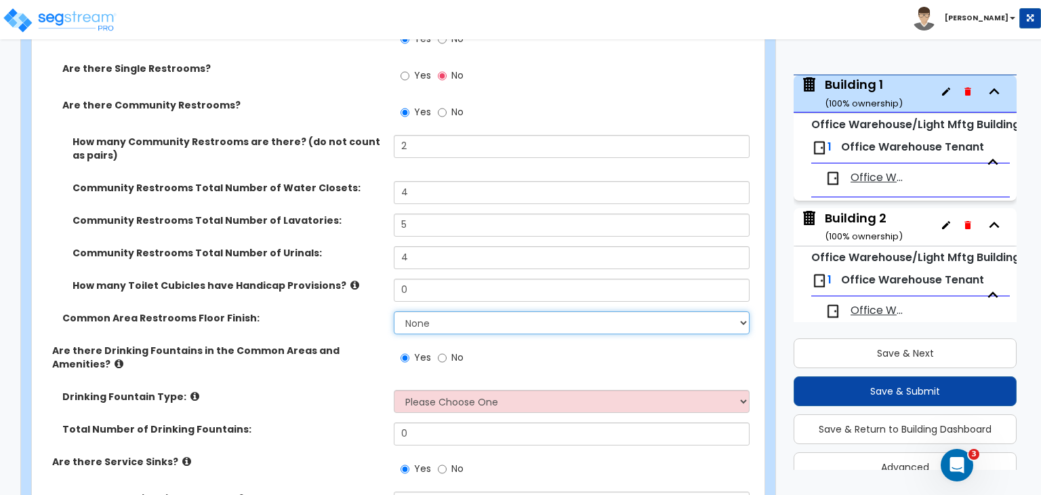
click at [426, 314] on select "None Tile Flooring Resilient Laminate Flooring VCT Flooring Sheet Vinyl Flooring" at bounding box center [571, 322] width 355 height 23
select select "1"
click at [394, 311] on select "None Tile Flooring Resilient Laminate Flooring VCT Flooring Sheet Vinyl Flooring" at bounding box center [571, 322] width 355 height 23
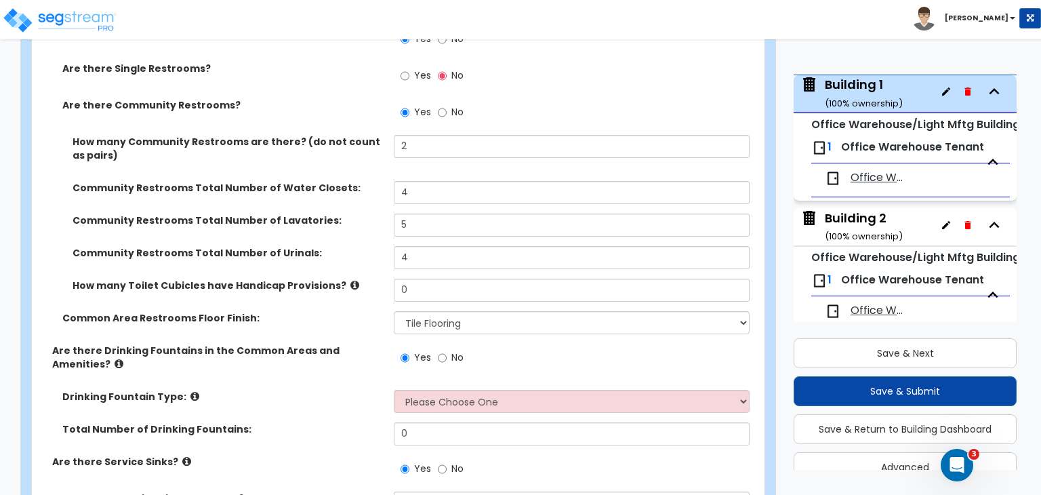
click at [350, 311] on label "Common Area Restrooms Floor Finish:" at bounding box center [222, 318] width 321 height 14
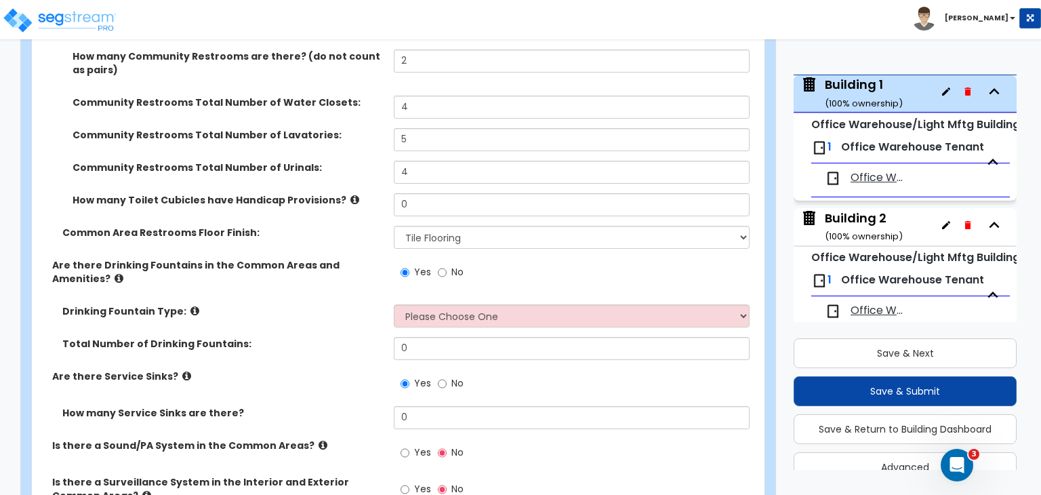
scroll to position [3504, 0]
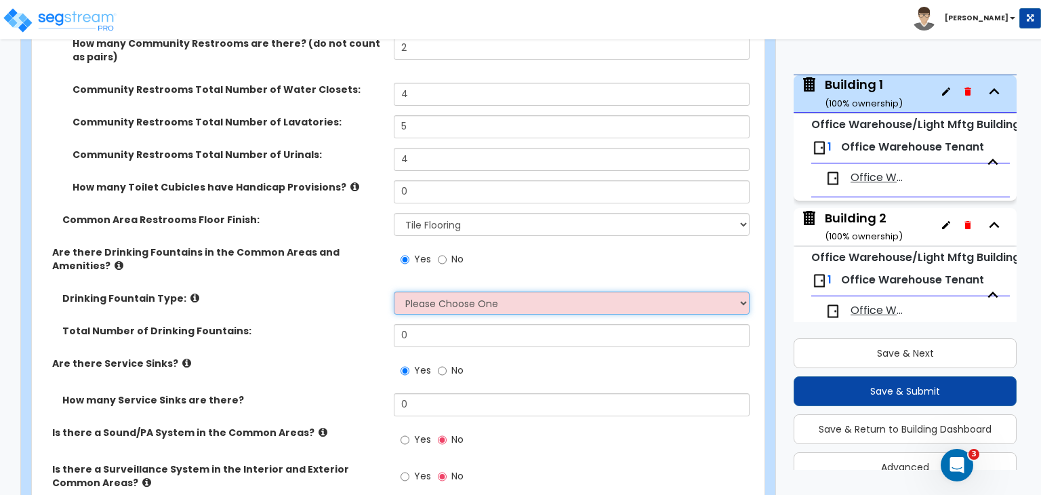
click at [404, 297] on select "Please Choose One Wall-mounted Floor-mounted" at bounding box center [571, 302] width 355 height 23
select select "1"
click at [394, 291] on select "Please Choose One Wall-mounted Floor-mounted" at bounding box center [571, 302] width 355 height 23
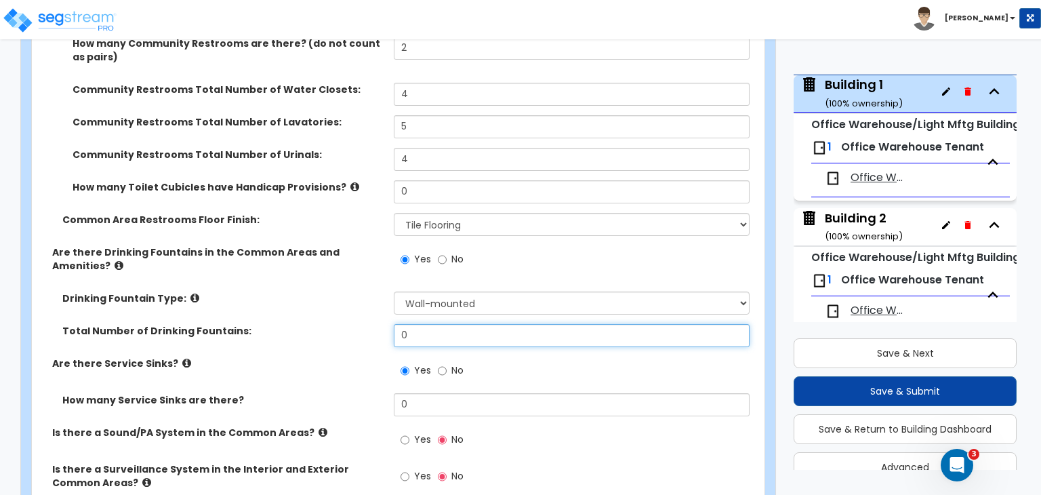
drag, startPoint x: 428, startPoint y: 324, endPoint x: 355, endPoint y: 318, distance: 73.5
click at [355, 324] on div "Total Number of Drinking Fountains: 0" at bounding box center [394, 340] width 724 height 33
type input "1"
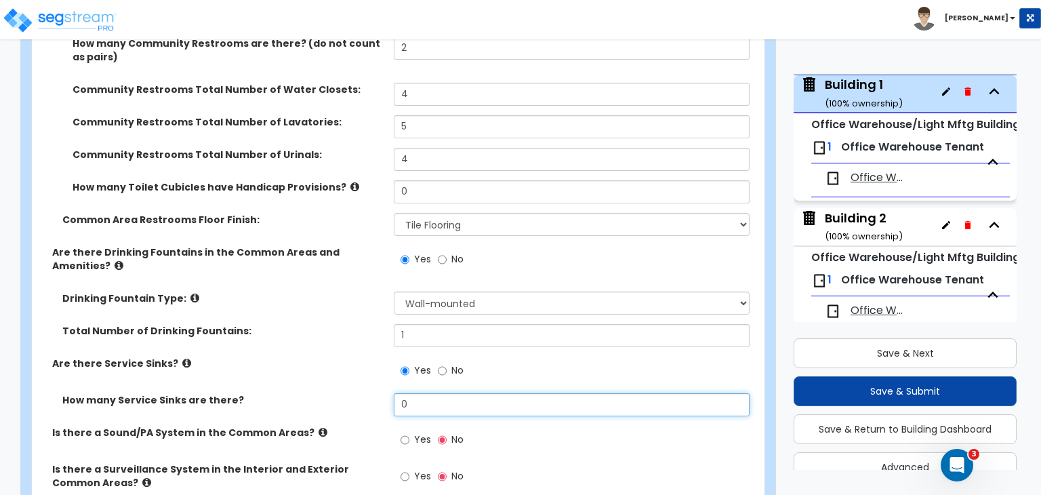
drag, startPoint x: 424, startPoint y: 385, endPoint x: 358, endPoint y: 387, distance: 66.4
click at [358, 393] on div "How many Service Sinks are there? 0" at bounding box center [394, 409] width 724 height 33
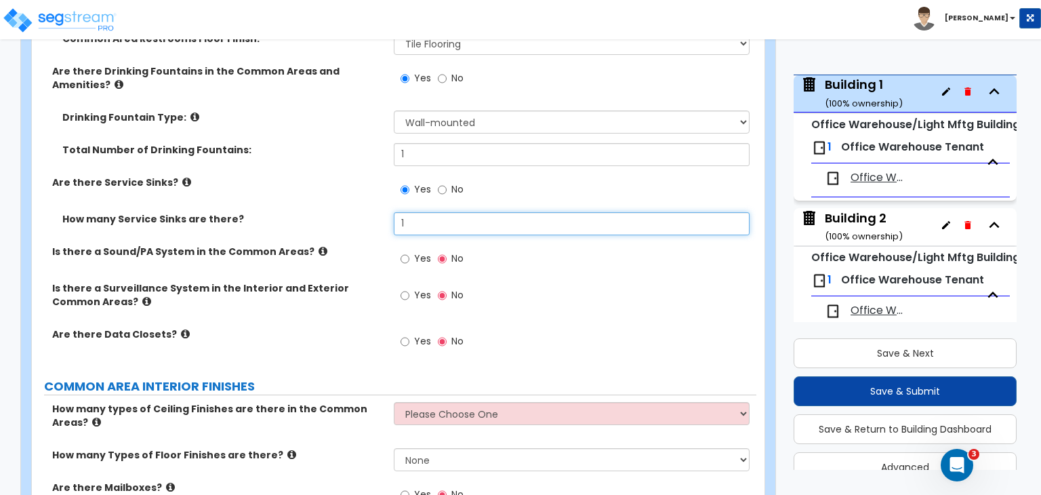
scroll to position [3685, 0]
type input "1"
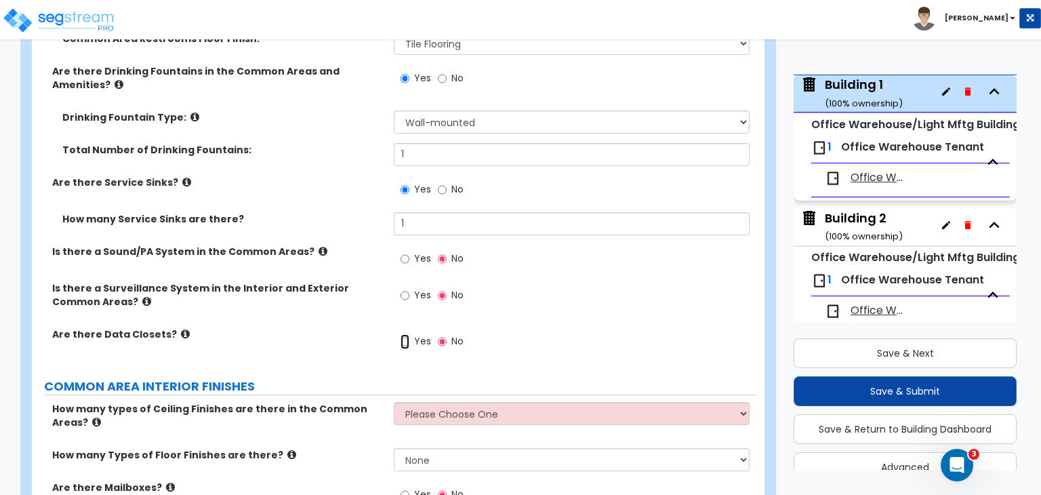
click at [404, 334] on input "Yes" at bounding box center [404, 341] width 9 height 15
radio input "true"
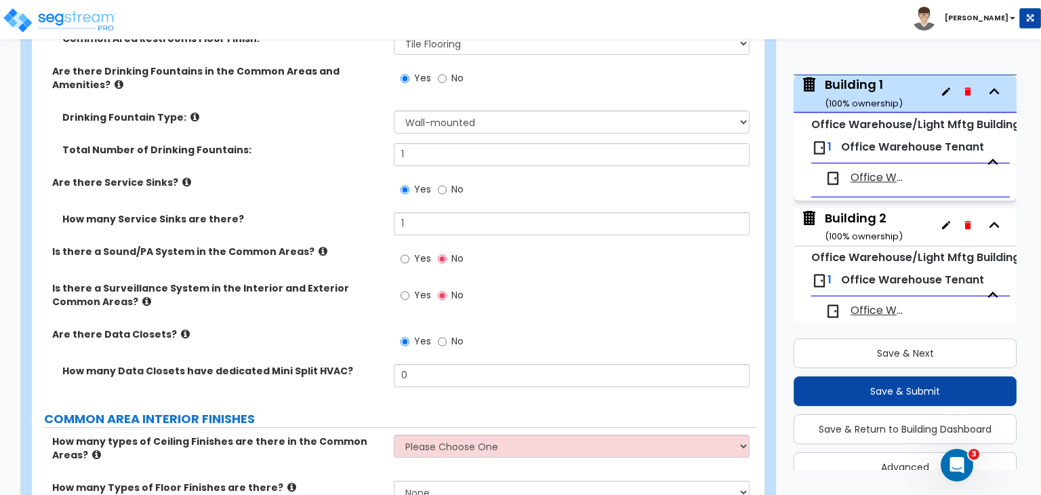
click at [355, 308] on div "Is there a Surveillance System in the Interior and Exterior Common Areas? Yes No" at bounding box center [394, 304] width 724 height 46
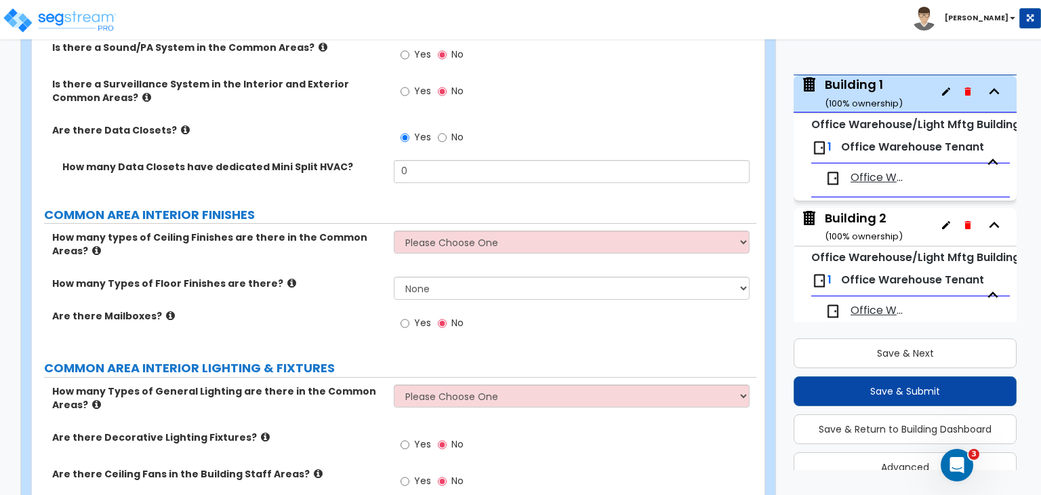
scroll to position [3894, 0]
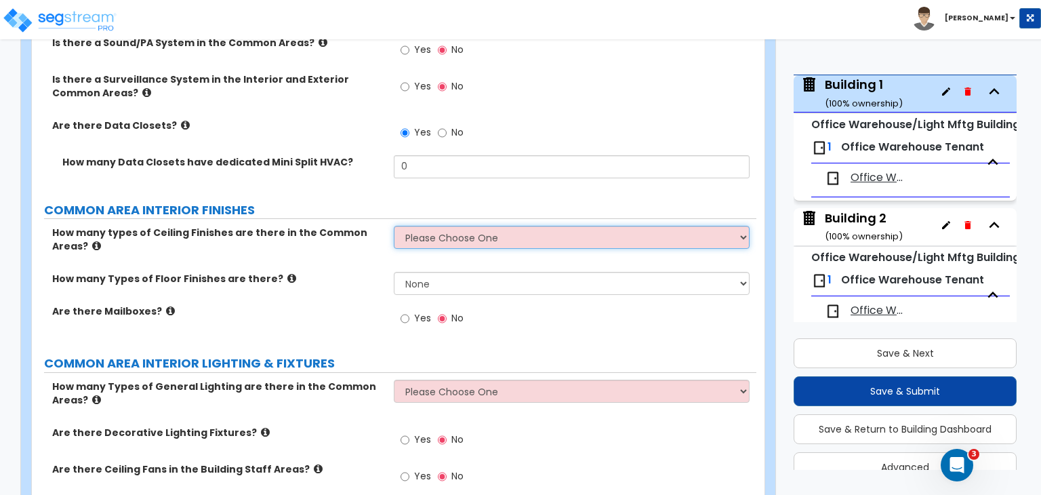
click at [435, 232] on select "Please Choose One 1 2 3" at bounding box center [571, 237] width 355 height 23
select select "1"
click at [394, 226] on select "Please Choose One 1 2 3" at bounding box center [571, 237] width 355 height 23
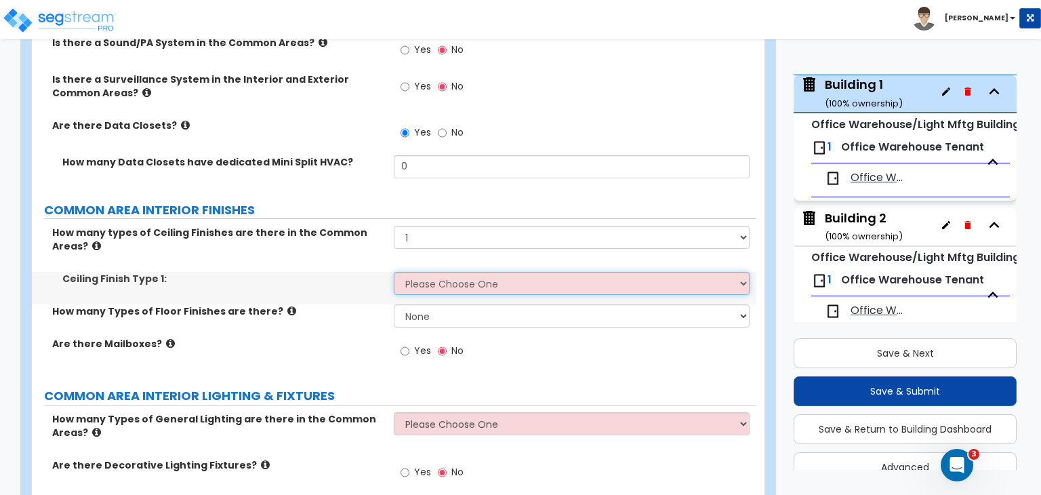
click at [435, 272] on select "Please Choose One Drop Ceiling Drywall Ceiling Open Ceiling" at bounding box center [571, 283] width 355 height 23
select select "1"
click at [394, 272] on select "Please Choose One Drop Ceiling Drywall Ceiling Open Ceiling" at bounding box center [571, 283] width 355 height 23
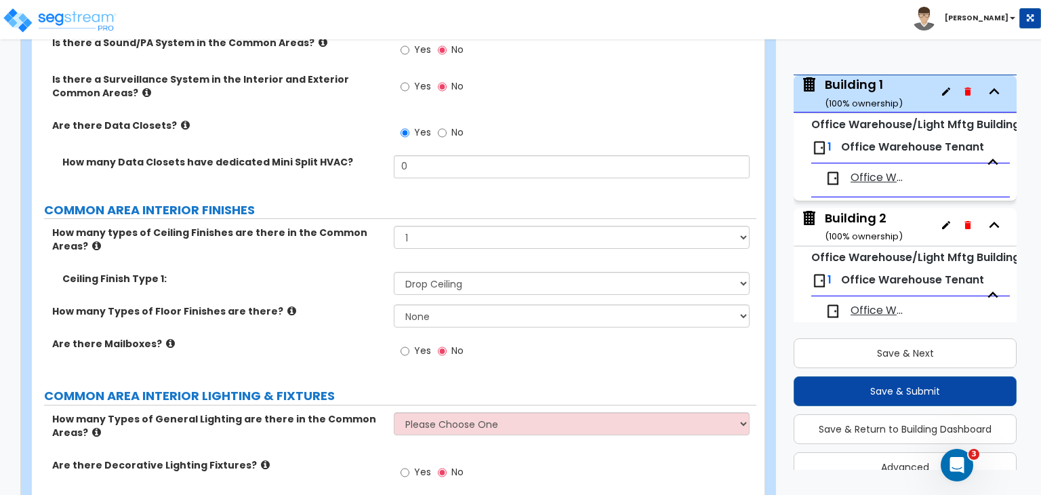
click at [348, 280] on div "Ceiling Finish Type 1: Please Choose One Drop Ceiling Drywall Ceiling Open Ceil…" at bounding box center [394, 288] width 724 height 33
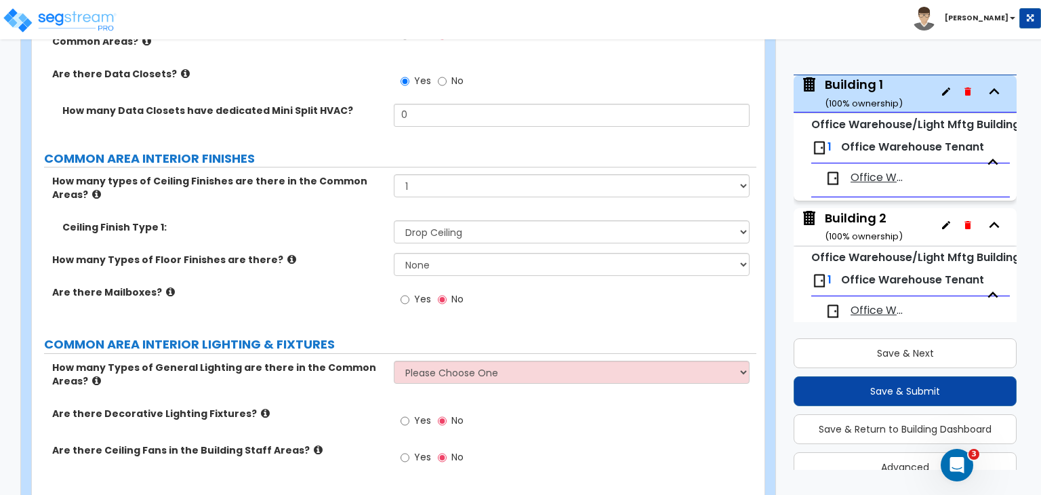
scroll to position [3947, 0]
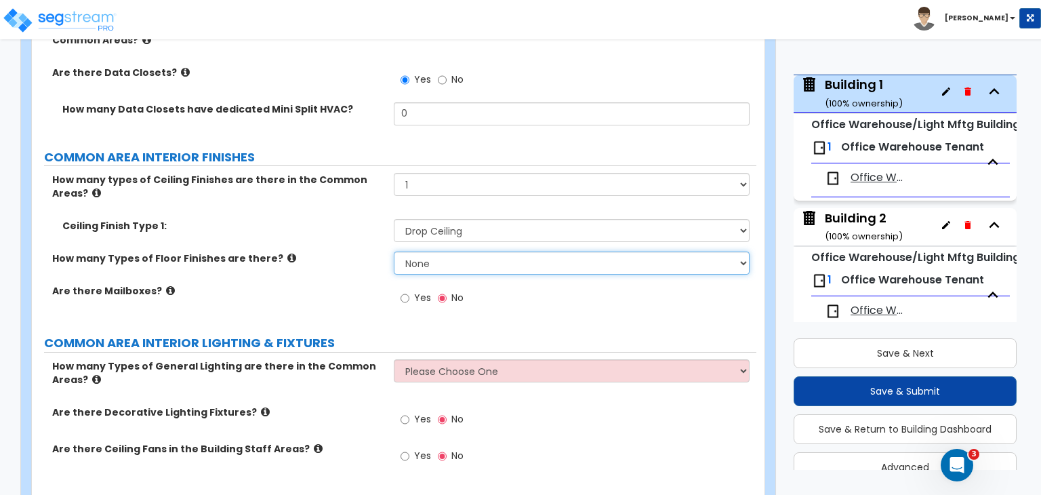
click at [422, 251] on select "None 1 2 3 4" at bounding box center [571, 262] width 355 height 23
select select "4"
click at [394, 251] on select "None 1 2 3 4" at bounding box center [571, 262] width 355 height 23
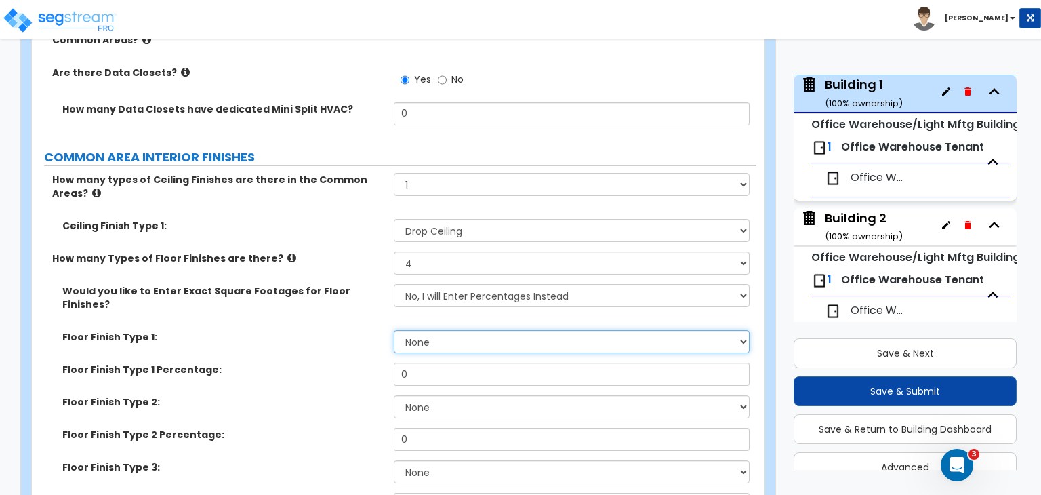
click at [425, 330] on select "None Tile Flooring Hardwood Flooring Resilient Laminate Flooring VCT Flooring S…" at bounding box center [571, 341] width 355 height 23
select select "5"
click at [394, 330] on select "None Tile Flooring Hardwood Flooring Resilient Laminate Flooring VCT Flooring S…" at bounding box center [571, 341] width 355 height 23
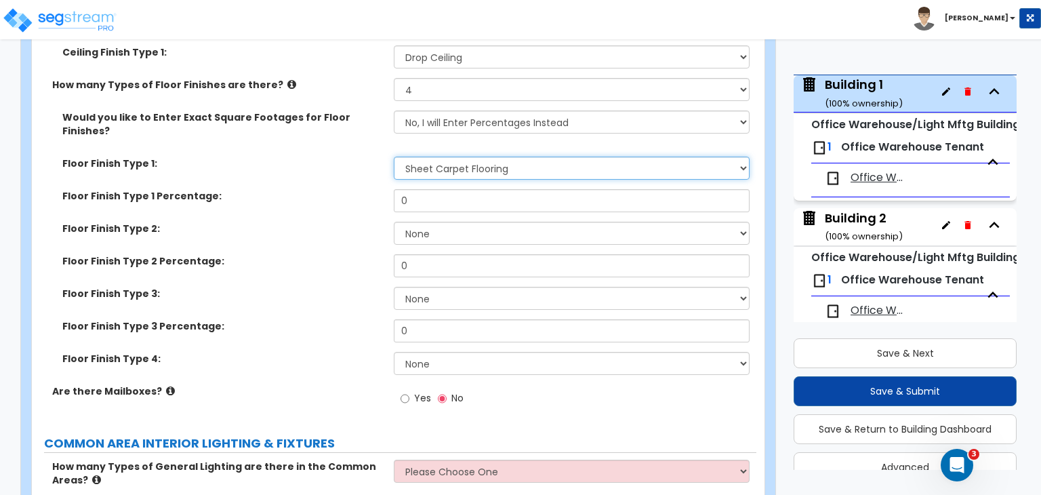
scroll to position [4154, 0]
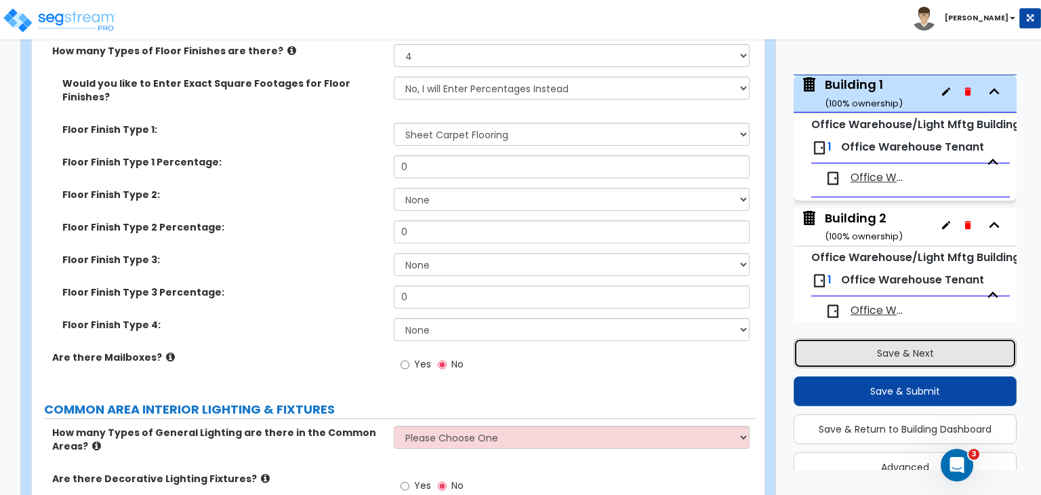
click at [819, 350] on button "Save & Next" at bounding box center [904, 353] width 223 height 30
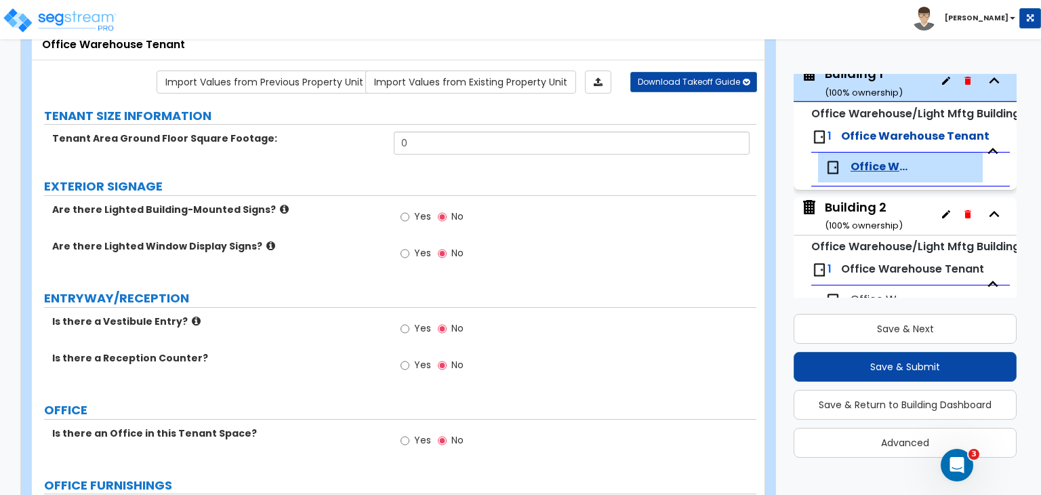
scroll to position [35, 0]
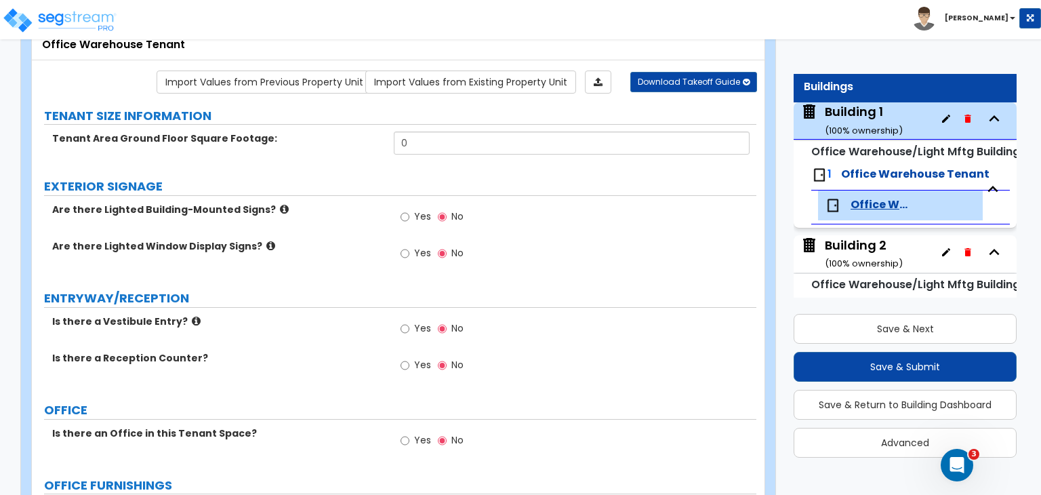
click at [846, 114] on div "Building 1 ( 100 % ownership)" at bounding box center [863, 120] width 78 height 35
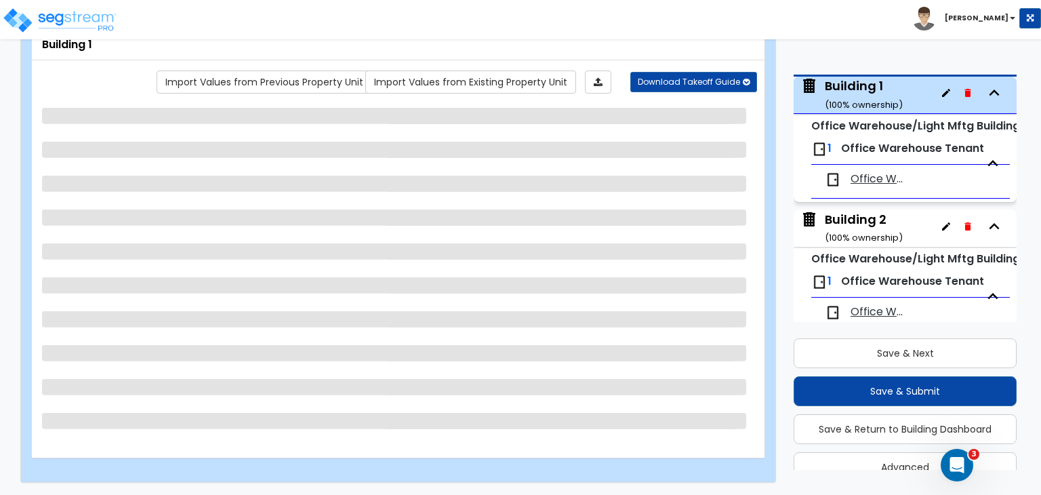
scroll to position [87, 0]
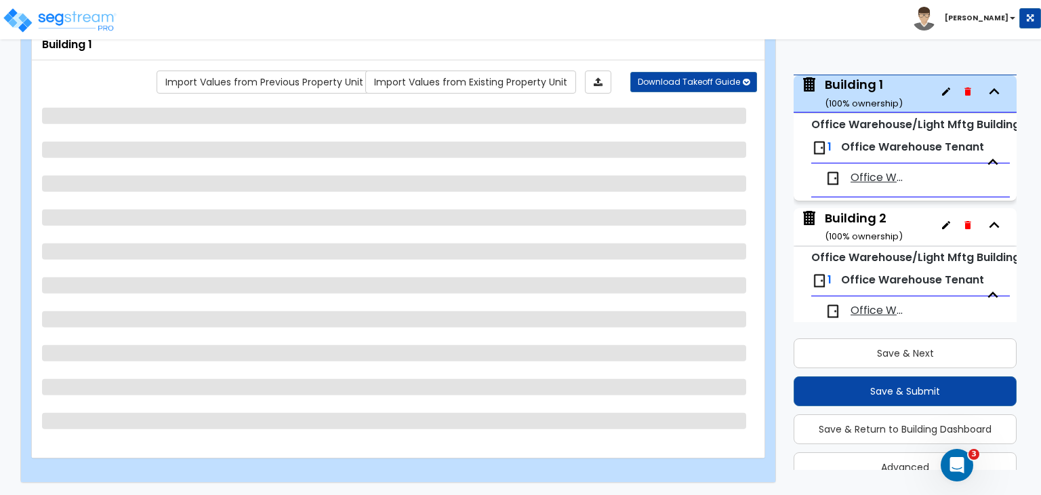
select select "2"
select select "1"
select select "2"
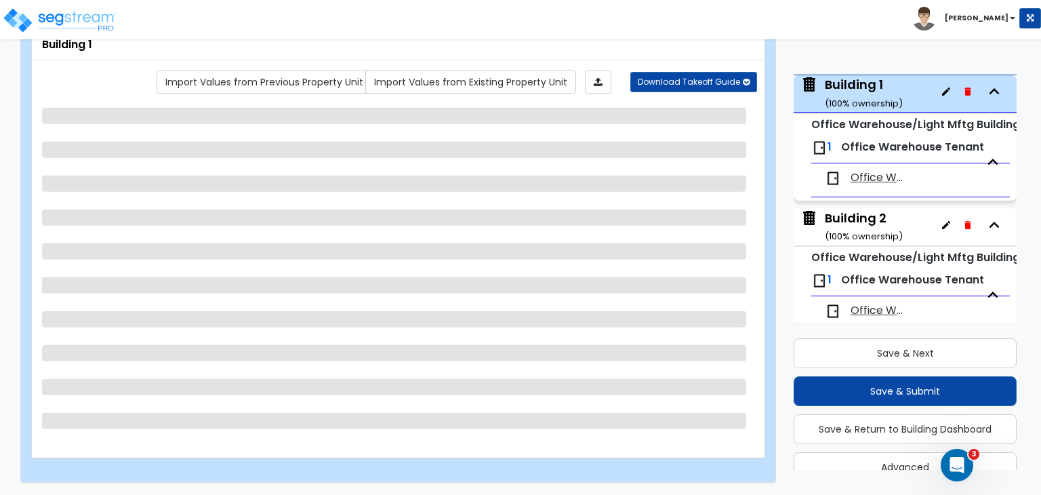
select select "1"
select select "2"
select select "3"
select select "2"
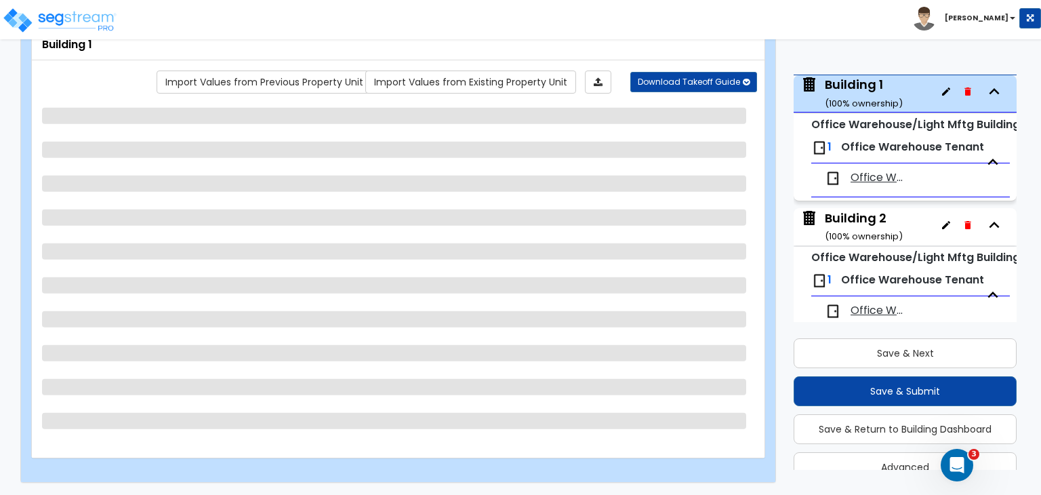
select select "1"
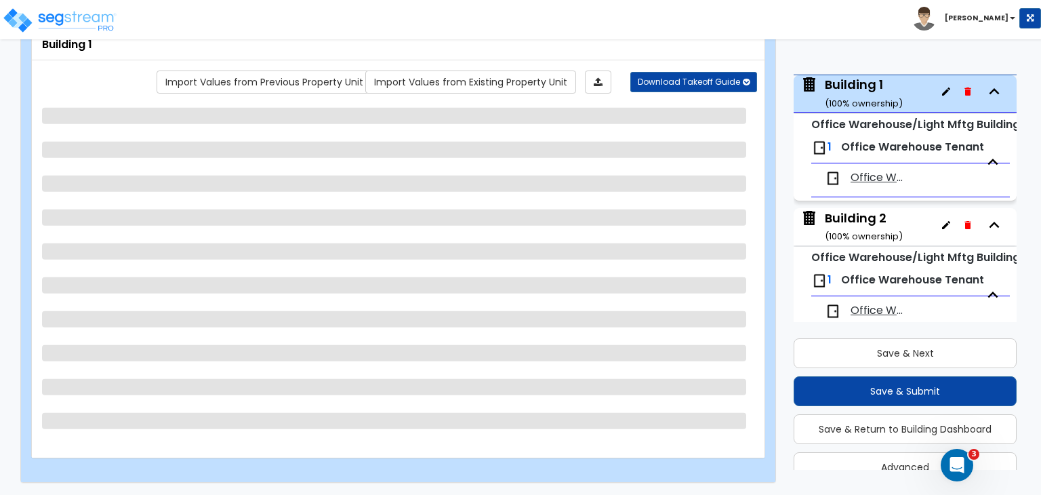
select select "1"
select select "4"
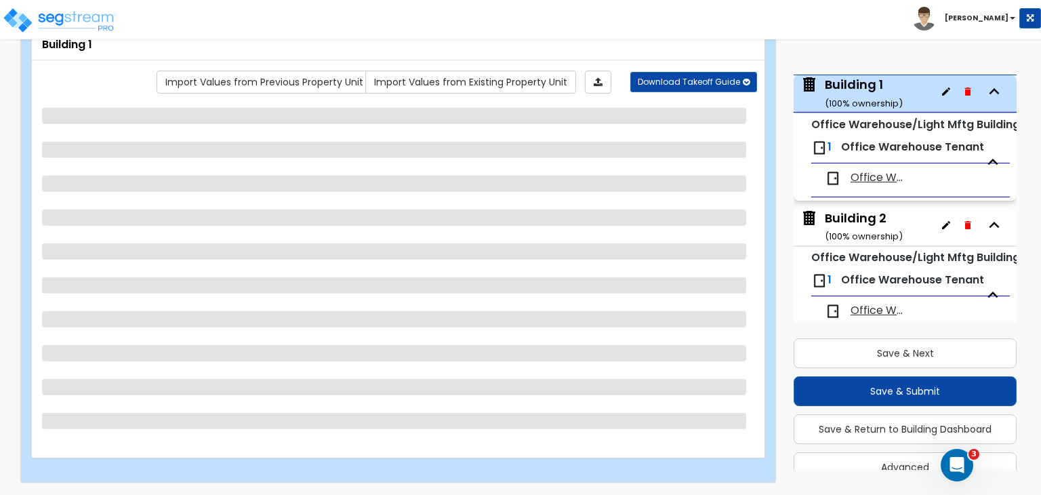
select select "5"
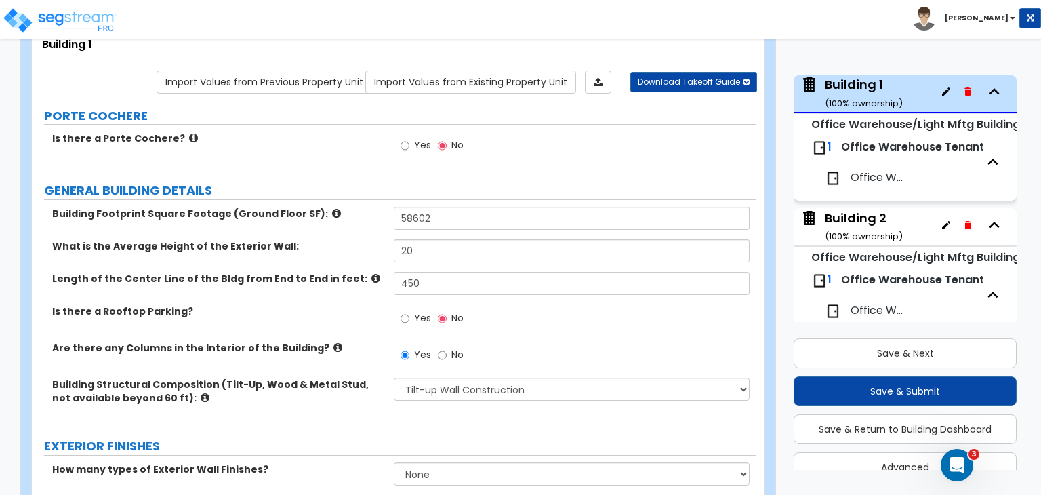
click at [356, 321] on div "Is there a Rooftop Parking? Yes No" at bounding box center [394, 322] width 724 height 37
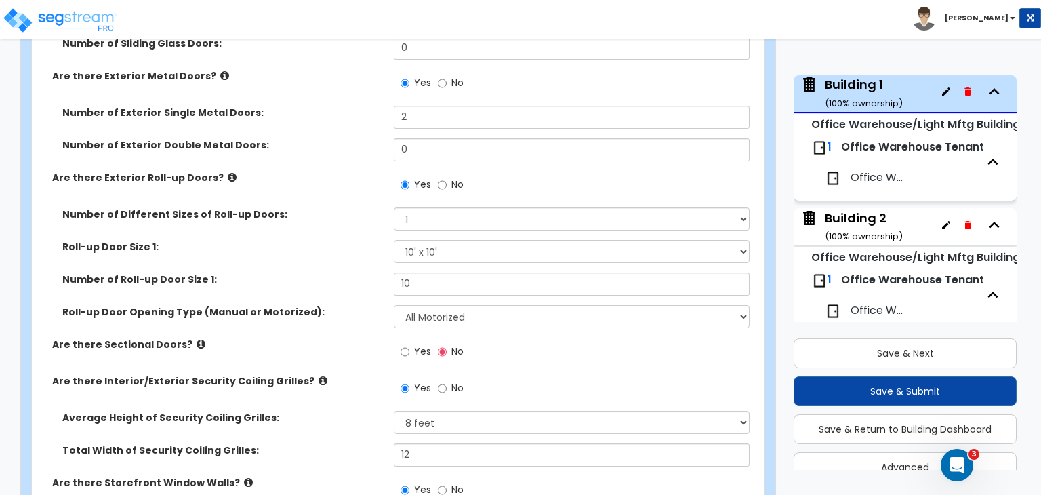
scroll to position [1836, 0]
